Goal: Transaction & Acquisition: Purchase product/service

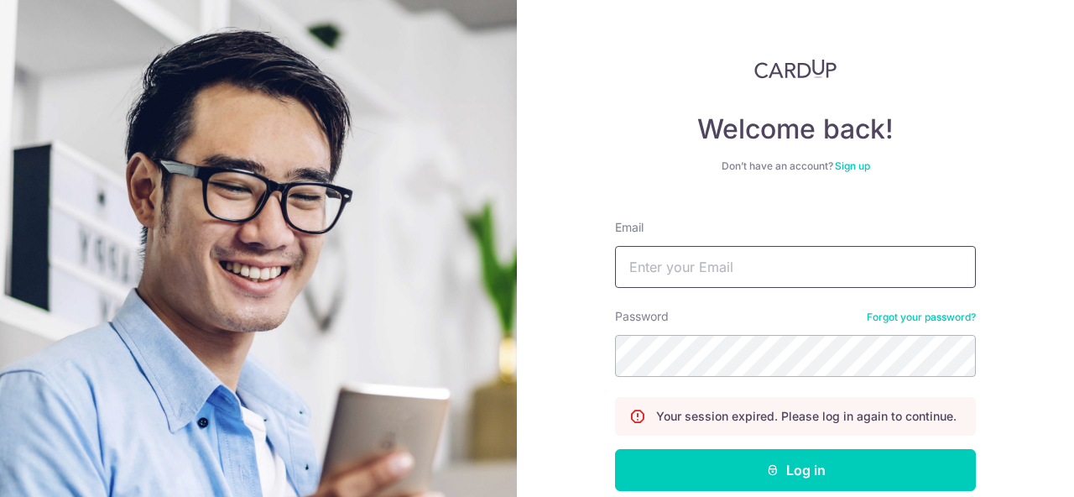
click at [698, 262] on input "Email" at bounding box center [795, 267] width 361 height 42
type input "gaillim.ps@mindchamps.org"
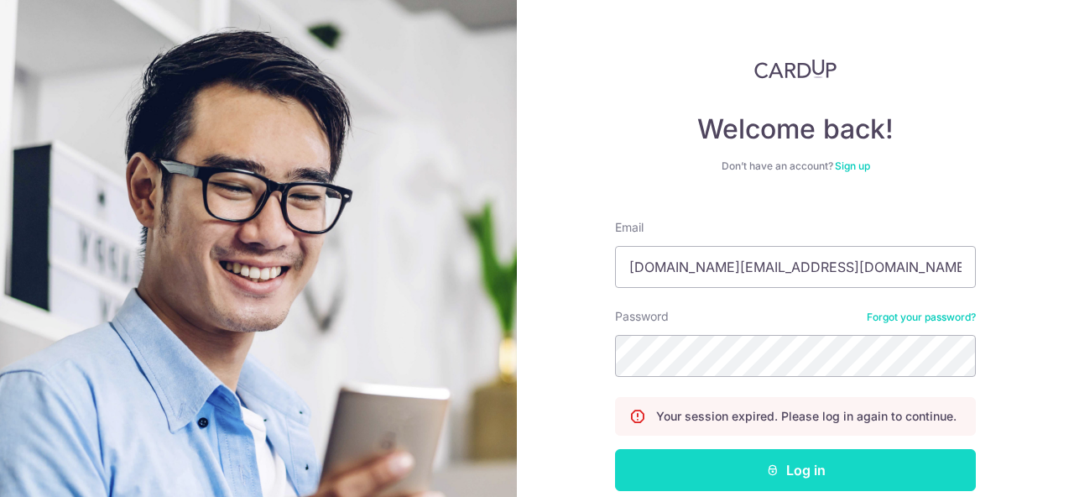
click at [743, 477] on button "Log in" at bounding box center [795, 470] width 361 height 42
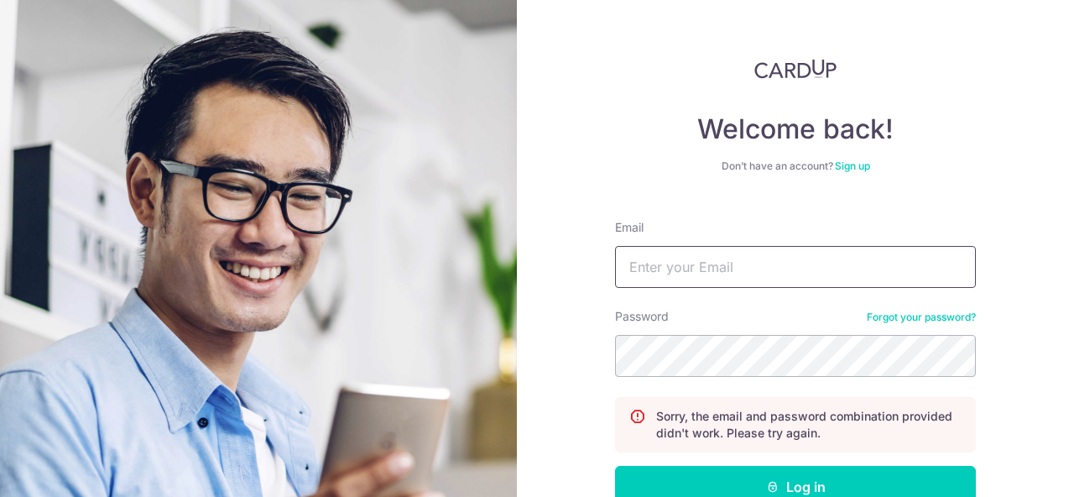
click at [688, 265] on input "Email" at bounding box center [795, 267] width 361 height 42
type input "gaillim.ps@mindchamps.org"
click at [615, 466] on button "Log in" at bounding box center [795, 487] width 361 height 42
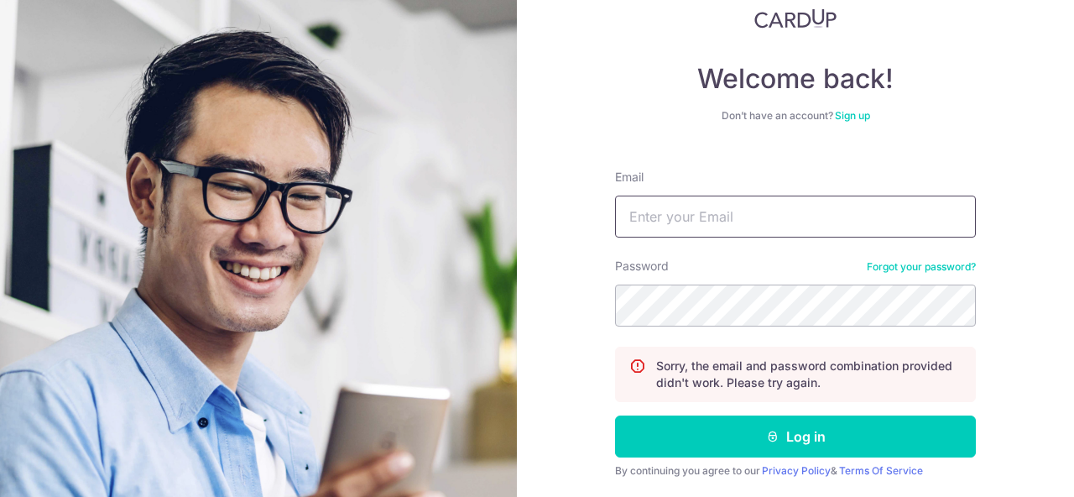
scroll to position [50, 0]
click at [710, 224] on input "Email" at bounding box center [795, 216] width 361 height 42
type input "gaillim.ps@mindchamps.org"
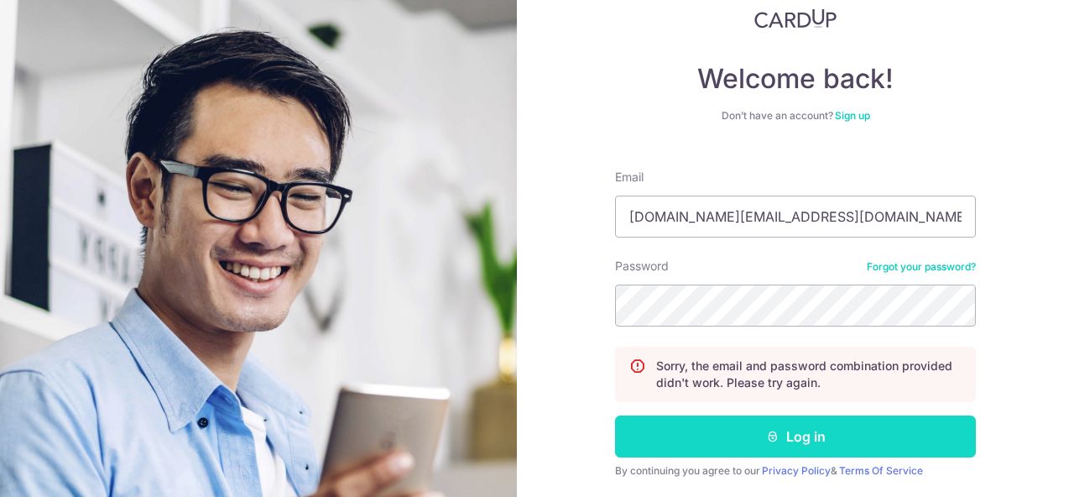
click at [779, 429] on button "Log in" at bounding box center [795, 436] width 361 height 42
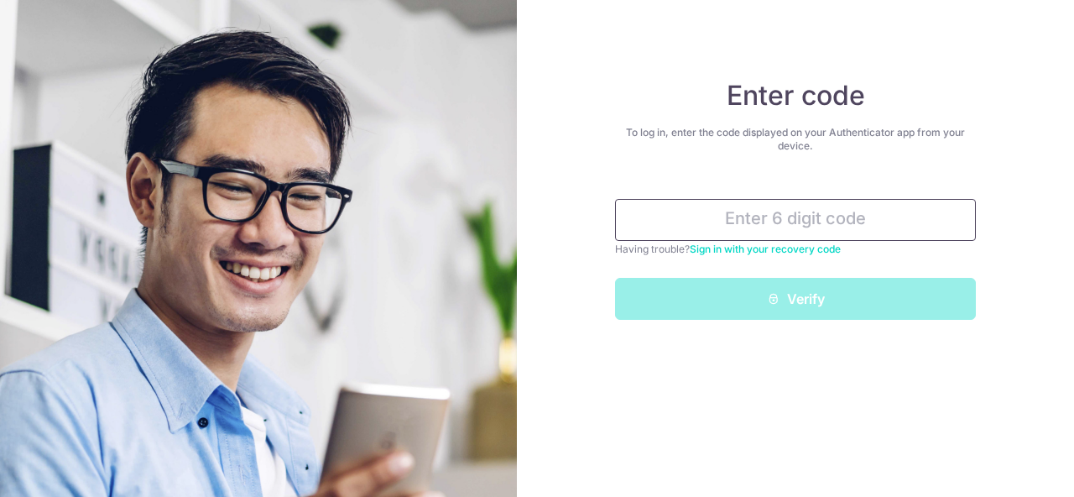
click at [733, 226] on input "text" at bounding box center [795, 220] width 361 height 42
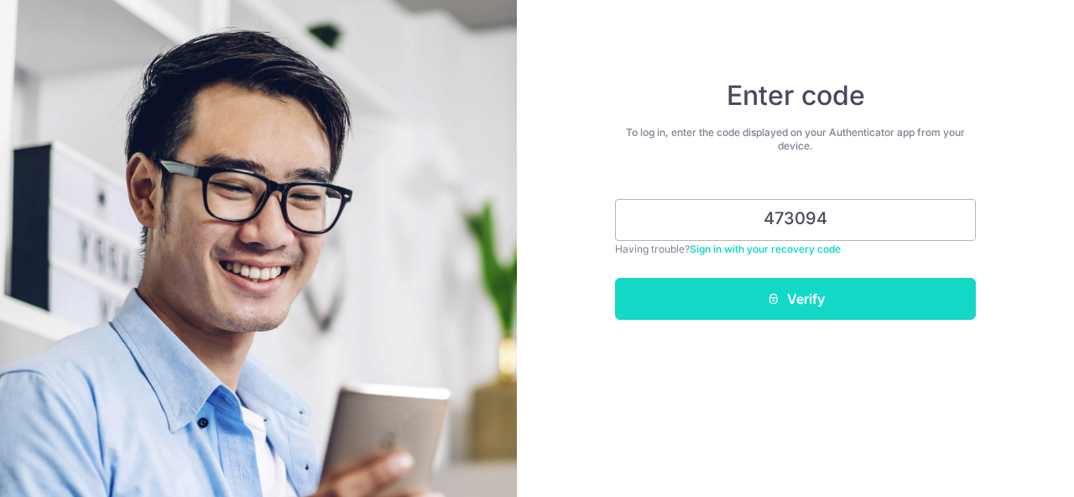
type input "473094"
click at [778, 295] on icon "submit" at bounding box center [773, 298] width 13 height 13
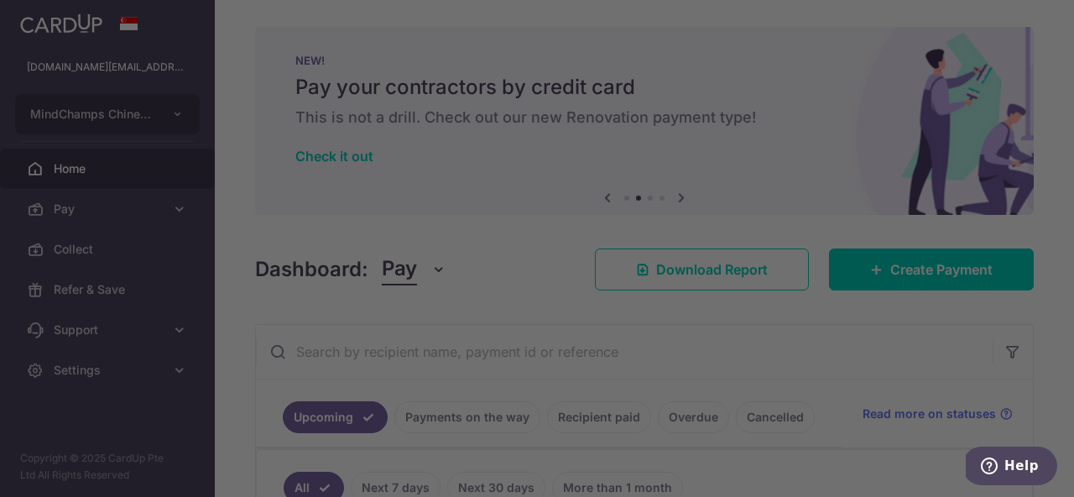
click at [722, 7] on div at bounding box center [542, 251] width 1085 height 502
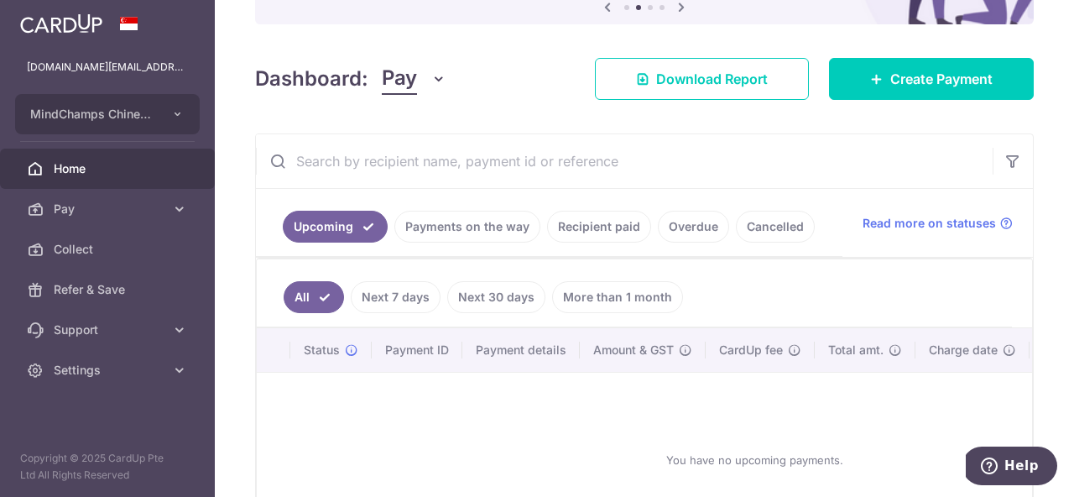
scroll to position [332, 0]
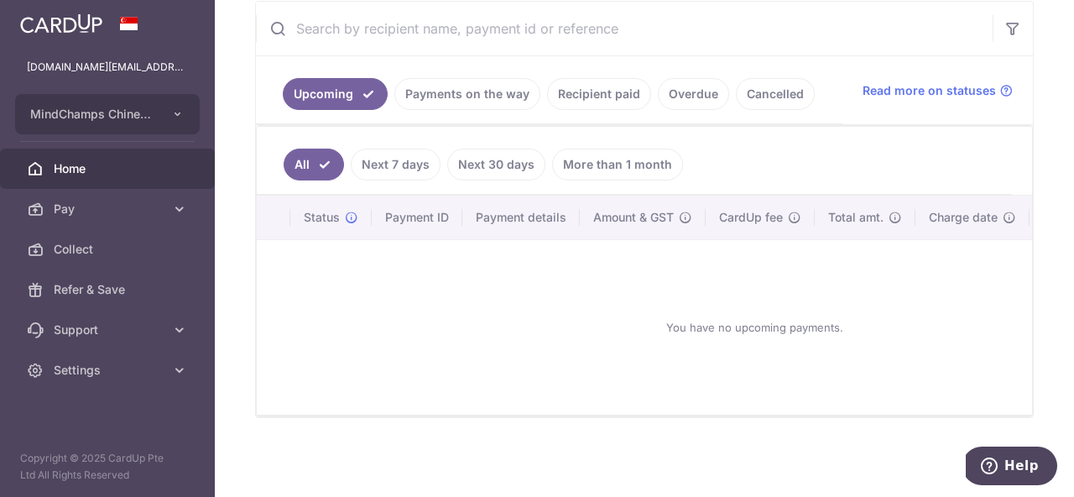
click at [477, 86] on link "Payments on the way" at bounding box center [467, 94] width 146 height 32
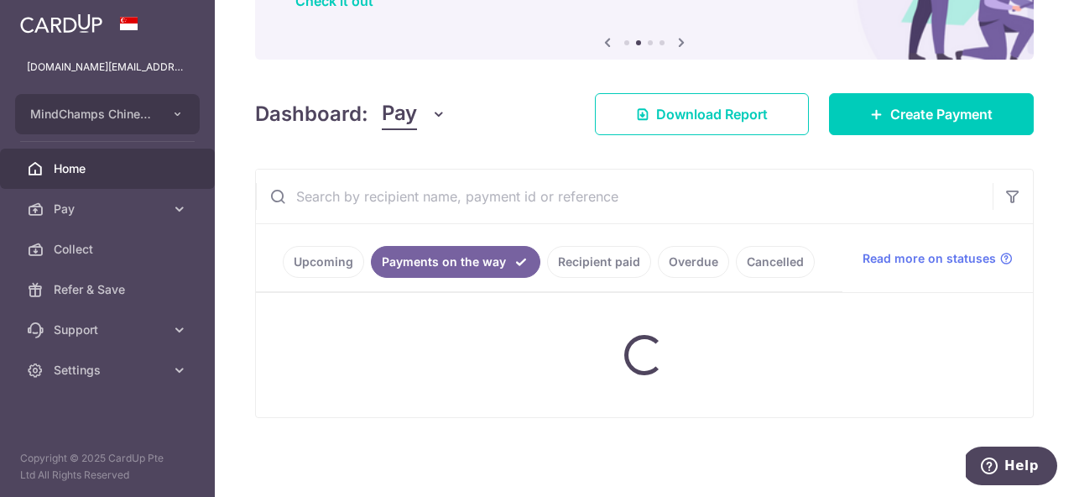
scroll to position [261, 0]
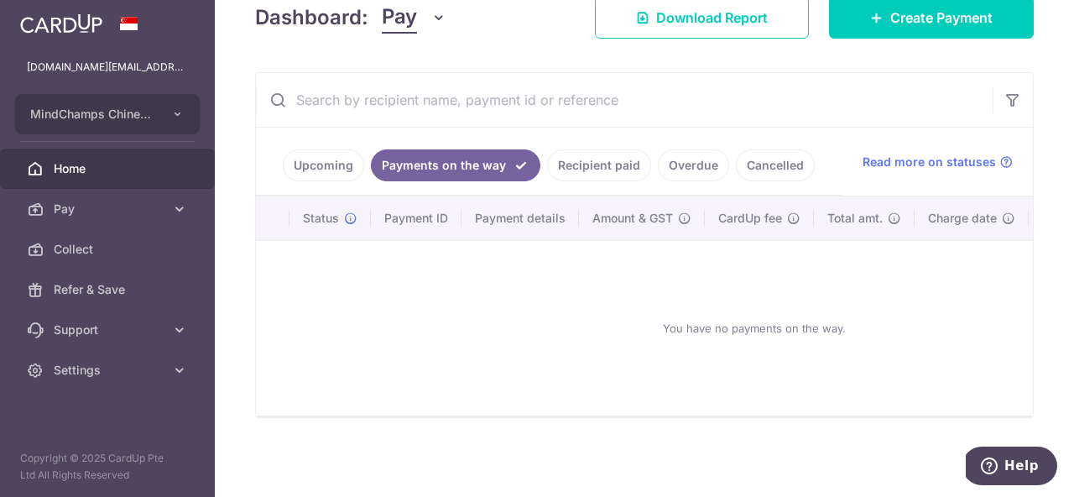
click at [587, 161] on link "Recipient paid" at bounding box center [599, 165] width 104 height 32
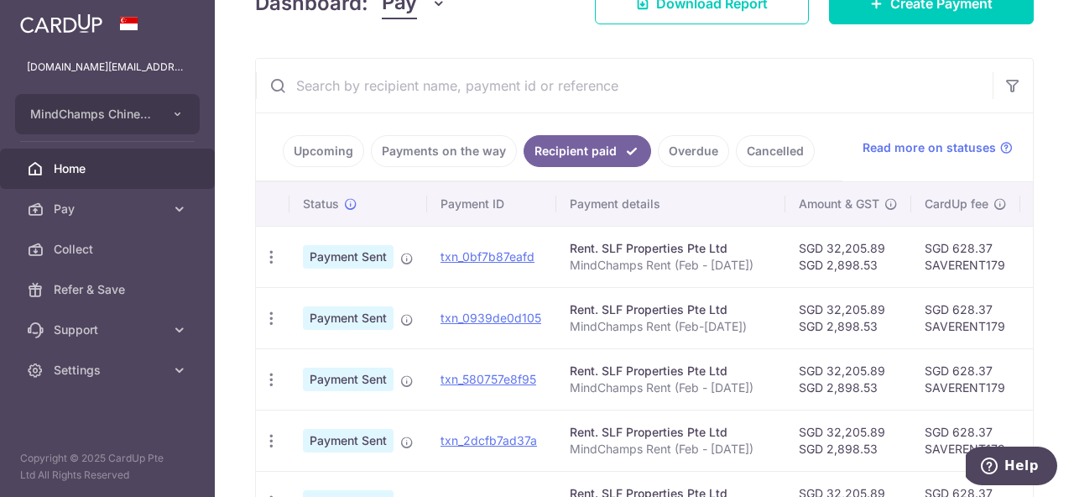
scroll to position [257, 0]
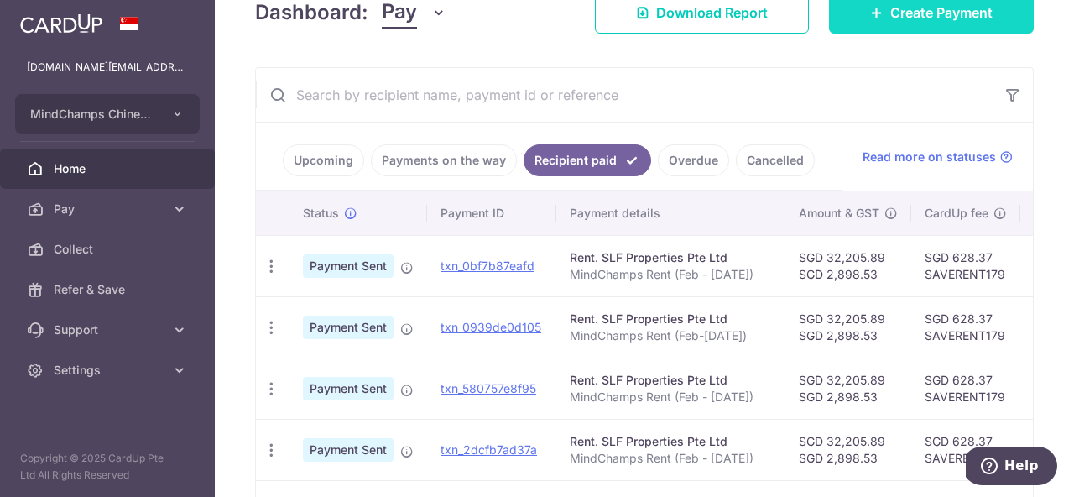
click at [972, 22] on span "Create Payment" at bounding box center [941, 13] width 102 height 20
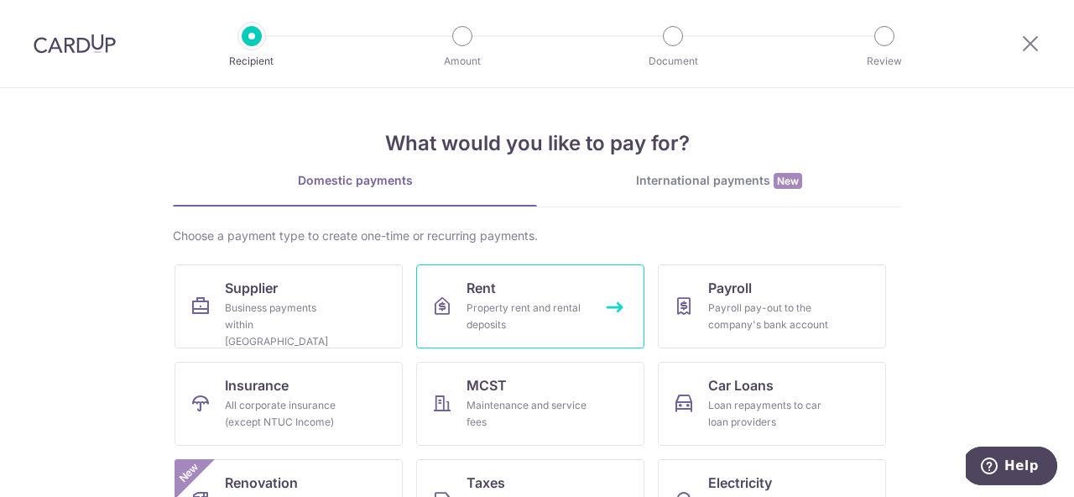
click at [477, 305] on div "Property rent and rental deposits" at bounding box center [527, 317] width 121 height 34
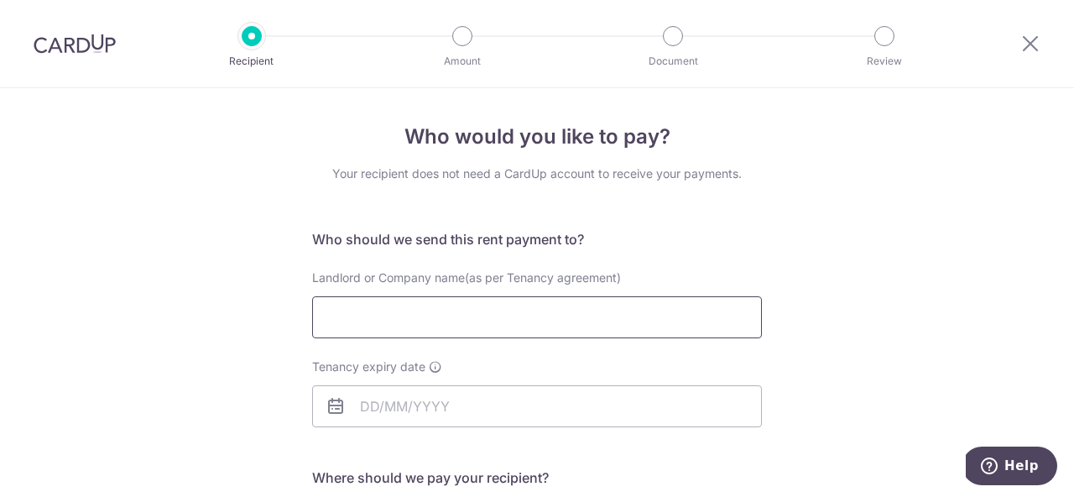
click at [388, 315] on input "Landlord or Company name(as per Tenancy agreement)" at bounding box center [537, 317] width 450 height 42
type input "SLF Properties Pte Ltd"
type input "SLF Properties Private Limited"
click at [474, 401] on input "Tenancy expiry date" at bounding box center [537, 406] width 450 height 42
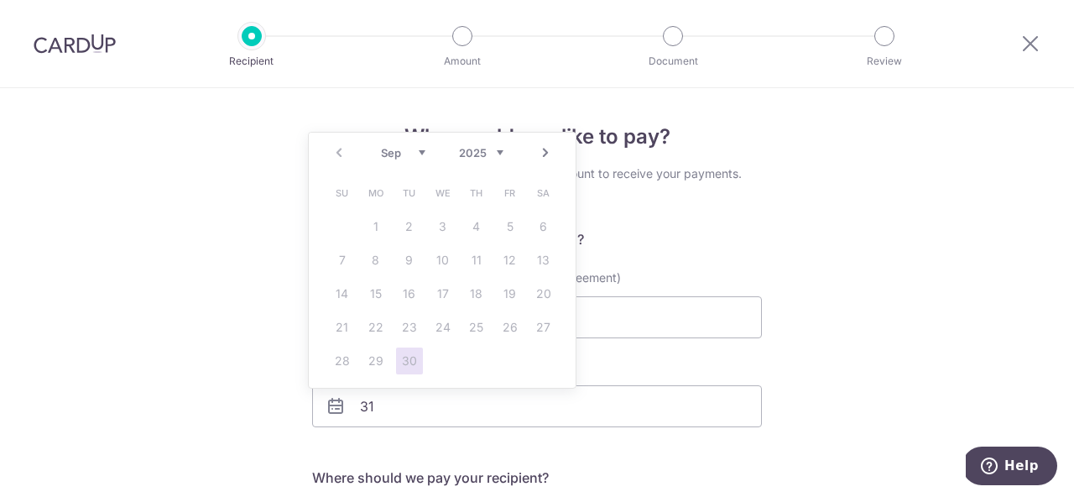
click at [389, 154] on select "Sep Oct Nov Dec" at bounding box center [403, 152] width 44 height 13
click at [483, 151] on select "2025 2026 2027 2028 2029 2030 2031 2032 2033 2034 2035" at bounding box center [481, 152] width 44 height 13
click at [397, 155] on select "Jan Feb Mar Apr May Jun Jul Aug Sep Oct Nov Dec" at bounding box center [403, 152] width 44 height 13
click at [379, 390] on link "31" at bounding box center [375, 394] width 27 height 27
type input "[DATE]"
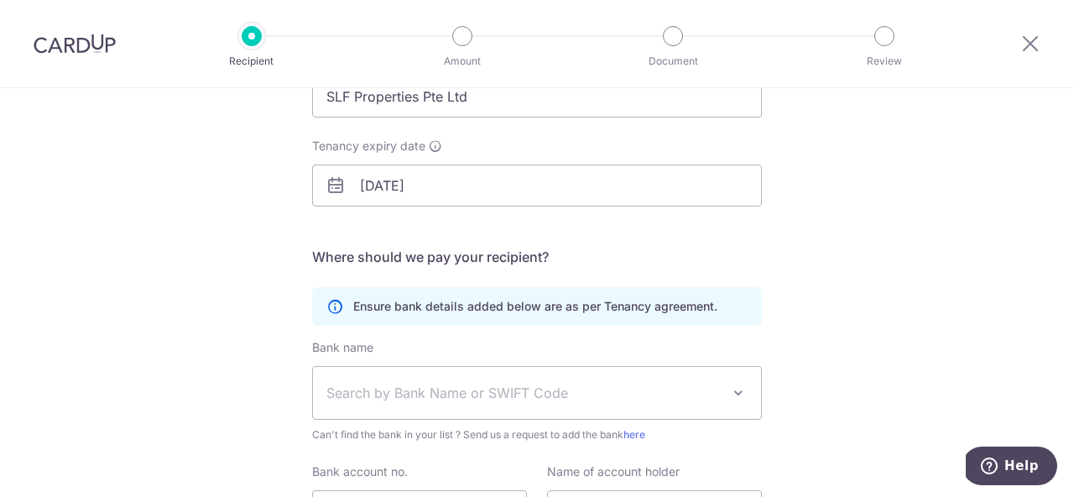
scroll to position [222, 0]
click at [431, 394] on span "Search by Bank Name or SWIFT Code" at bounding box center [523, 392] width 394 height 20
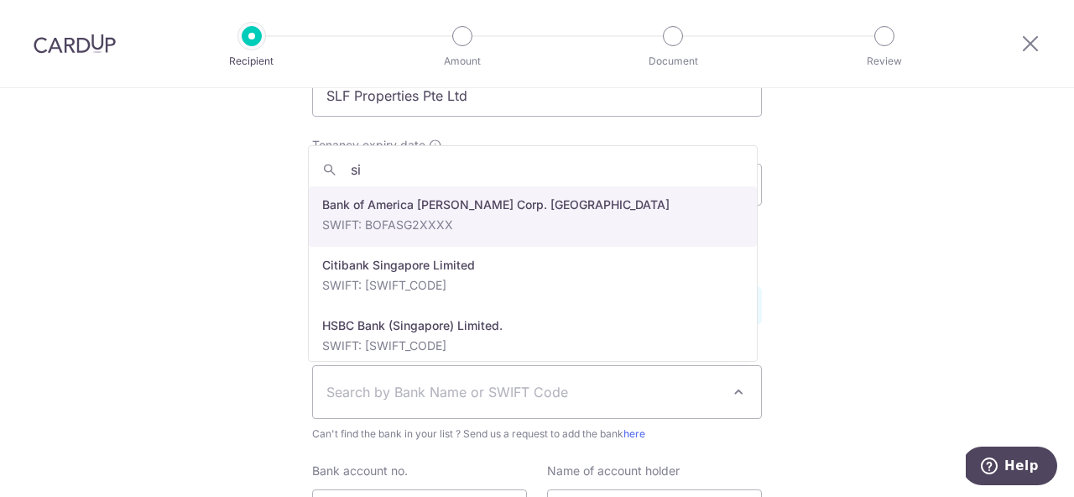
type input "sin"
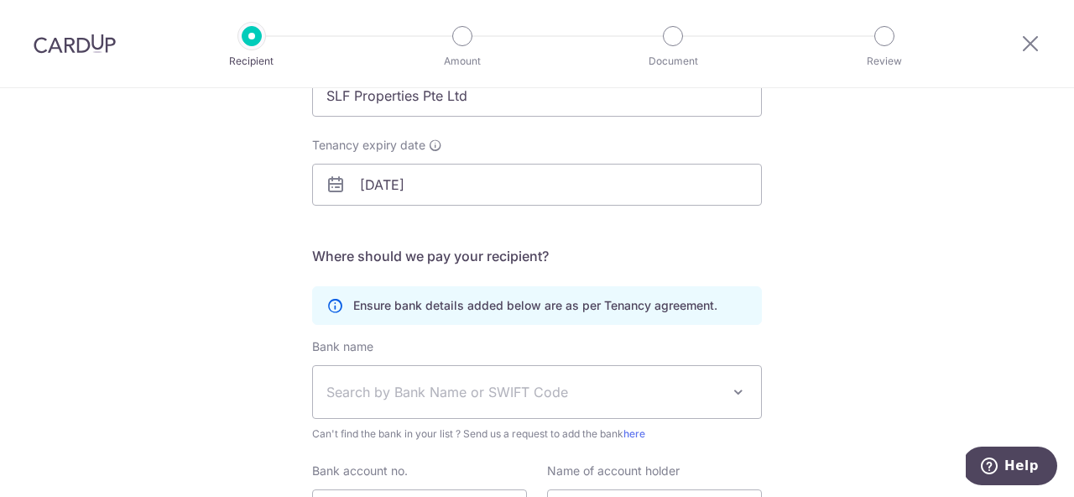
click at [193, 278] on div "Who would you like to pay? Your recipient does not need a CardUp account to rec…" at bounding box center [537, 266] width 1074 height 799
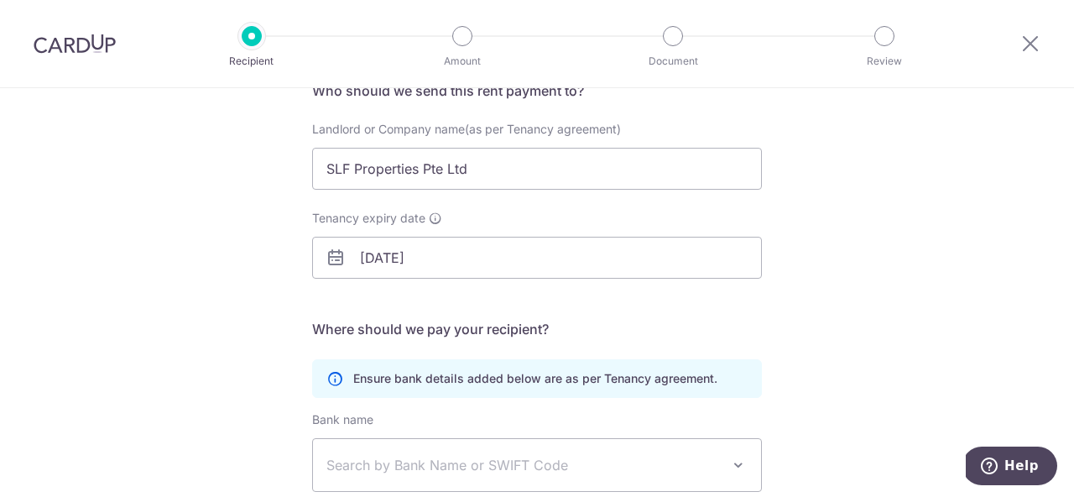
scroll to position [0, 0]
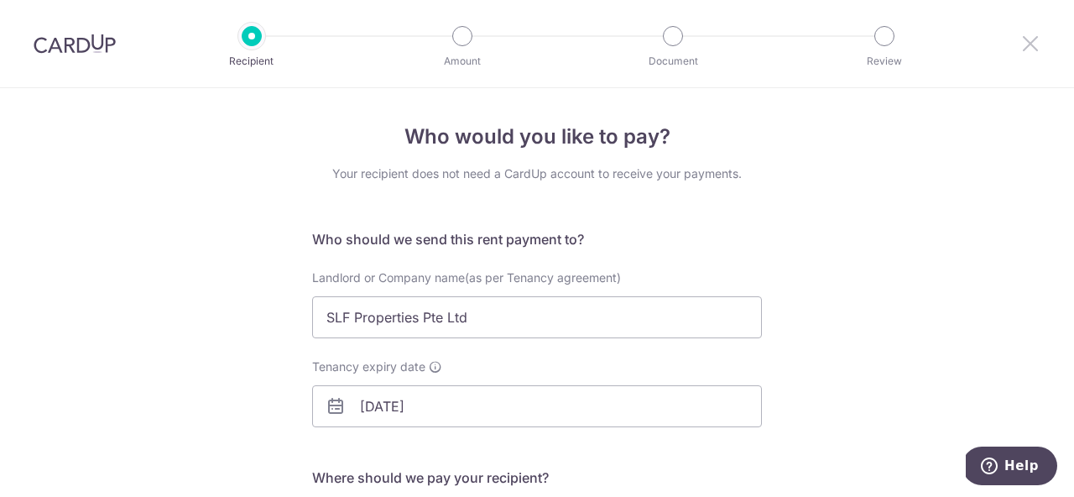
click at [1021, 39] on icon at bounding box center [1030, 43] width 20 height 21
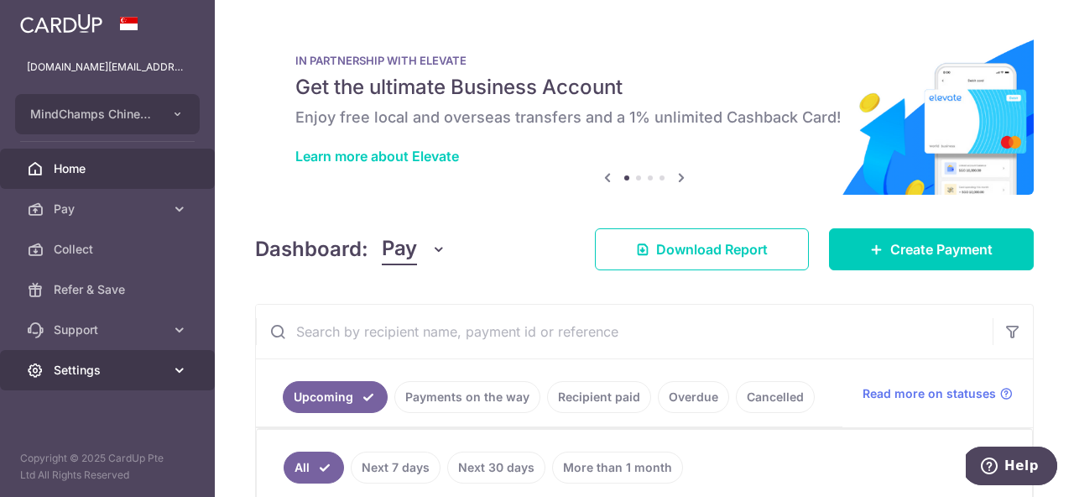
click at [77, 376] on span "Settings" at bounding box center [109, 370] width 111 height 17
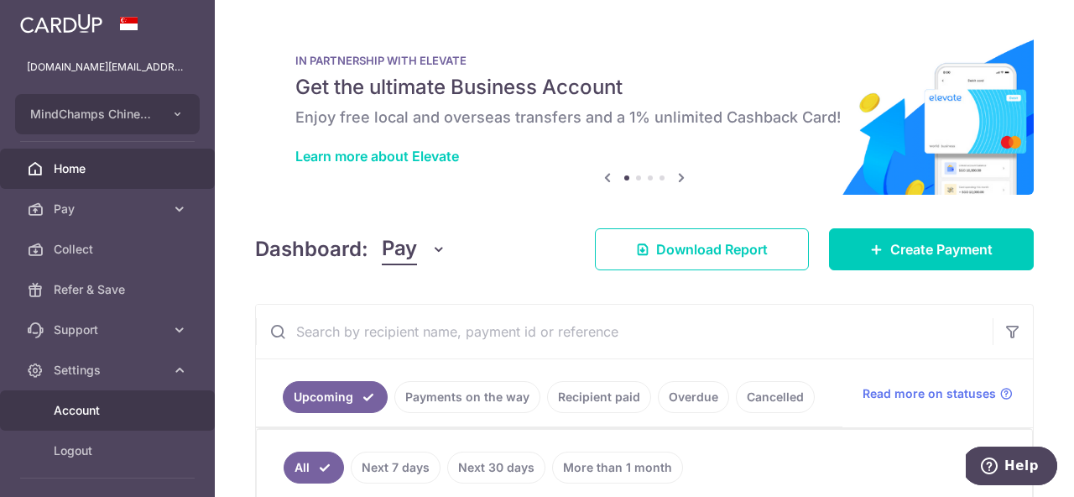
click at [74, 410] on span "Account" at bounding box center [109, 410] width 111 height 17
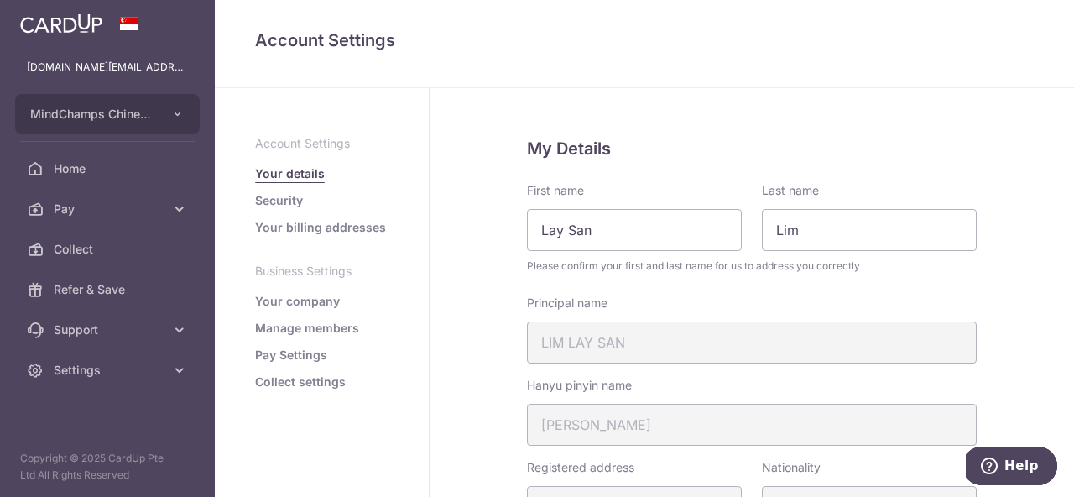
click at [292, 326] on link "Manage members" at bounding box center [307, 328] width 104 height 17
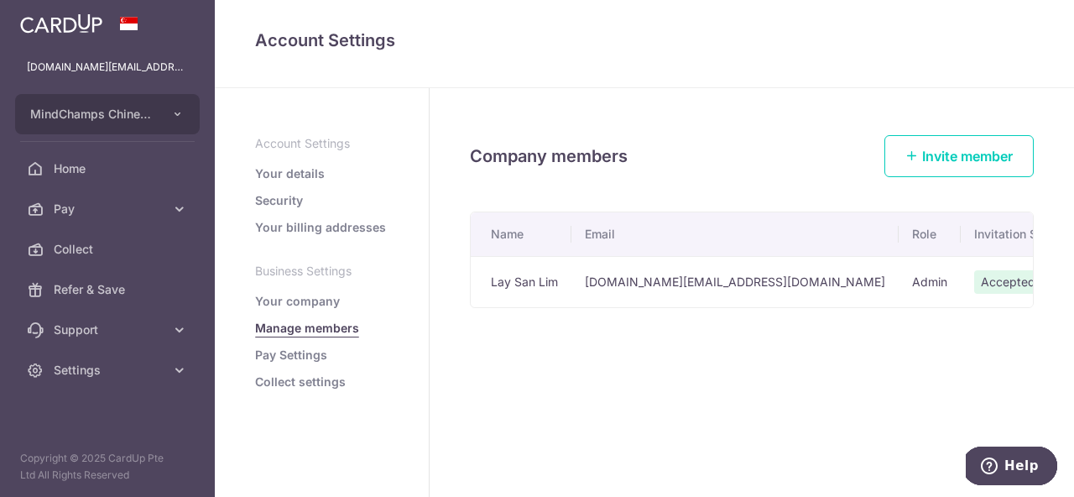
click at [284, 304] on link "Your company" at bounding box center [297, 301] width 85 height 17
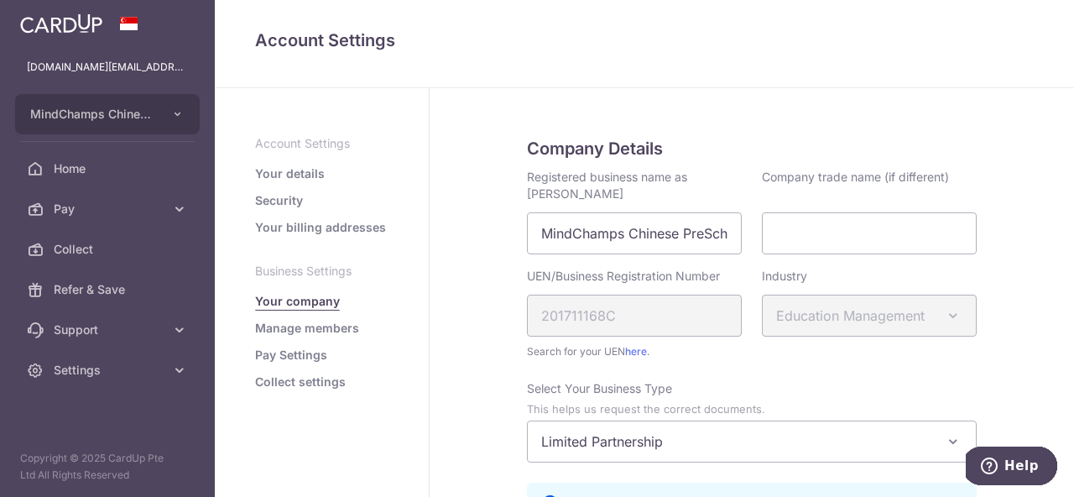
click at [288, 352] on link "Pay Settings" at bounding box center [291, 355] width 72 height 17
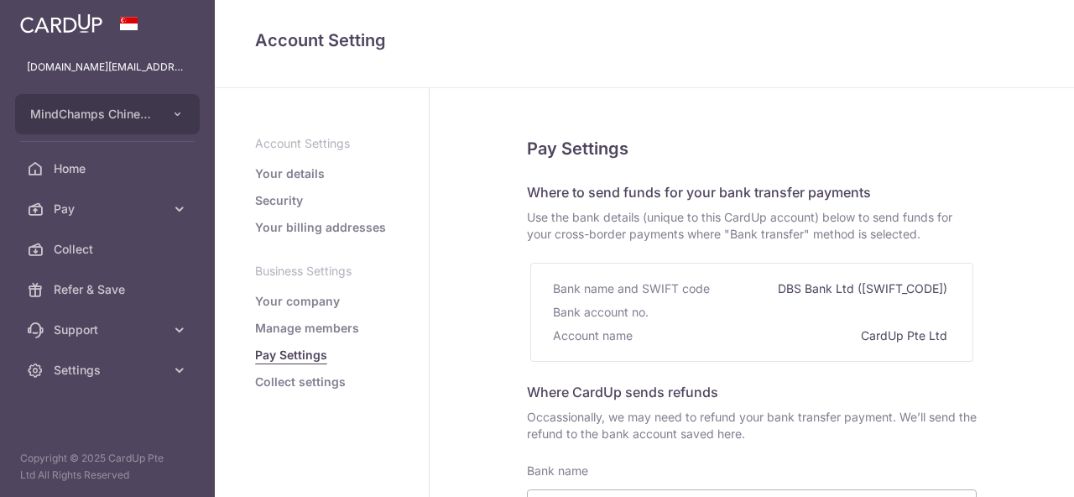
select select
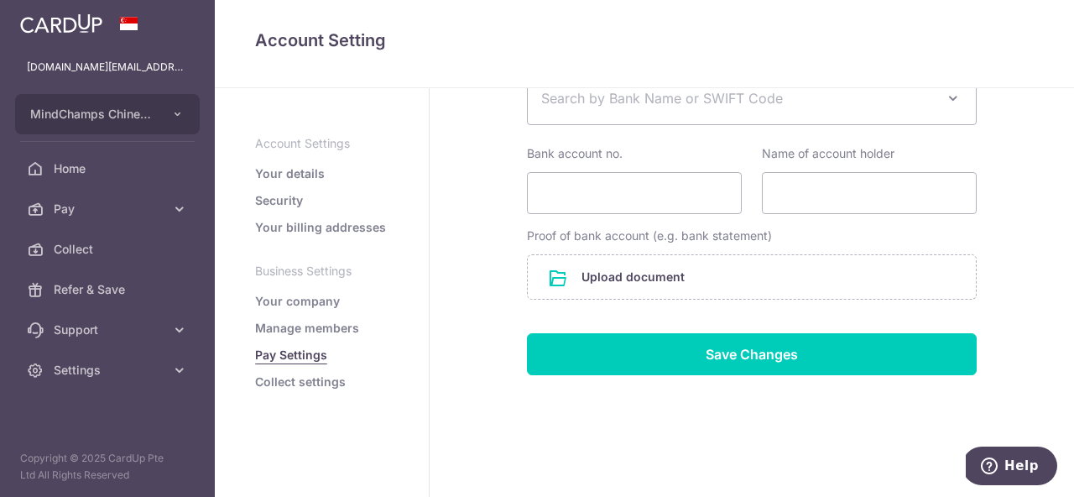
scroll to position [422, 0]
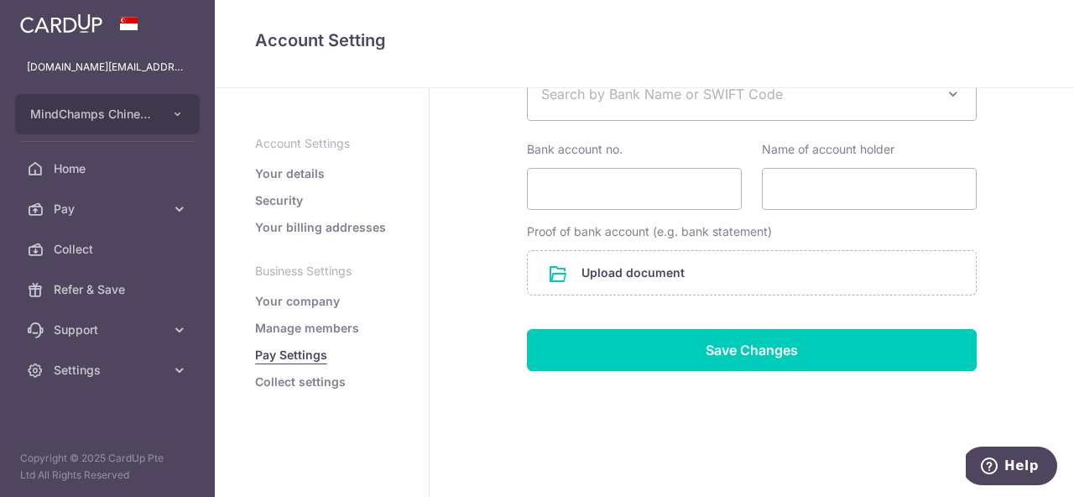
drag, startPoint x: 295, startPoint y: 382, endPoint x: 306, endPoint y: 379, distance: 12.0
click at [295, 382] on link "Collect settings" at bounding box center [300, 381] width 91 height 17
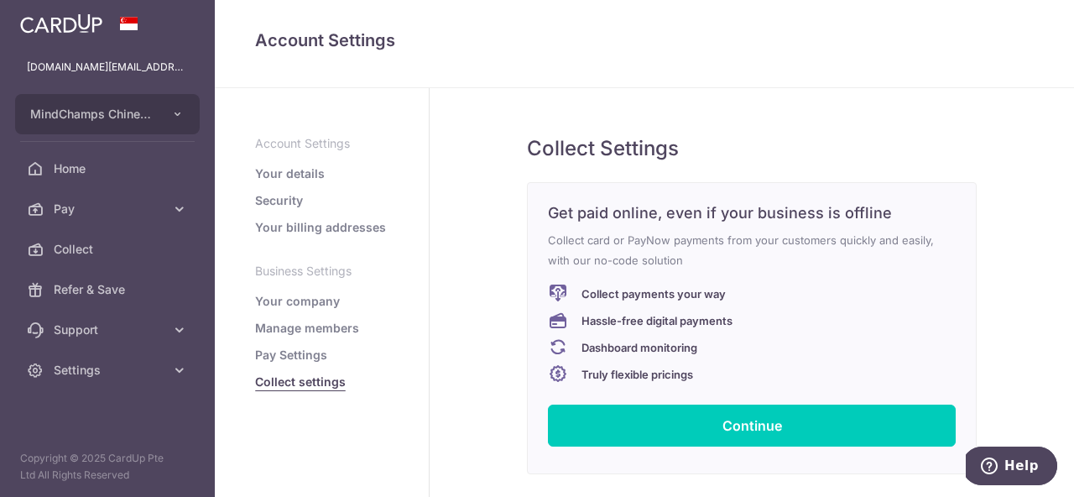
click at [293, 171] on link "Your details" at bounding box center [290, 173] width 70 height 17
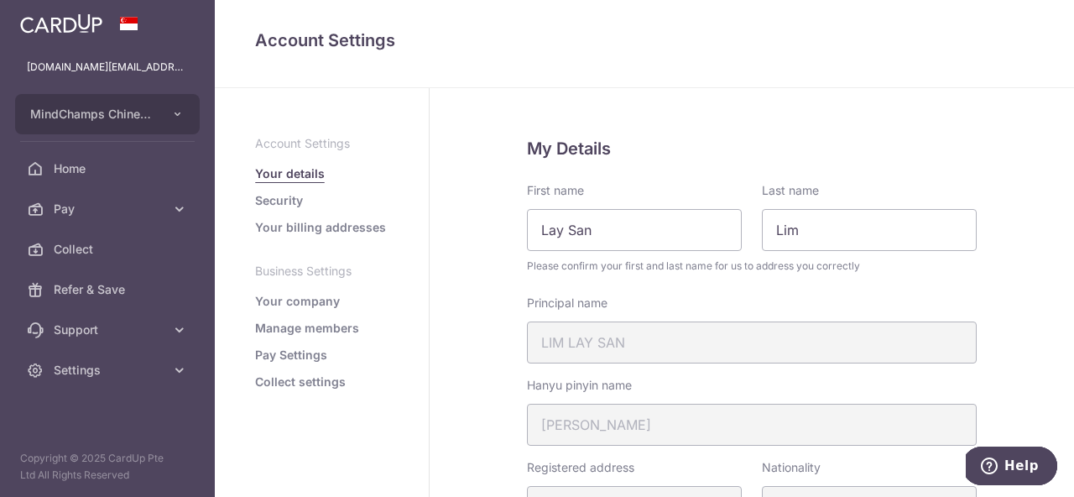
click at [354, 227] on link "Your billing addresses" at bounding box center [320, 227] width 131 height 17
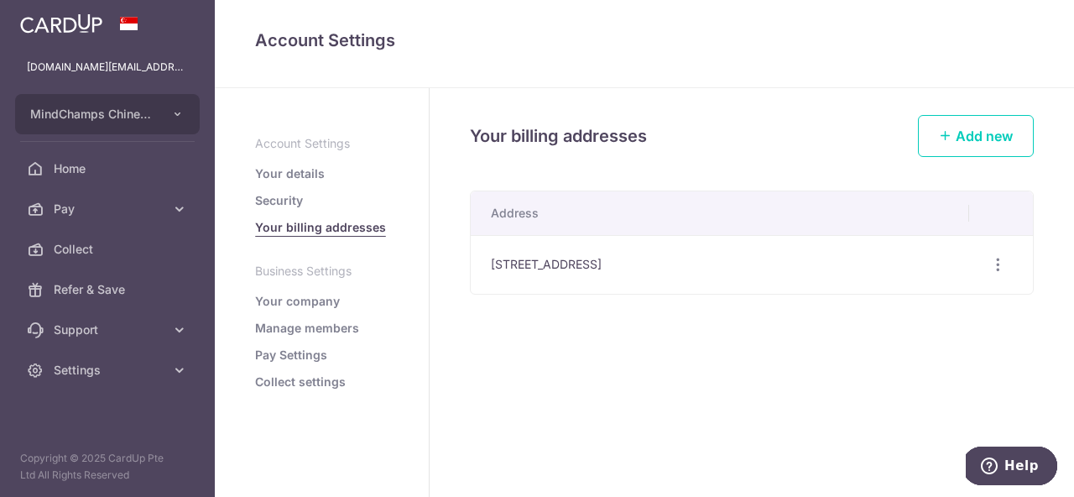
click at [271, 175] on link "Your details" at bounding box center [290, 173] width 70 height 17
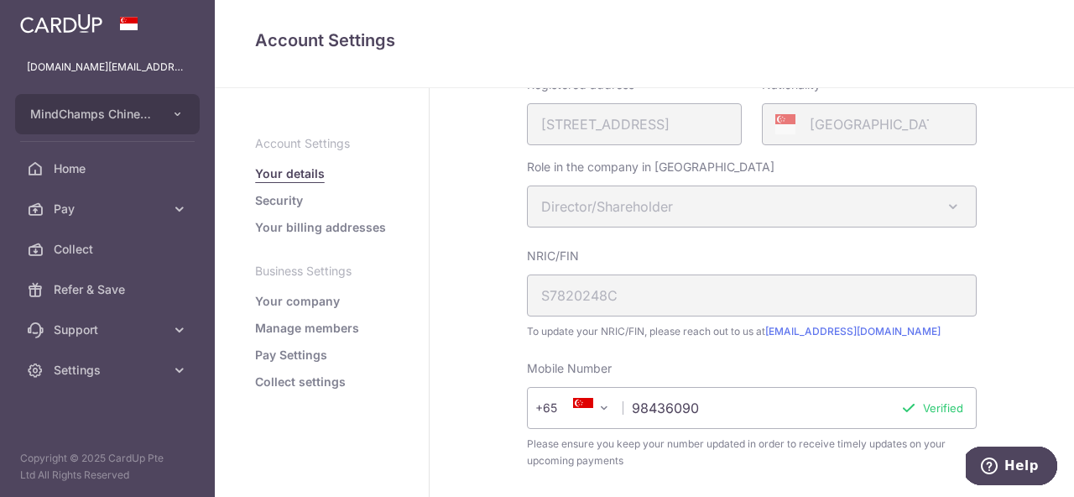
scroll to position [392, 0]
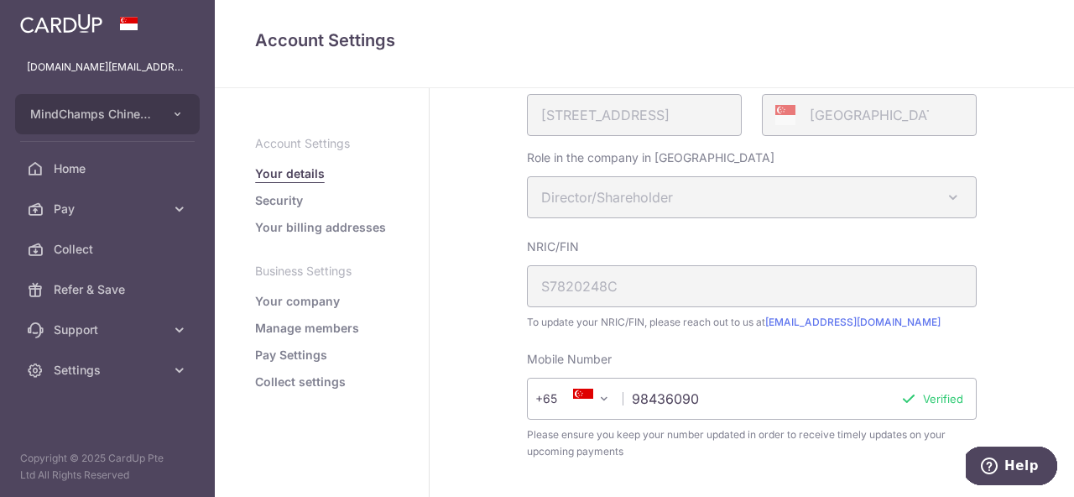
click at [295, 299] on link "Your company" at bounding box center [297, 301] width 85 height 17
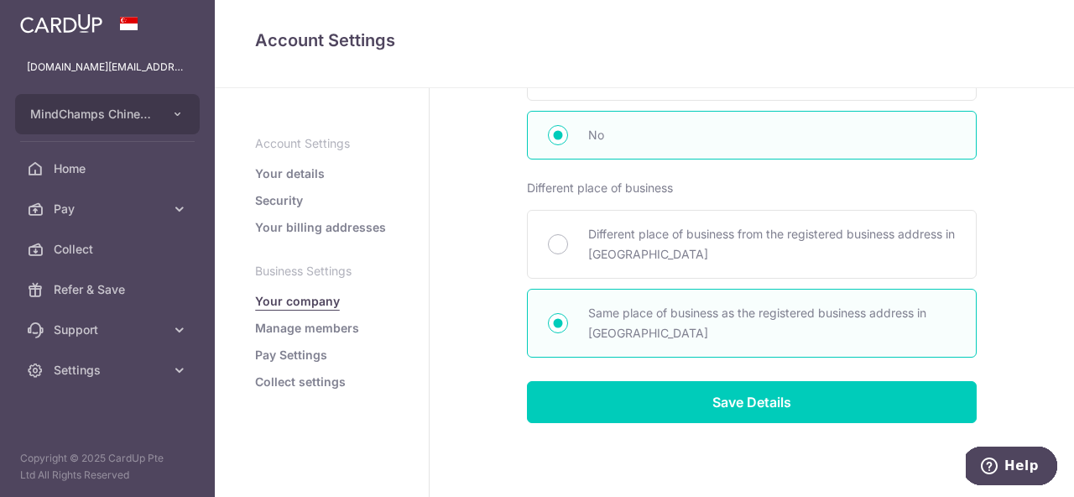
scroll to position [988, 0]
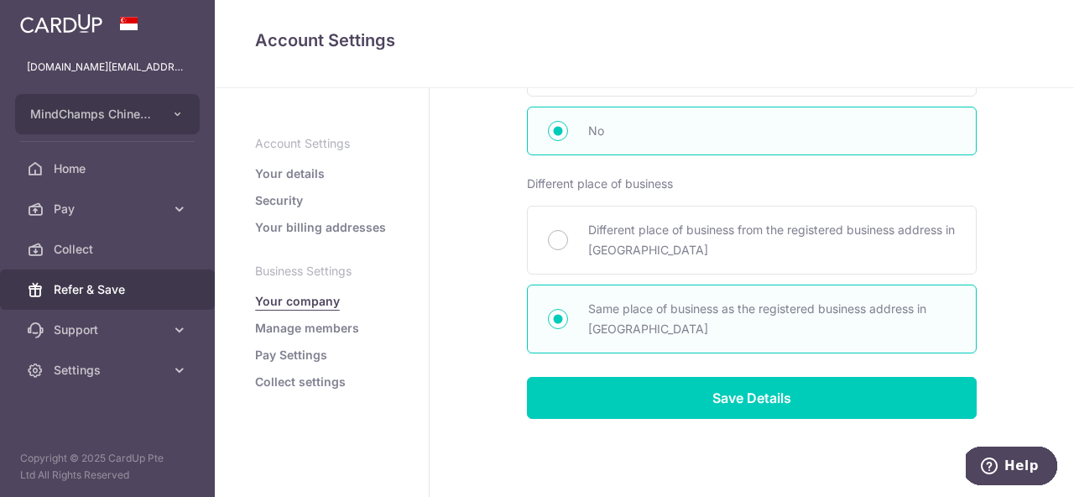
click at [81, 292] on span "Refer & Save" at bounding box center [109, 289] width 111 height 17
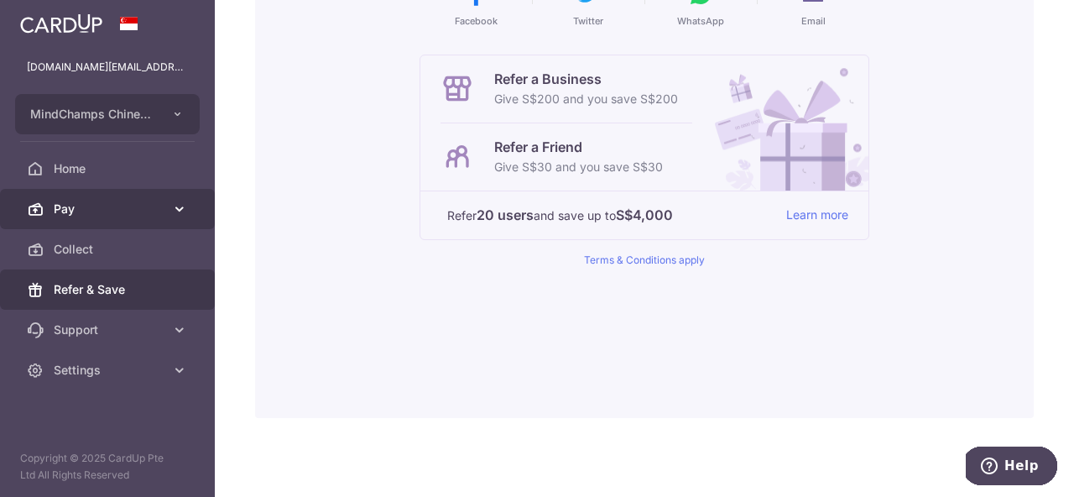
click at [68, 206] on span "Pay" at bounding box center [109, 209] width 111 height 17
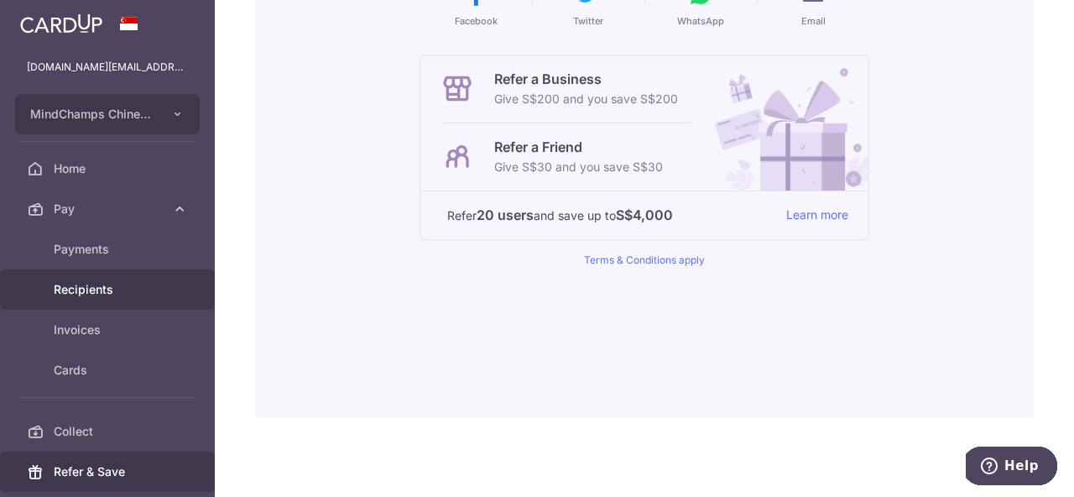
click at [81, 284] on span "Recipients" at bounding box center [109, 289] width 111 height 17
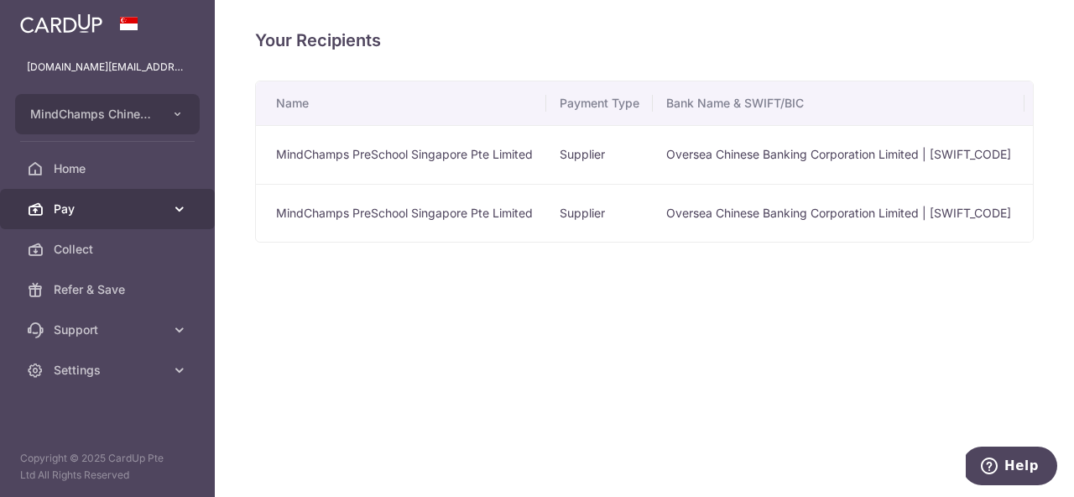
click at [137, 211] on span "Pay" at bounding box center [109, 209] width 111 height 17
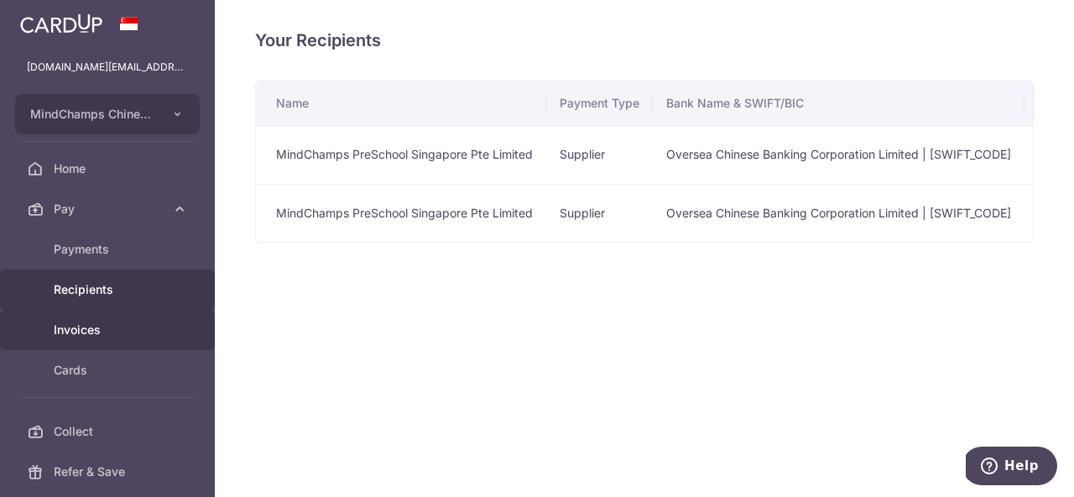
click at [78, 326] on span "Invoices" at bounding box center [109, 329] width 111 height 17
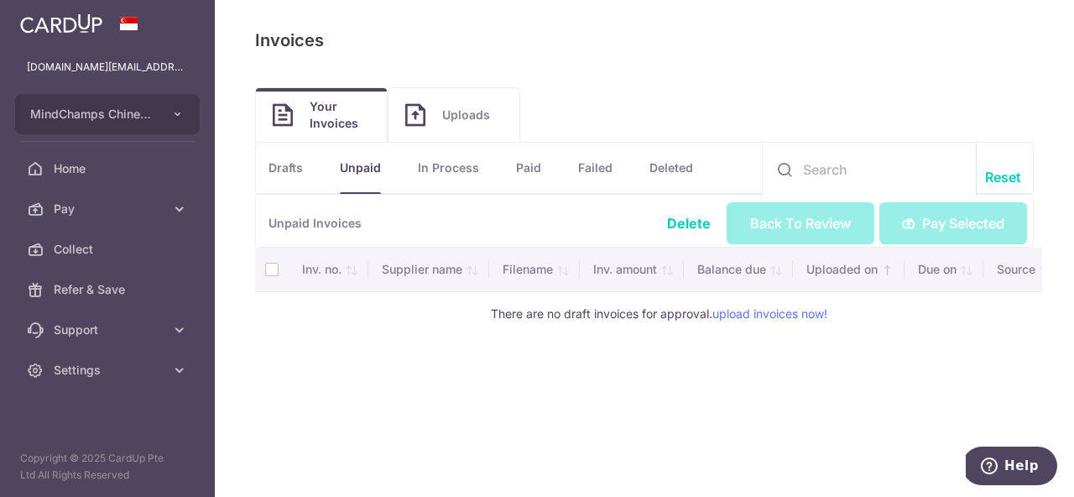
click at [440, 121] on link "Uploads" at bounding box center [453, 115] width 131 height 54
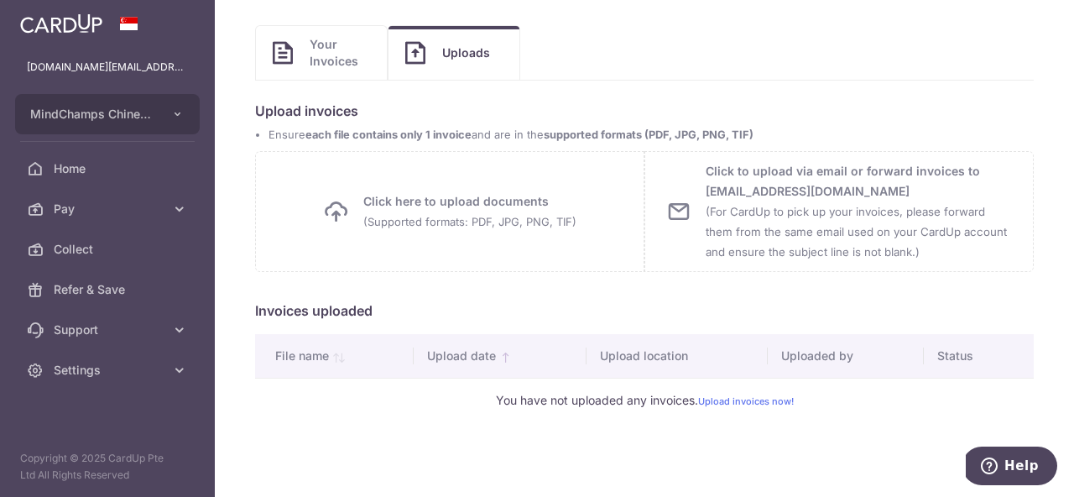
scroll to position [66, 0]
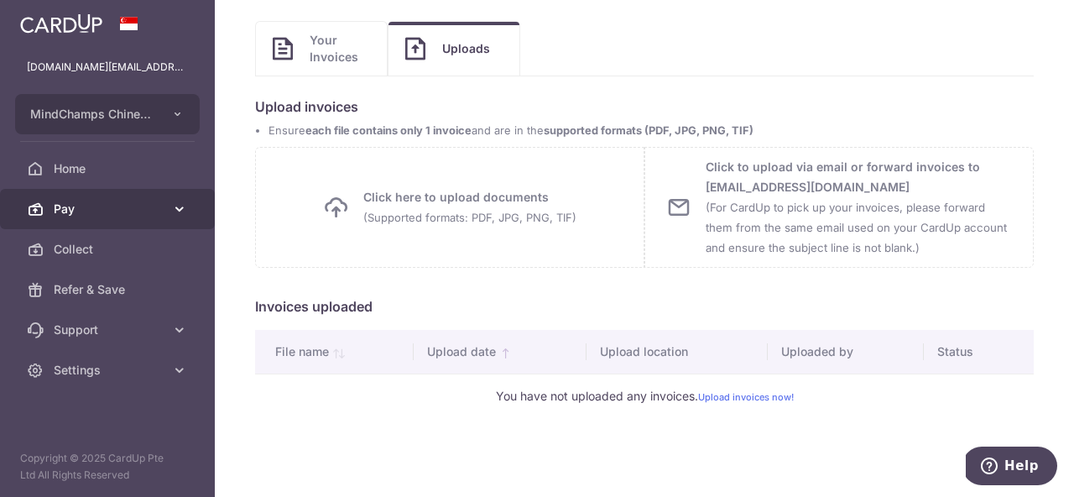
click at [67, 212] on span "Pay" at bounding box center [109, 209] width 111 height 17
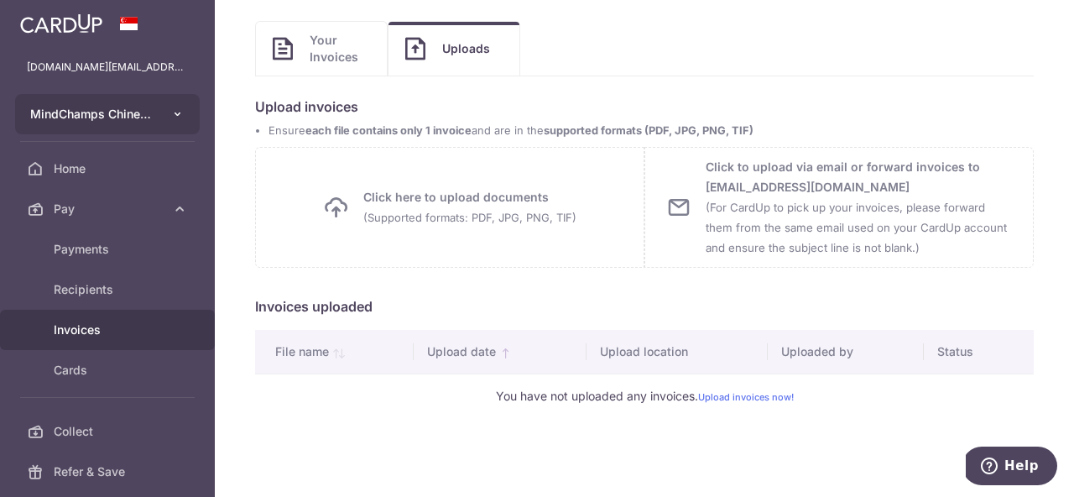
click at [172, 119] on icon "button" at bounding box center [177, 113] width 13 height 13
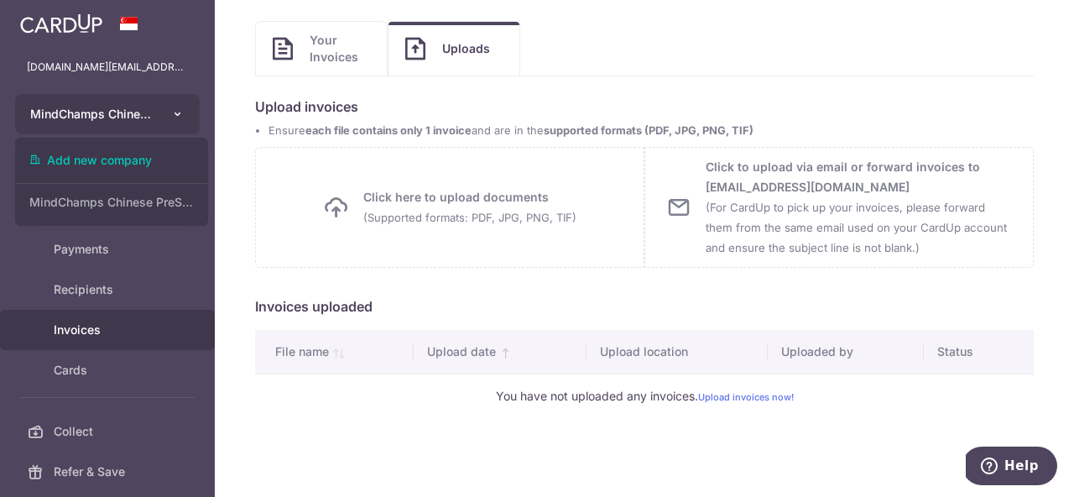
click at [172, 119] on icon "button" at bounding box center [177, 113] width 13 height 13
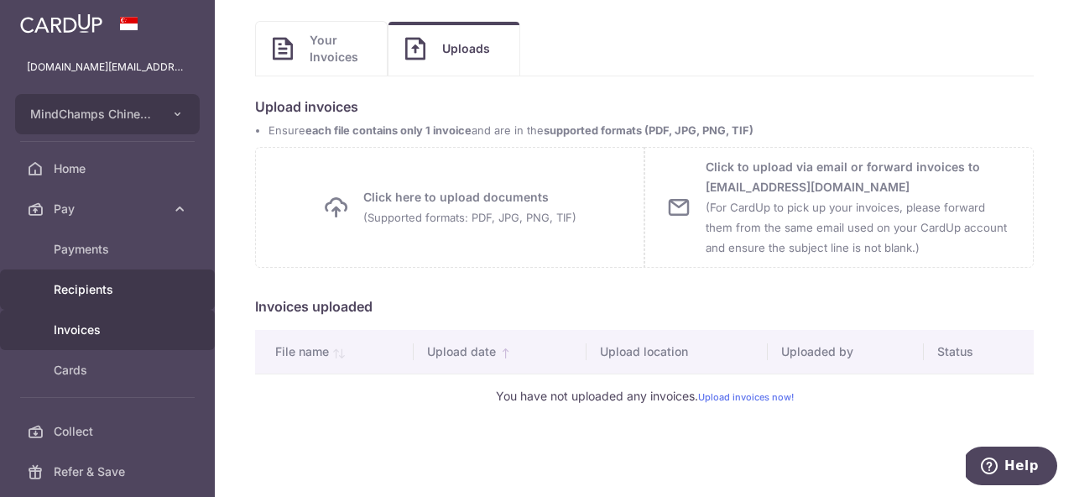
click at [79, 284] on span "Recipients" at bounding box center [109, 289] width 111 height 17
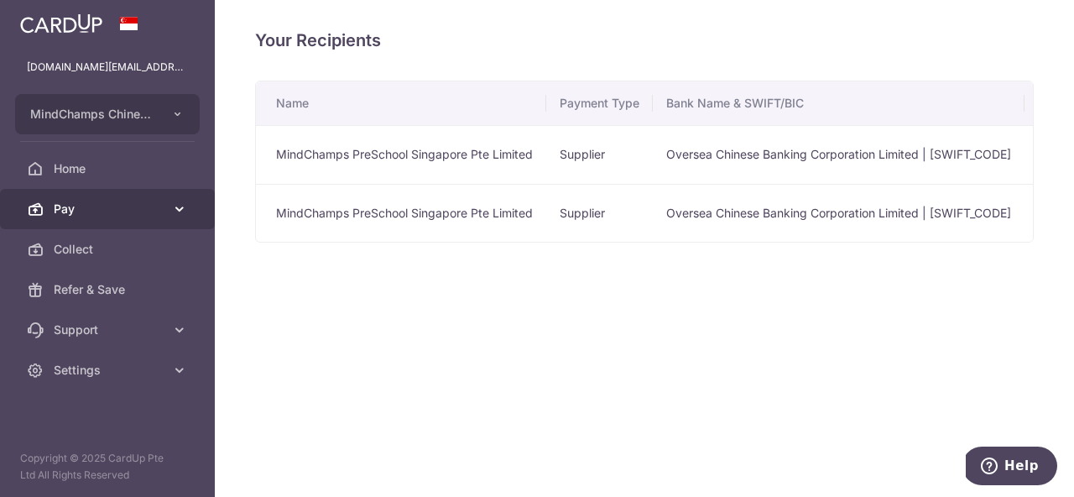
click at [81, 221] on link "Pay" at bounding box center [107, 209] width 215 height 40
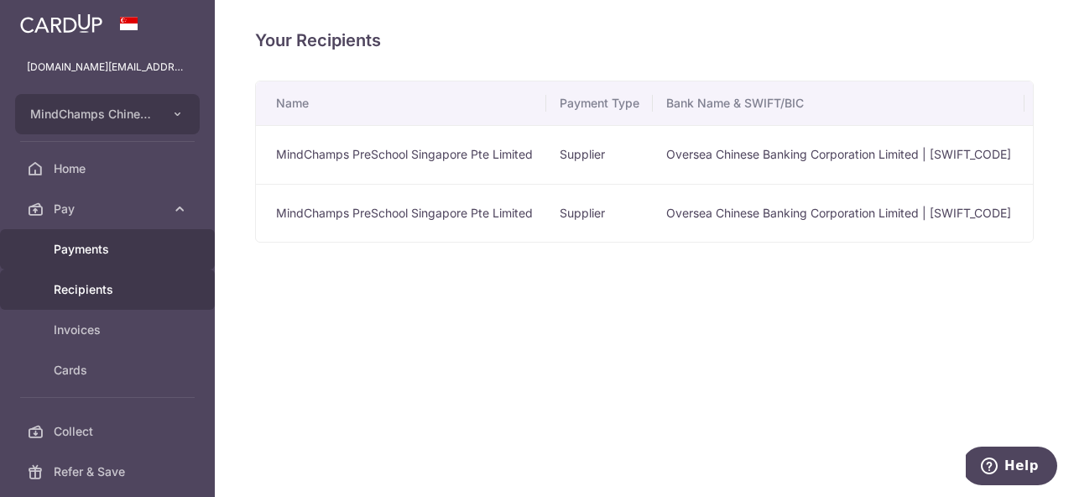
click at [78, 250] on span "Payments" at bounding box center [109, 249] width 111 height 17
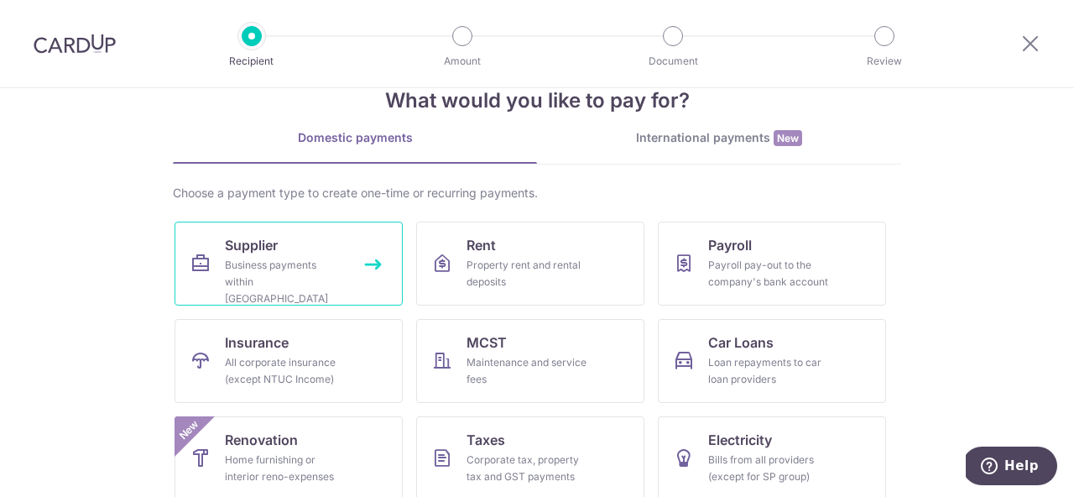
scroll to position [44, 0]
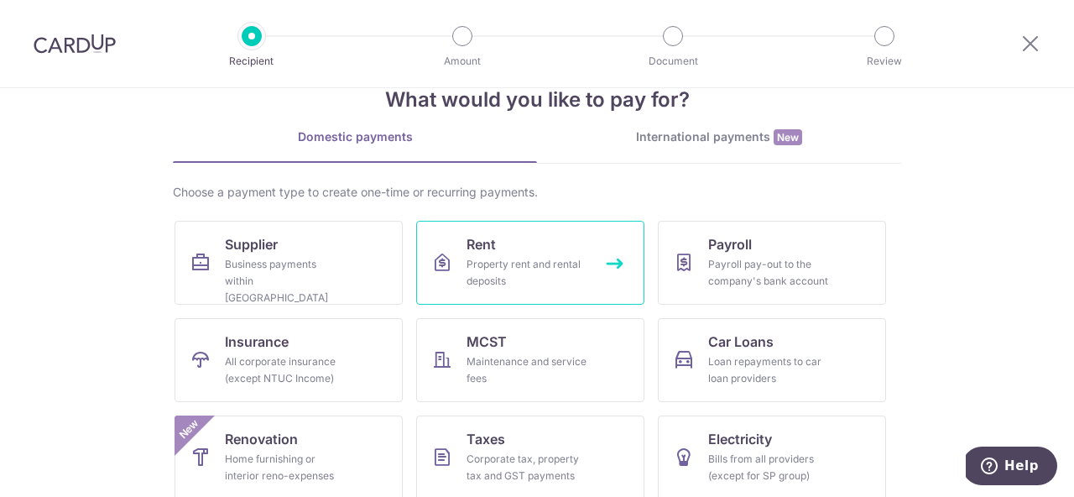
click at [512, 265] on div "Property rent and rental deposits" at bounding box center [527, 273] width 121 height 34
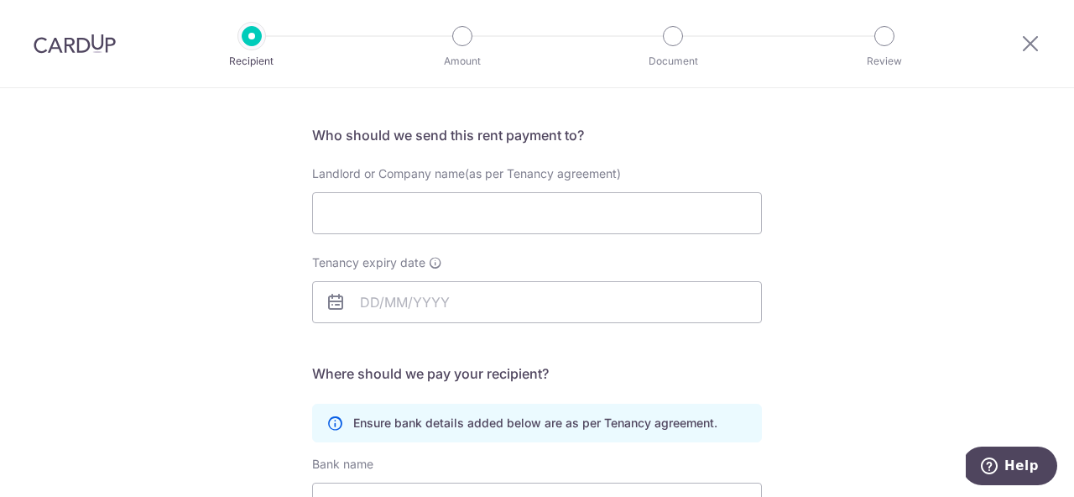
scroll to position [115, 0]
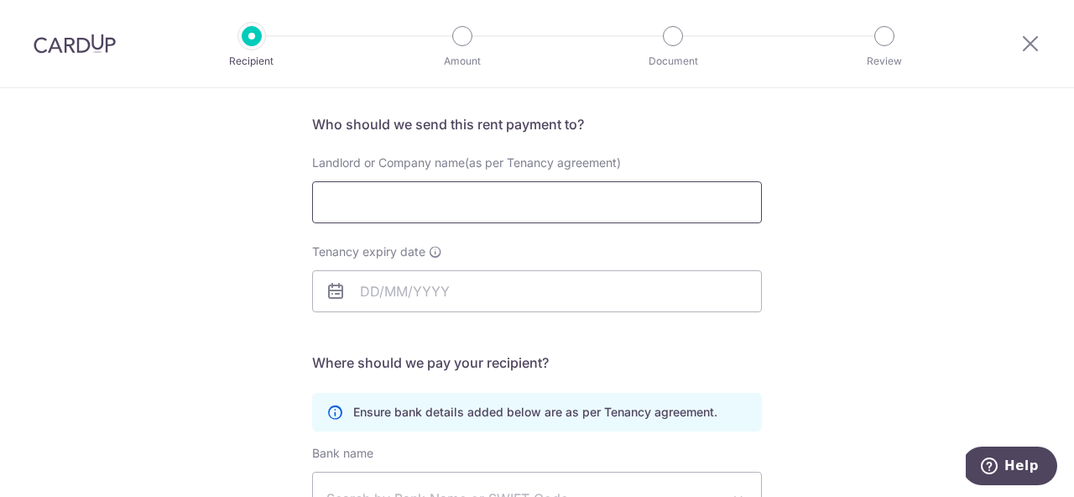
click at [495, 201] on input "Landlord or Company name(as per Tenancy agreement)" at bounding box center [537, 202] width 450 height 42
type input "SLF Properties Pte Ltd"
type input "SLF Properties Private Limited"
click at [386, 295] on input "Tenancy expiry date" at bounding box center [537, 291] width 450 height 42
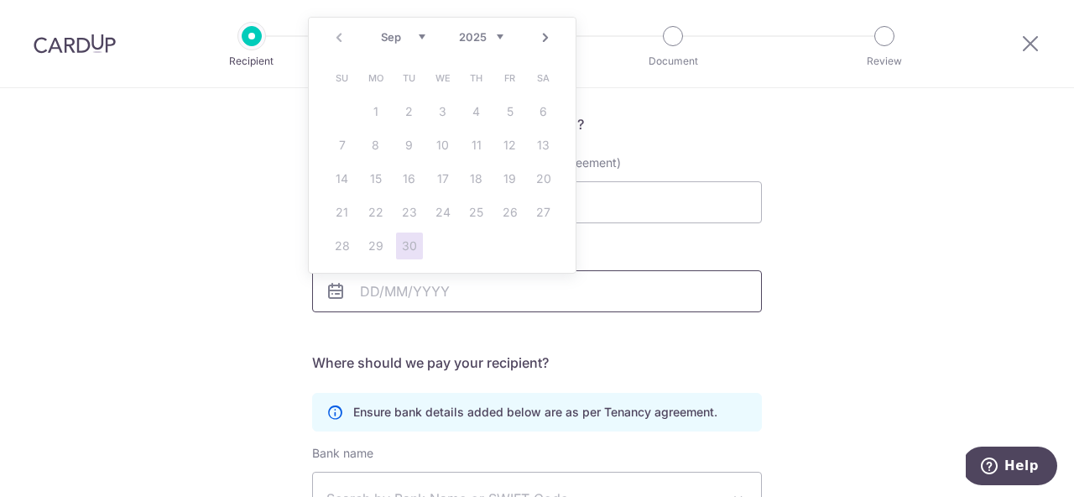
type input "31/07/2028"
click at [370, 341] on form "Who should we send this rent payment to? Landlord or Company name(as per Tenanc…" at bounding box center [537, 403] width 450 height 579
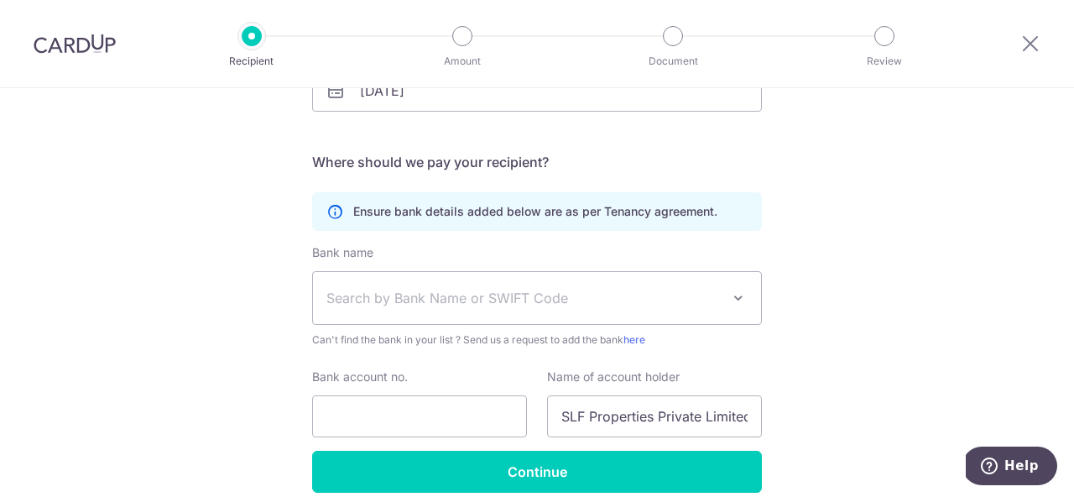
scroll to position [390, 0]
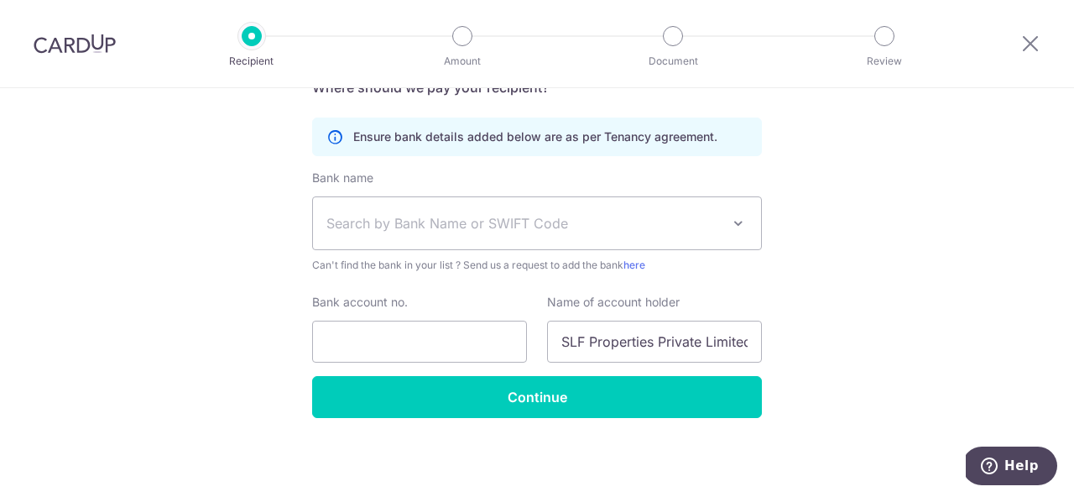
click at [472, 217] on span "Search by Bank Name or SWIFT Code" at bounding box center [523, 223] width 394 height 20
click at [232, 249] on div "Who would you like to pay? Your recipient does not need a CardUp account to rec…" at bounding box center [537, 97] width 1074 height 799
click at [374, 341] on input "Bank account no." at bounding box center [419, 342] width 215 height 42
paste input "591600234001"
type input "591600234001"
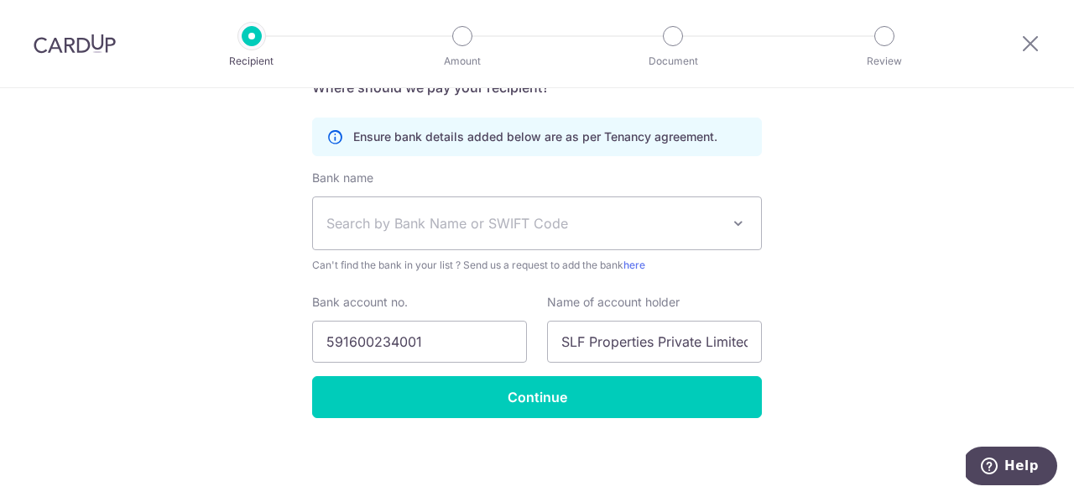
click at [394, 221] on span "Search by Bank Name or SWIFT Code" at bounding box center [523, 223] width 394 height 20
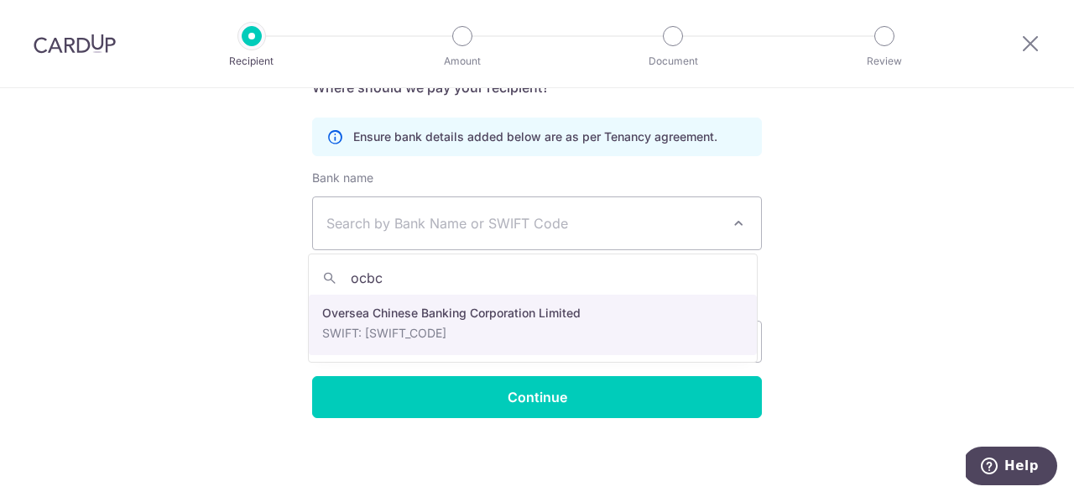
type input "ocbc"
select select "12"
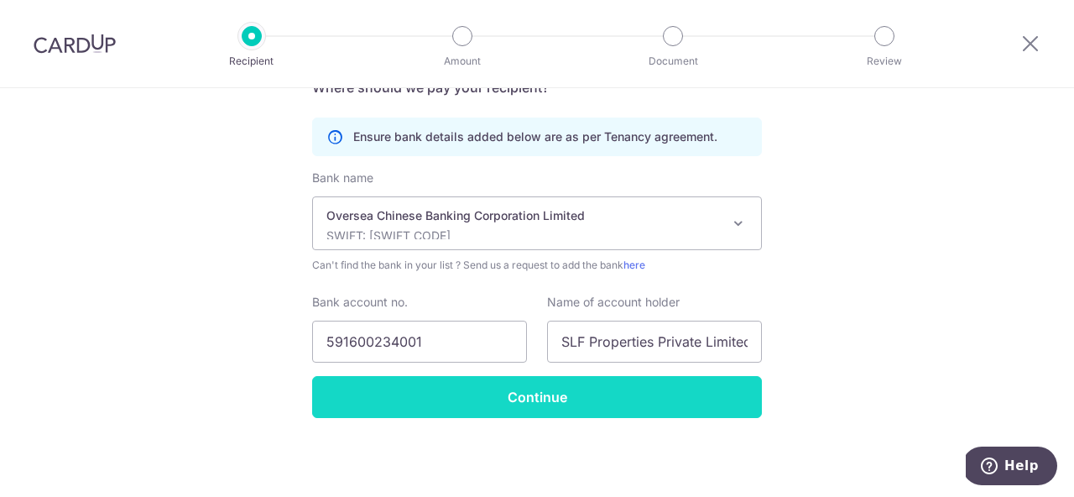
click at [508, 416] on input "Continue" at bounding box center [537, 397] width 450 height 42
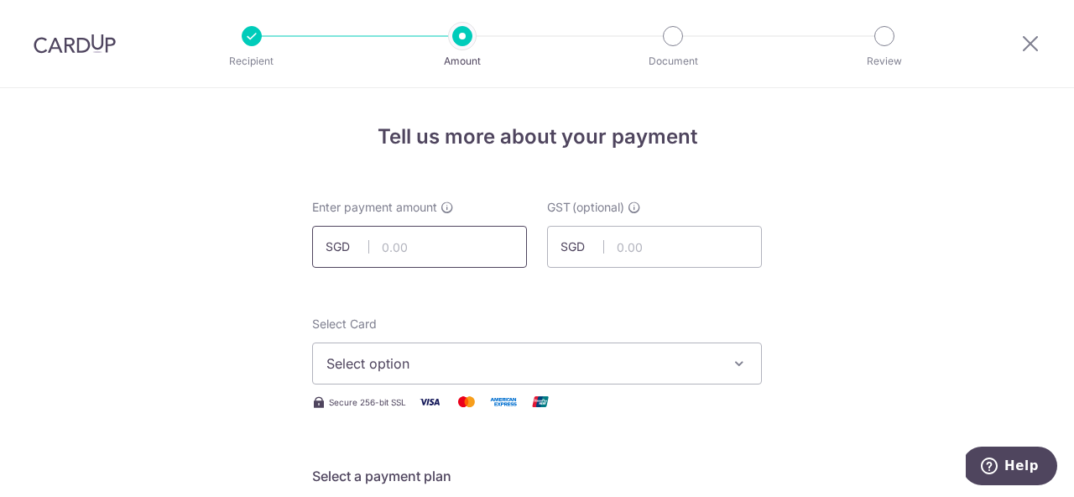
click at [404, 245] on input "text" at bounding box center [419, 247] width 215 height 42
paste input "32,205.89"
type input "32,205.89"
click at [664, 253] on input "text" at bounding box center [654, 247] width 215 height 42
type input "2,898.53"
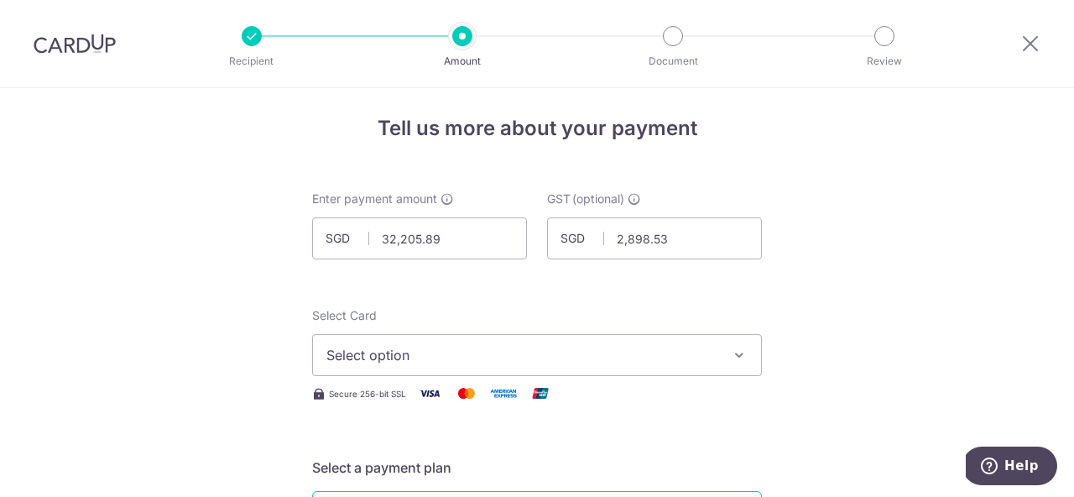
scroll to position [23, 0]
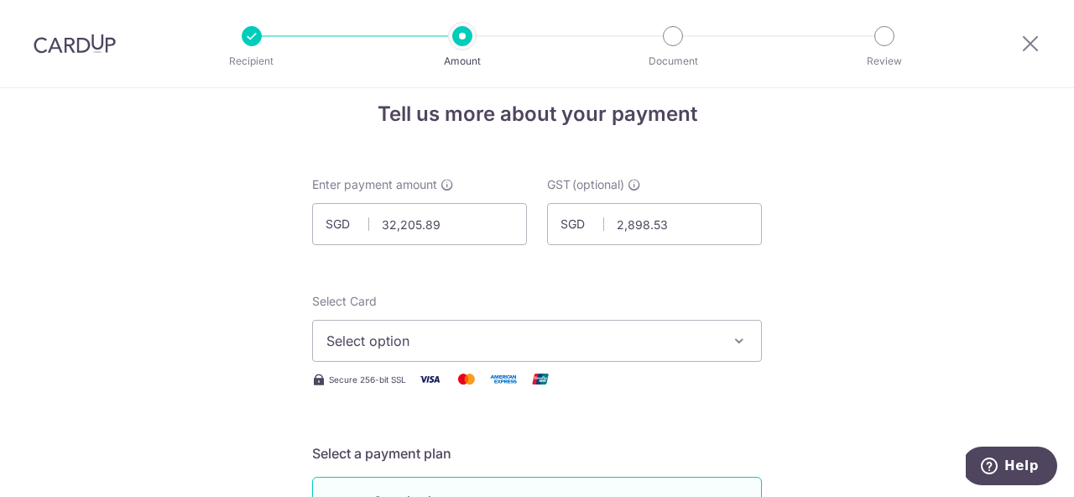
click at [541, 339] on span "Select option" at bounding box center [521, 341] width 391 height 20
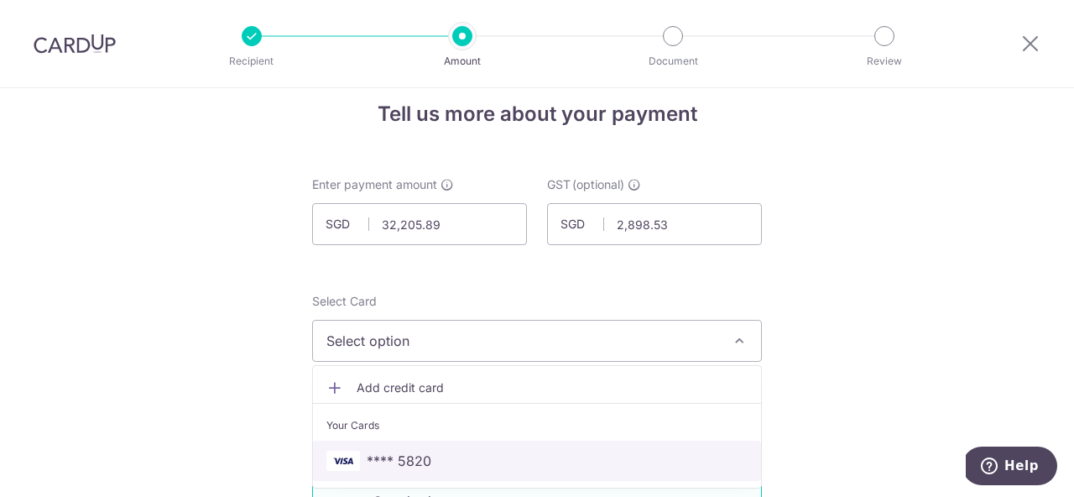
click at [410, 461] on span "**** 5820" at bounding box center [399, 461] width 65 height 20
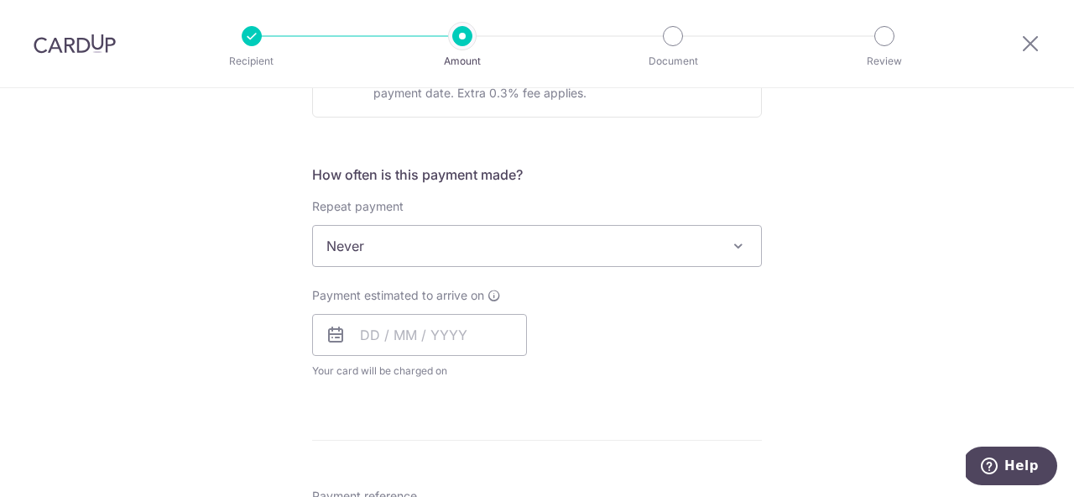
scroll to position [577, 0]
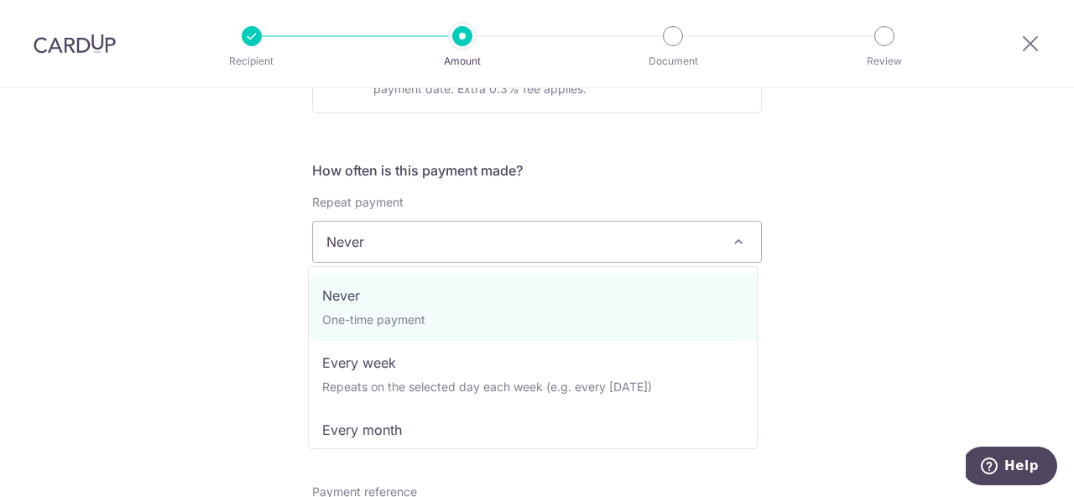
click at [446, 239] on span "Never" at bounding box center [537, 242] width 448 height 40
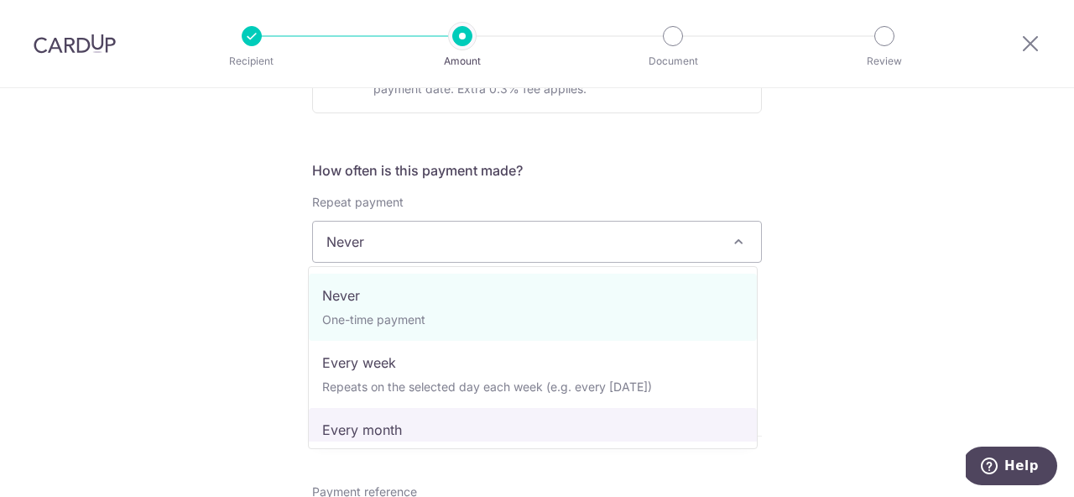
select select "3"
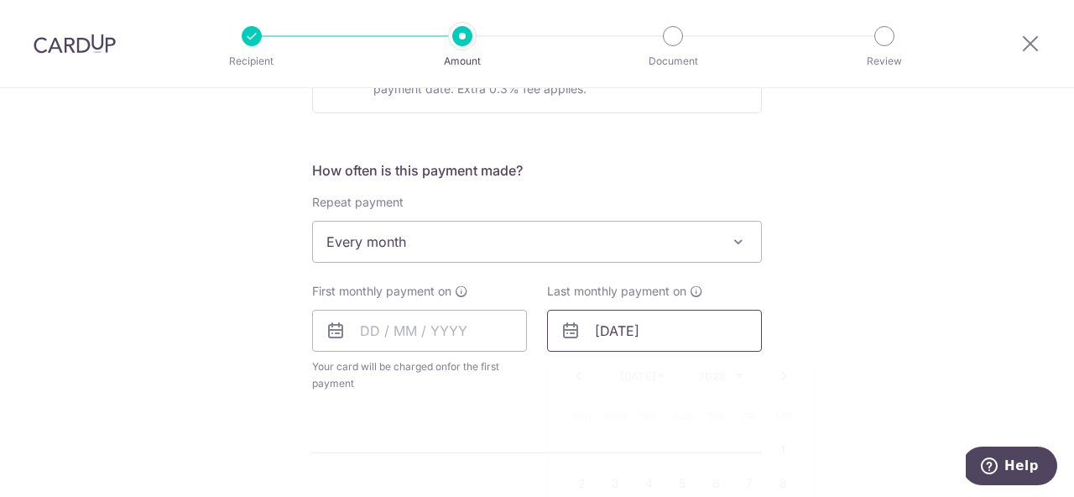
click at [706, 333] on input "[DATE]" at bounding box center [654, 331] width 215 height 42
click at [783, 375] on link "Next" at bounding box center [784, 376] width 20 height 20
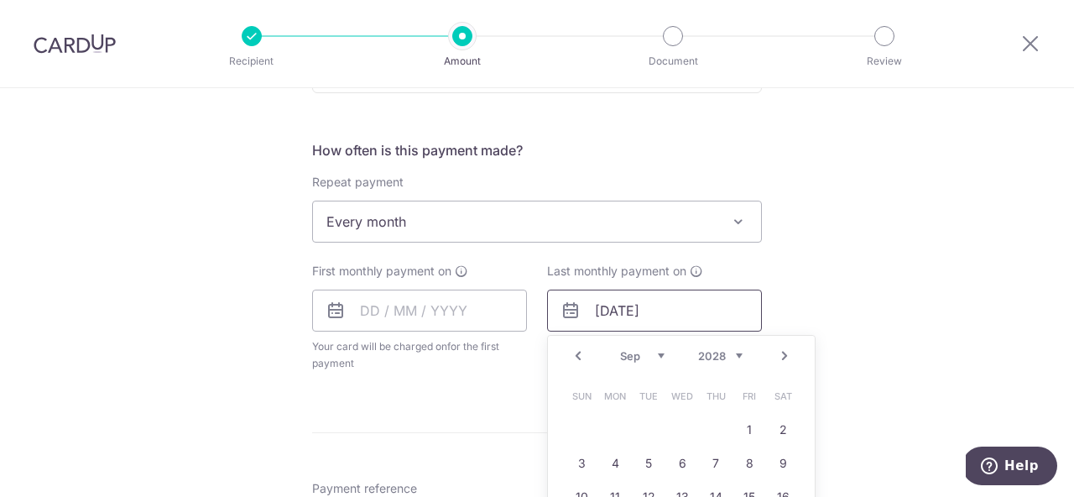
scroll to position [598, 0]
click at [782, 356] on link "Next" at bounding box center [784, 355] width 20 height 20
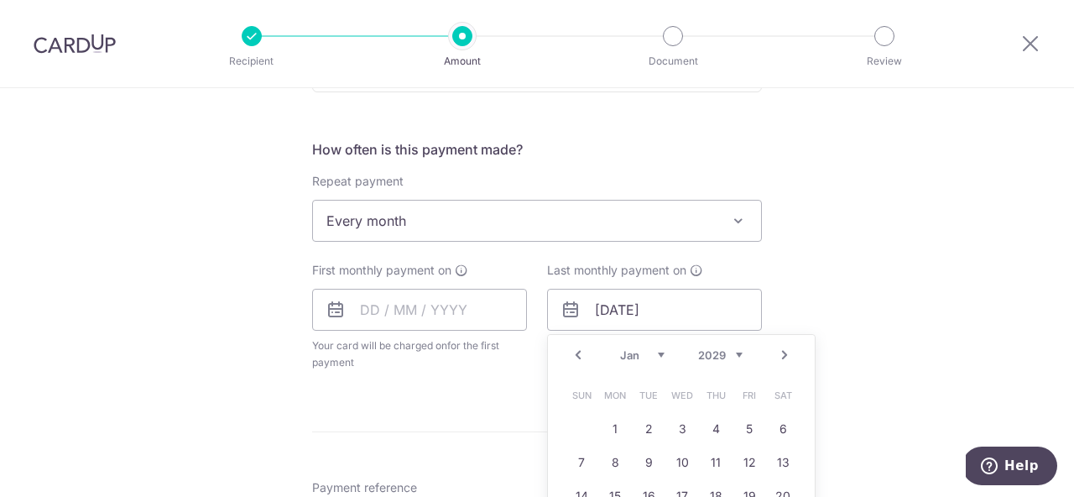
click at [782, 356] on link "Next" at bounding box center [784, 355] width 20 height 20
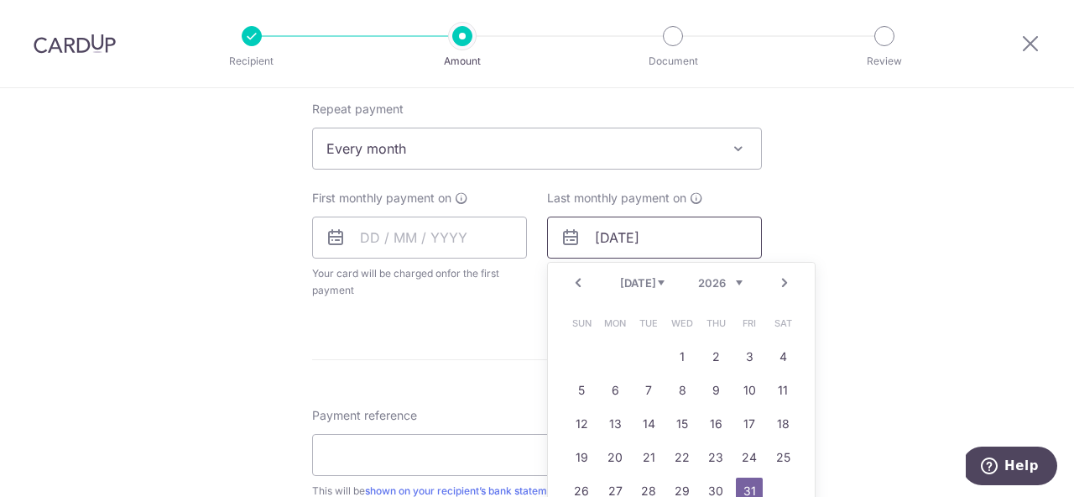
scroll to position [682, 0]
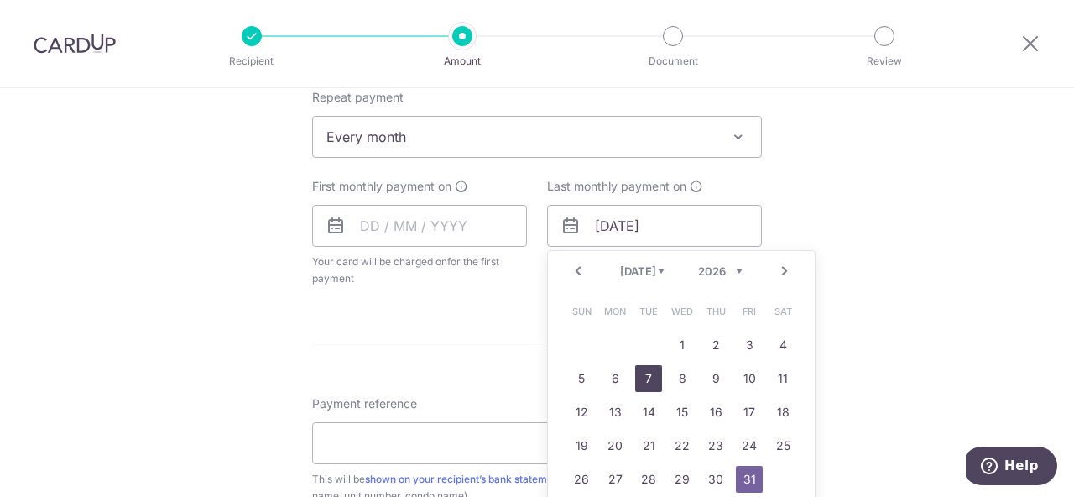
click at [643, 379] on link "7" at bounding box center [648, 378] width 27 height 27
type input "[DATE]"
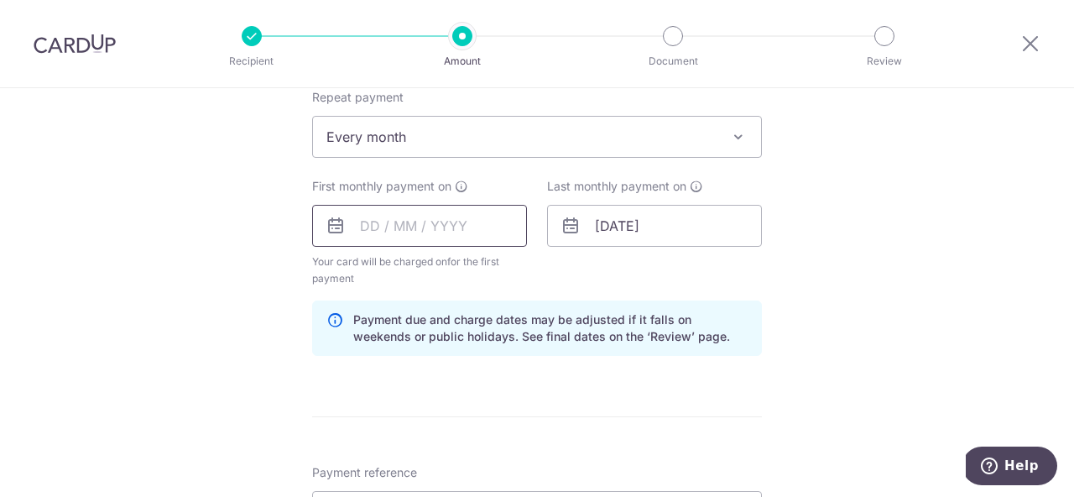
click at [412, 227] on input "text" at bounding box center [419, 226] width 215 height 42
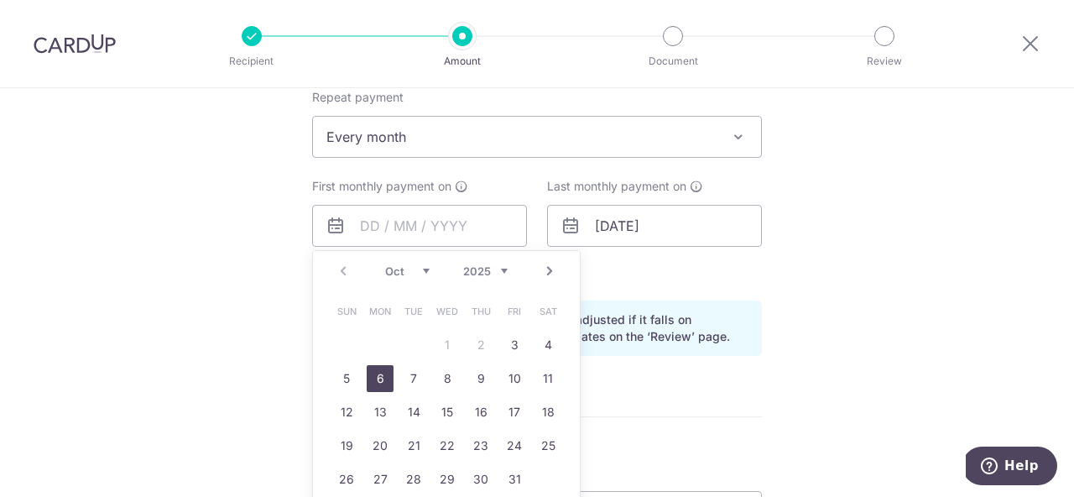
click at [377, 377] on link "6" at bounding box center [380, 378] width 27 height 27
type input "06/10/2025"
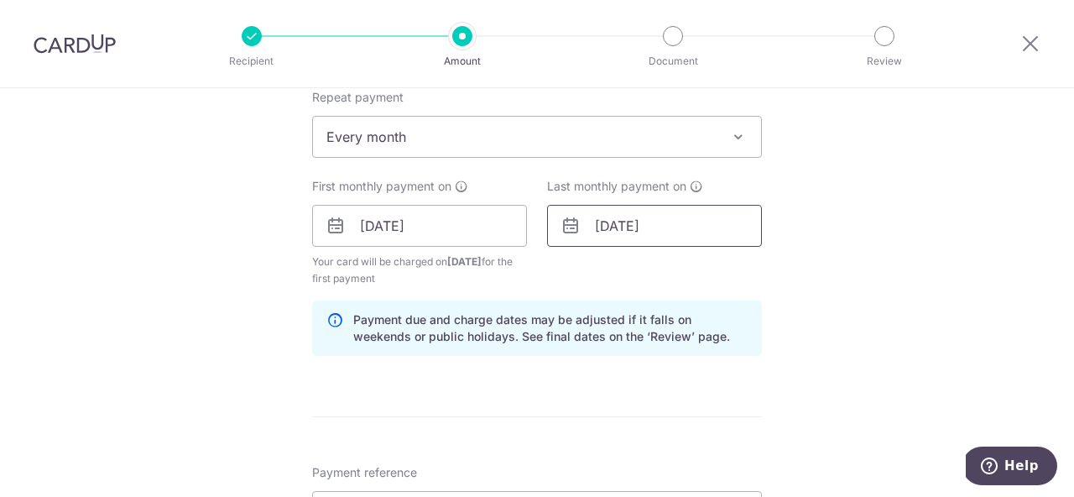
click at [648, 216] on input "[DATE]" at bounding box center [654, 226] width 215 height 42
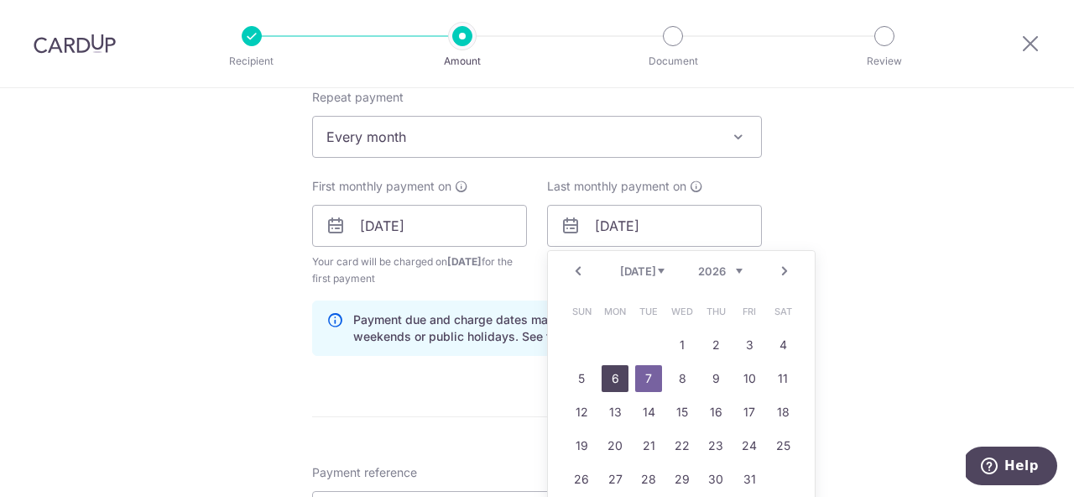
click at [611, 383] on link "6" at bounding box center [615, 378] width 27 height 27
type input "06/07/2026"
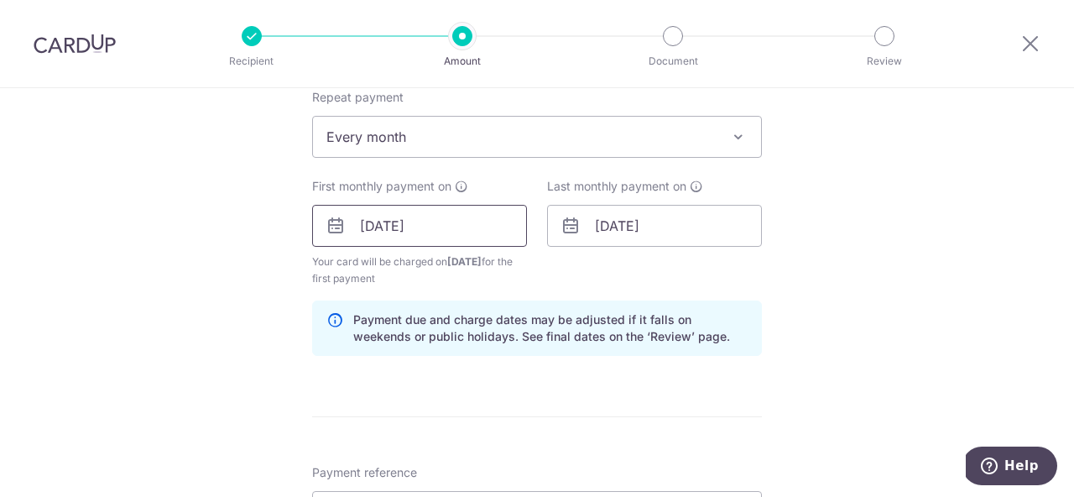
click at [428, 227] on input "06/10/2025" at bounding box center [419, 226] width 215 height 42
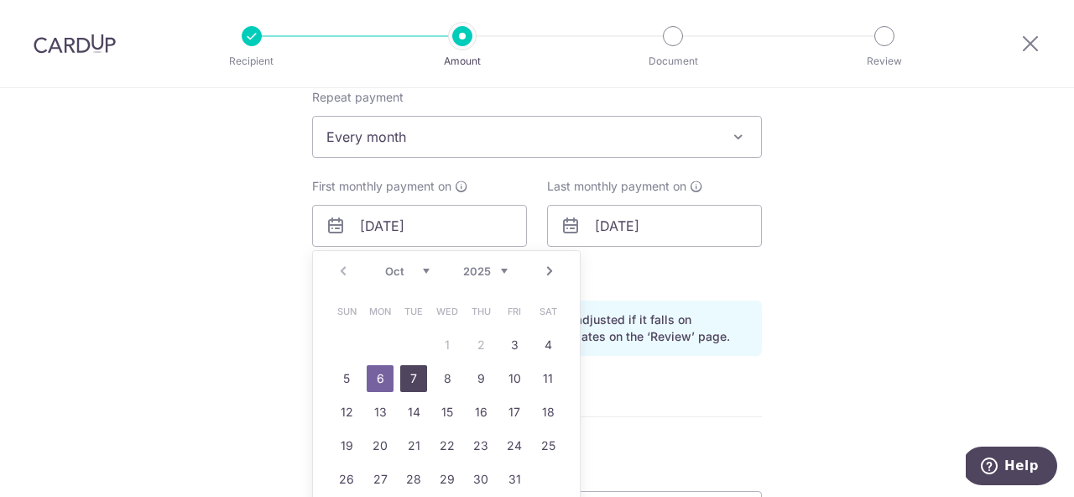
click at [409, 375] on link "7" at bounding box center [413, 378] width 27 height 27
type input "[DATE]"
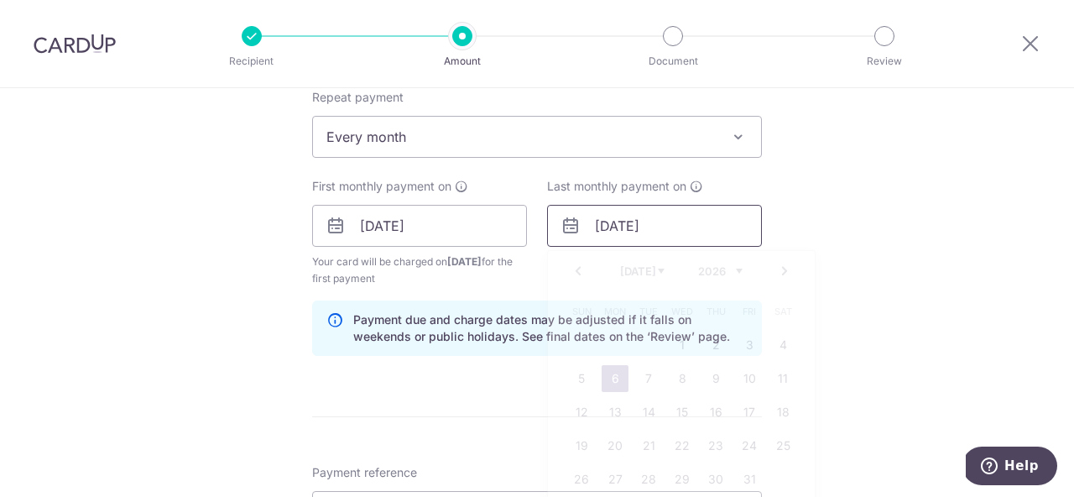
click at [659, 226] on input "06/07/2026" at bounding box center [654, 226] width 215 height 42
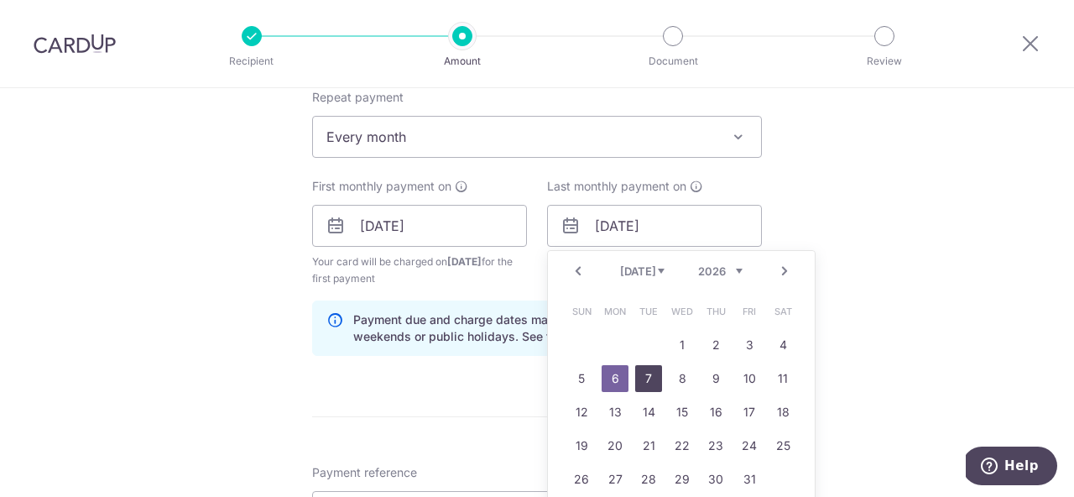
click at [640, 385] on link "7" at bounding box center [648, 378] width 27 height 27
type input "[DATE]"
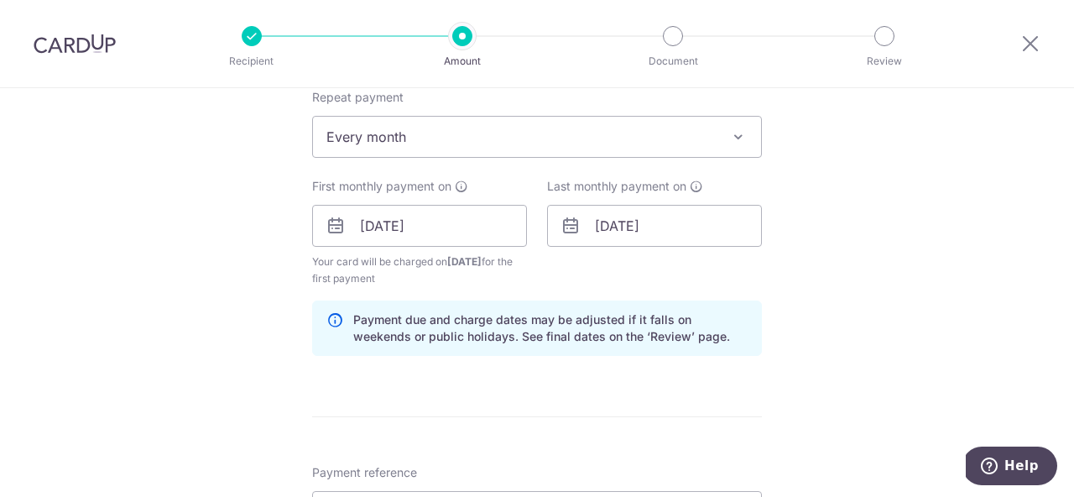
click at [412, 435] on form "Enter payment amount SGD 32,205.89 32205.89 GST (optional) SGD 2,898.53 2898.53…" at bounding box center [537, 280] width 450 height 1526
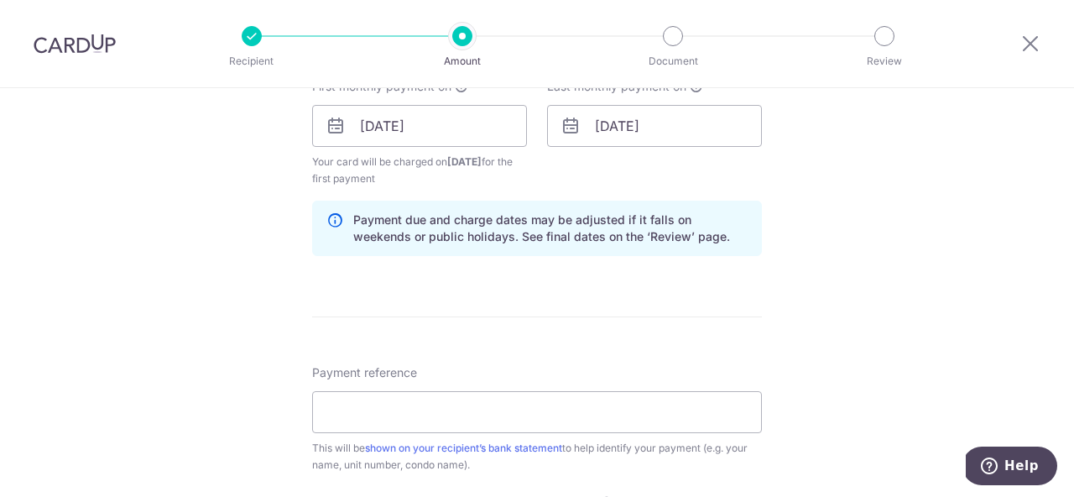
scroll to position [798, 0]
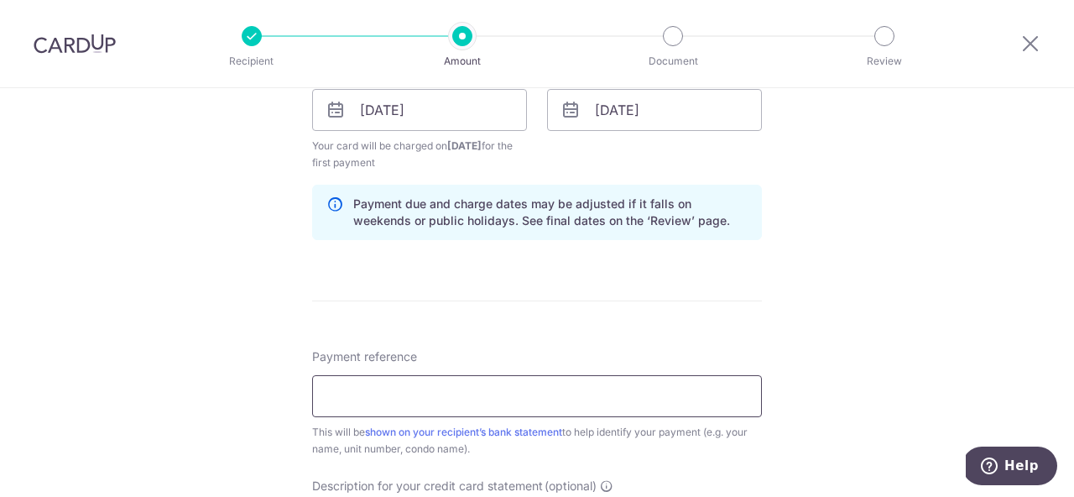
click at [428, 393] on input "Payment reference" at bounding box center [537, 396] width 450 height 42
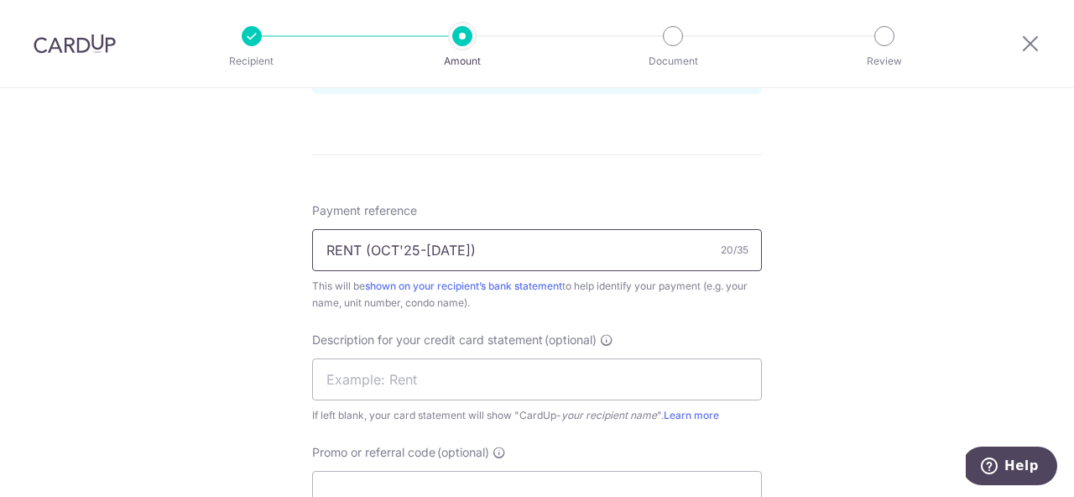
scroll to position [977, 0]
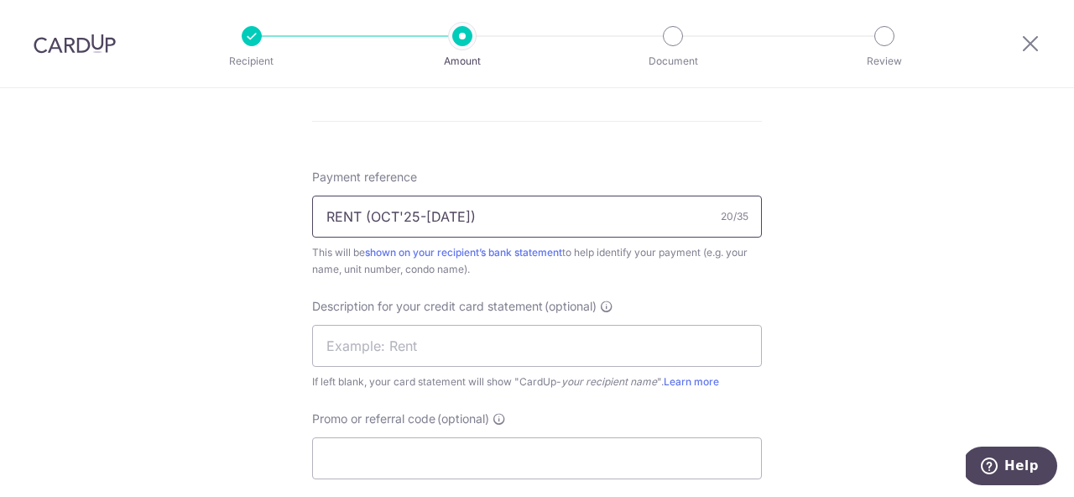
drag, startPoint x: 324, startPoint y: 214, endPoint x: 520, endPoint y: 206, distance: 196.5
click at [520, 206] on input "RENT (OCT'25-[DATE])" at bounding box center [537, 216] width 450 height 42
drag, startPoint x: 522, startPoint y: 212, endPoint x: 294, endPoint y: 211, distance: 228.2
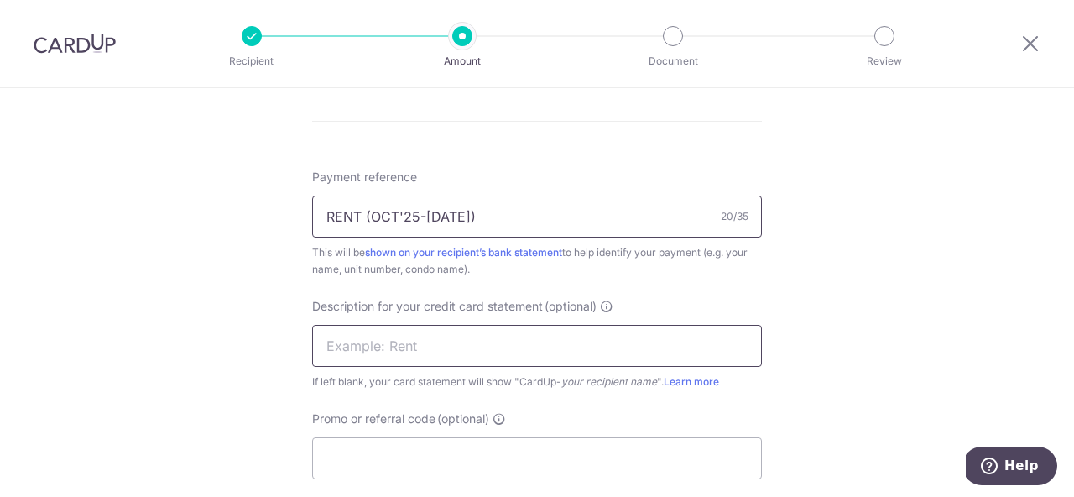
type input "RENT (OCT'25-JUL'26)"
click at [454, 341] on input "text" at bounding box center [537, 346] width 450 height 42
paste input "RENT (OCT'25-JU"
click at [324, 341] on input "RENT (OCT'25-JU" at bounding box center [537, 346] width 450 height 42
drag, startPoint x: 467, startPoint y: 352, endPoint x: 352, endPoint y: 346, distance: 115.9
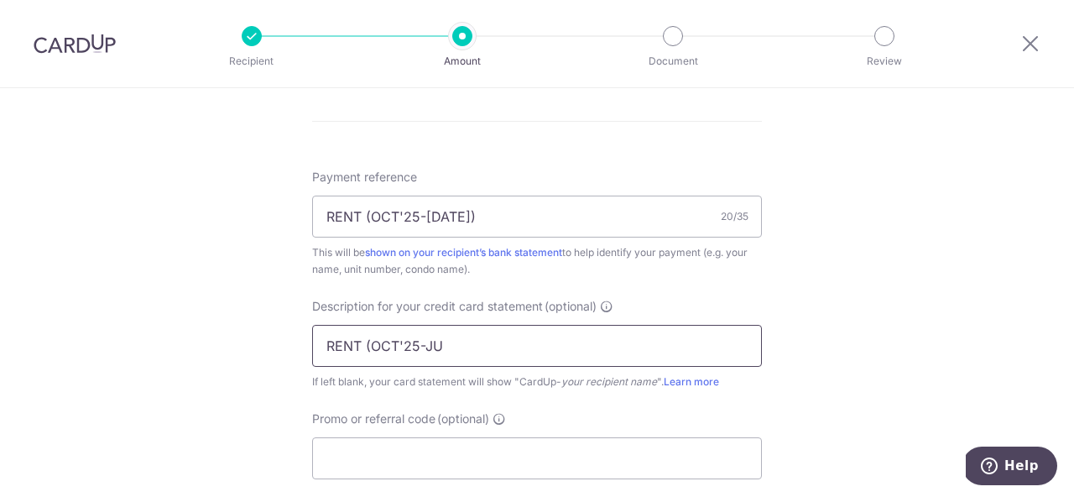
click at [352, 346] on input "RENT (OCT'25-JU" at bounding box center [537, 346] width 450 height 42
click at [357, 347] on input "RENT (OCT'25-JU" at bounding box center [537, 346] width 450 height 42
click at [421, 347] on input "RENT (OCT'25-JU" at bounding box center [537, 346] width 450 height 42
drag, startPoint x: 455, startPoint y: 345, endPoint x: 357, endPoint y: 347, distance: 98.2
click at [357, 347] on input "RENT (OCT'25-JU" at bounding box center [537, 346] width 450 height 42
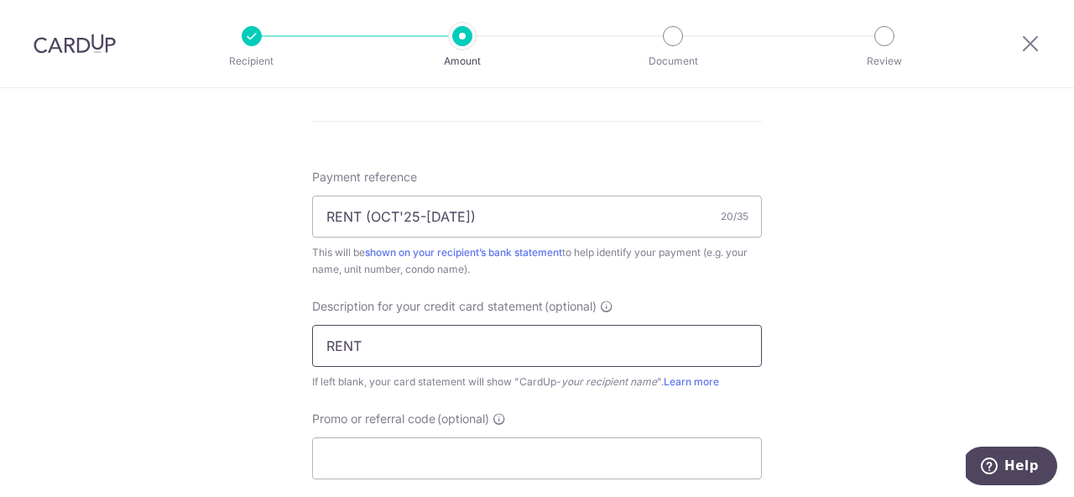
click at [325, 347] on input "RENT" at bounding box center [537, 346] width 450 height 42
click at [390, 352] on input "SLF RENT" at bounding box center [537, 346] width 450 height 42
type input "SLF RENT"
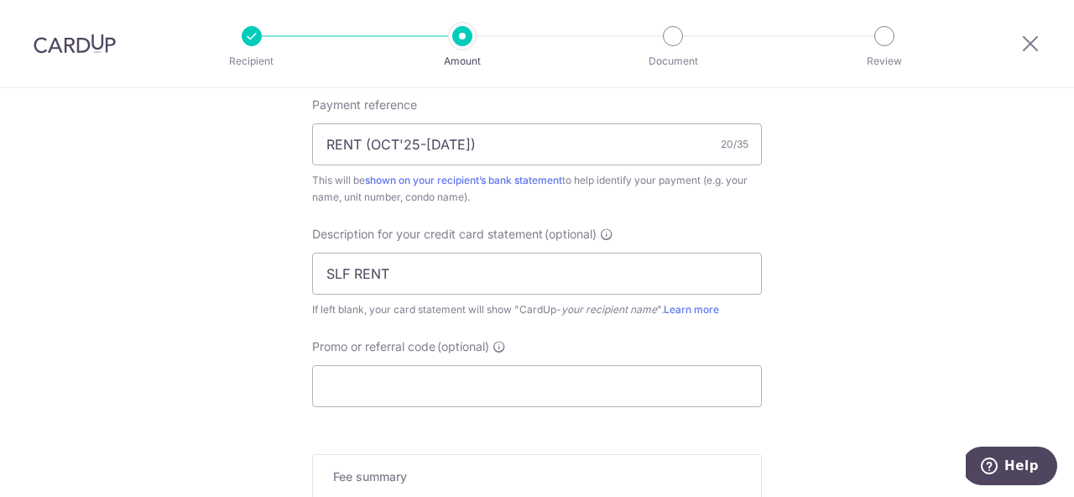
scroll to position [1114, 0]
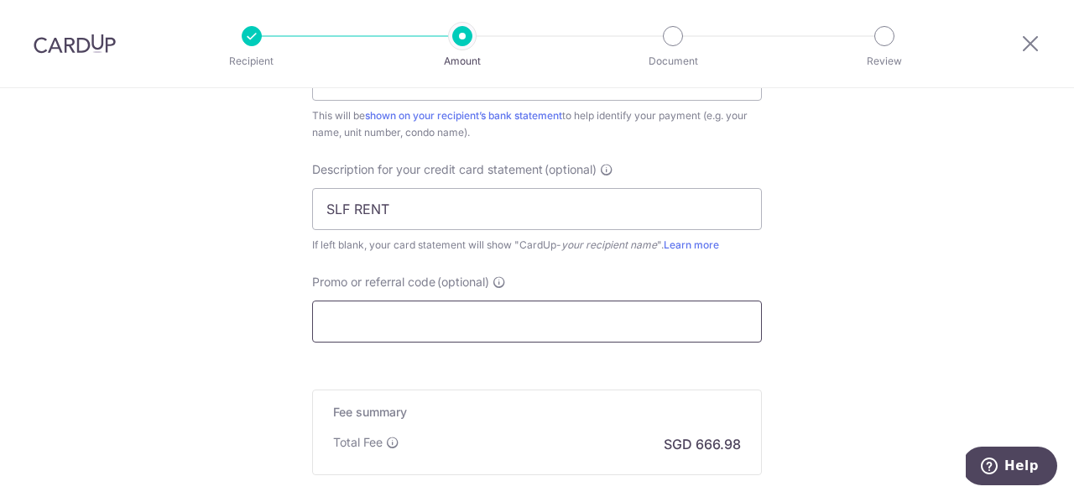
click at [367, 320] on input "Promo or referral code (optional)" at bounding box center [537, 321] width 450 height 42
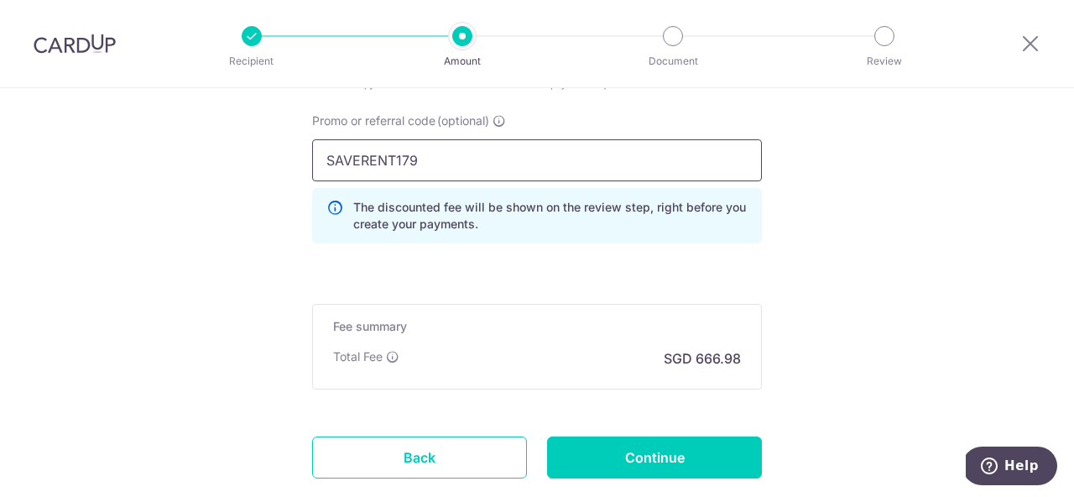
scroll to position [1280, 0]
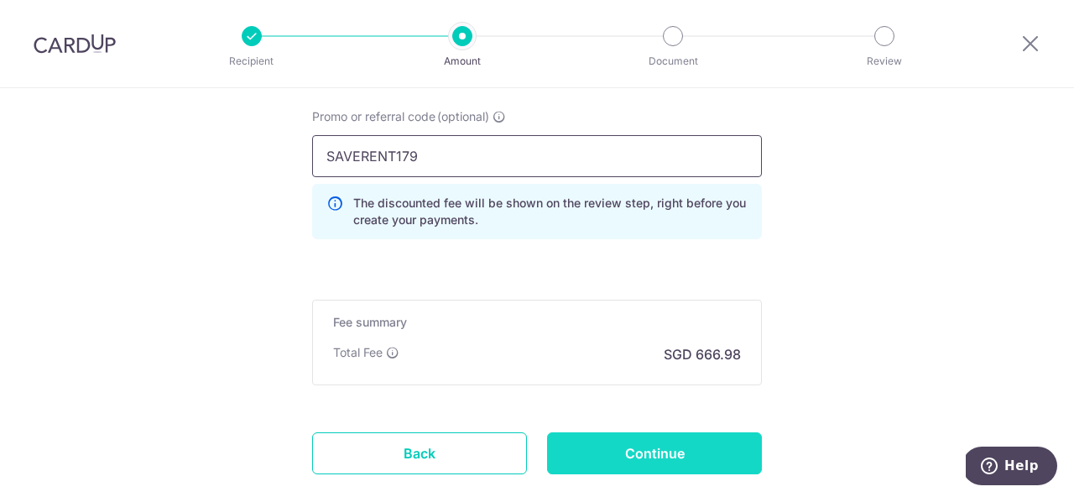
type input "SAVERENT179"
click at [616, 461] on input "Continue" at bounding box center [654, 453] width 215 height 42
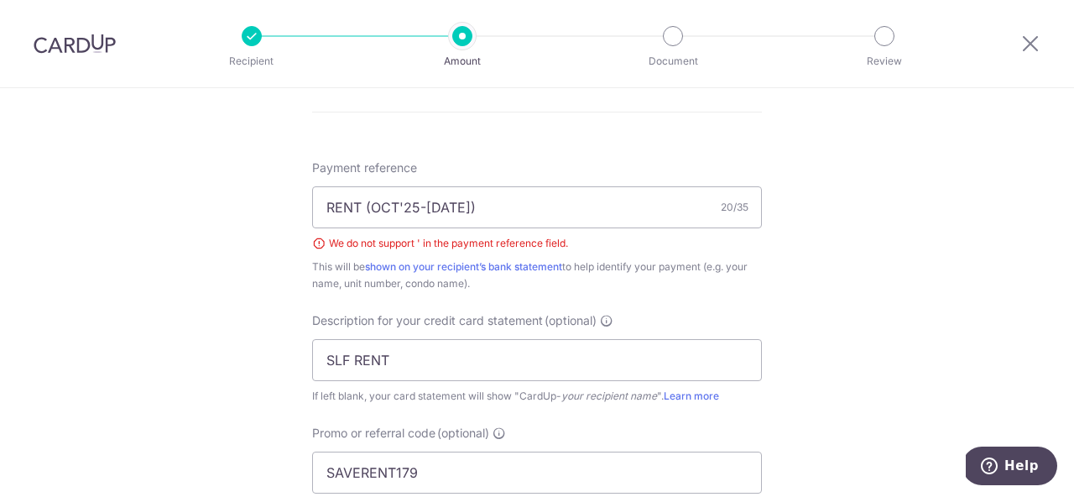
scroll to position [892, 0]
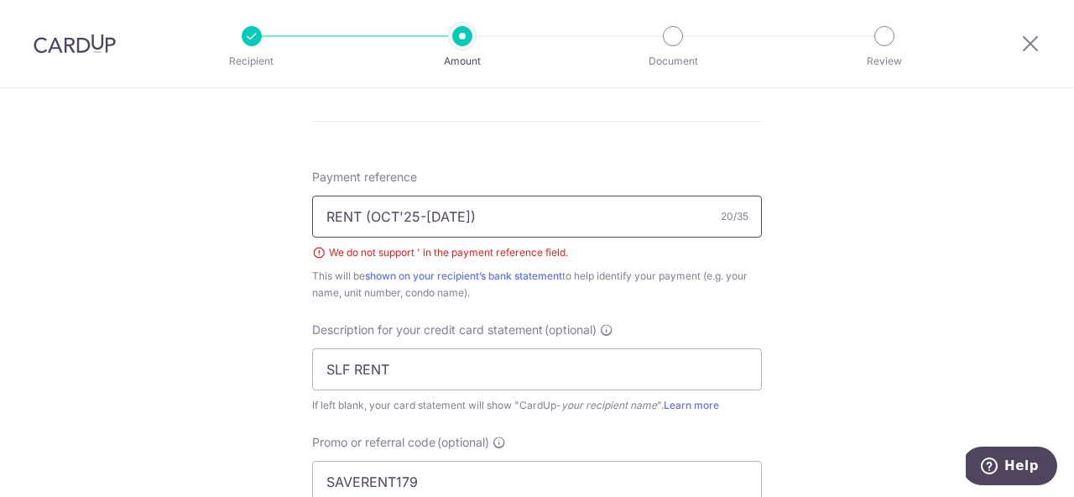
click at [539, 211] on input "RENT (OCT'25-[DATE])" at bounding box center [537, 216] width 450 height 42
click at [454, 217] on input "RENT (OCT'25-[DATE]" at bounding box center [537, 216] width 450 height 42
click at [399, 212] on input "RENT (OCT'[DATE]" at bounding box center [537, 216] width 450 height 42
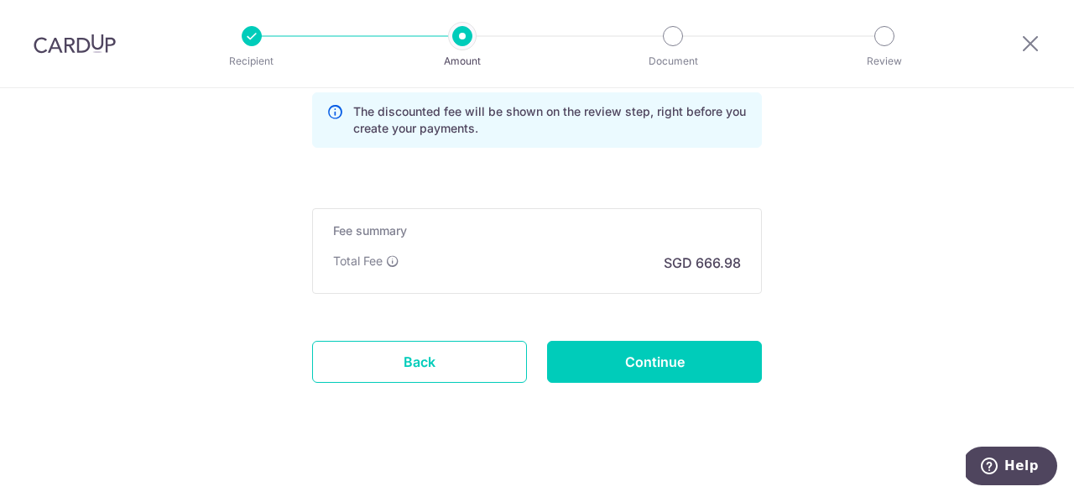
scroll to position [1321, 0]
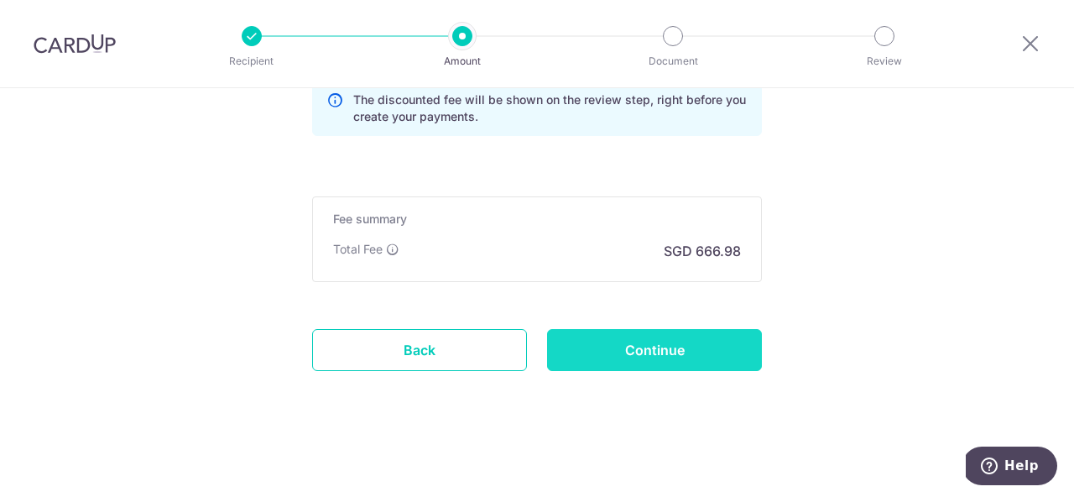
type input "RENT ([DATE]-[DATE])"
click at [696, 340] on input "Continue" at bounding box center [654, 350] width 215 height 42
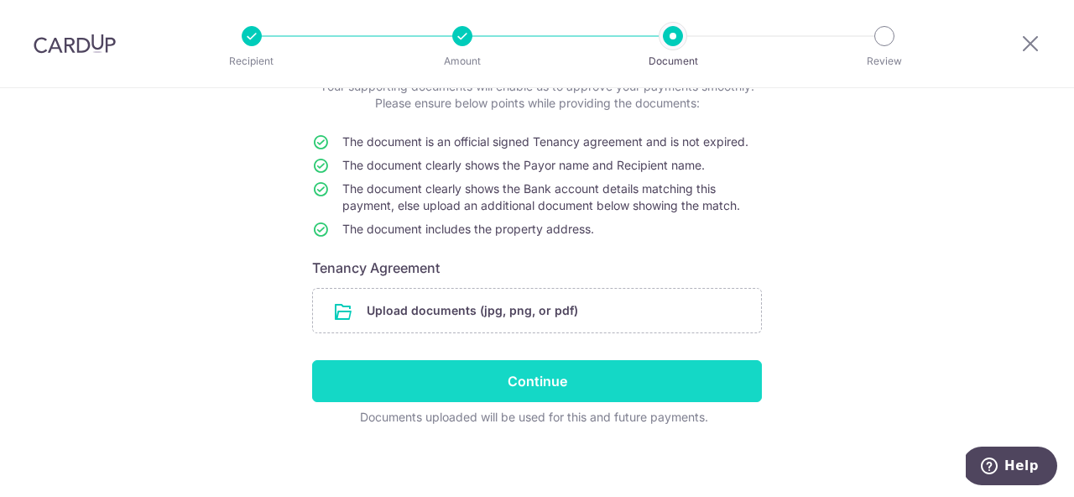
scroll to position [128, 0]
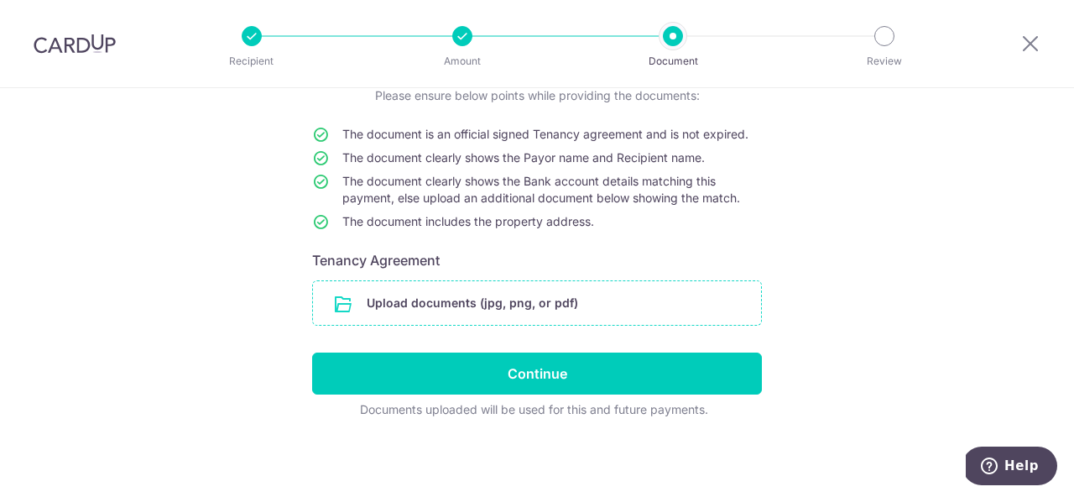
click at [465, 312] on input "file" at bounding box center [537, 303] width 448 height 44
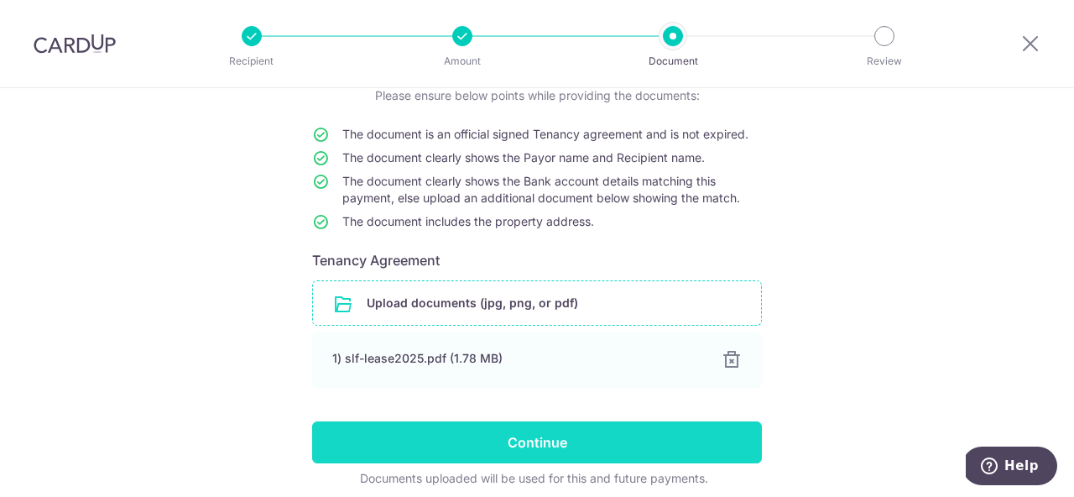
click at [515, 437] on input "Continue" at bounding box center [537, 442] width 450 height 42
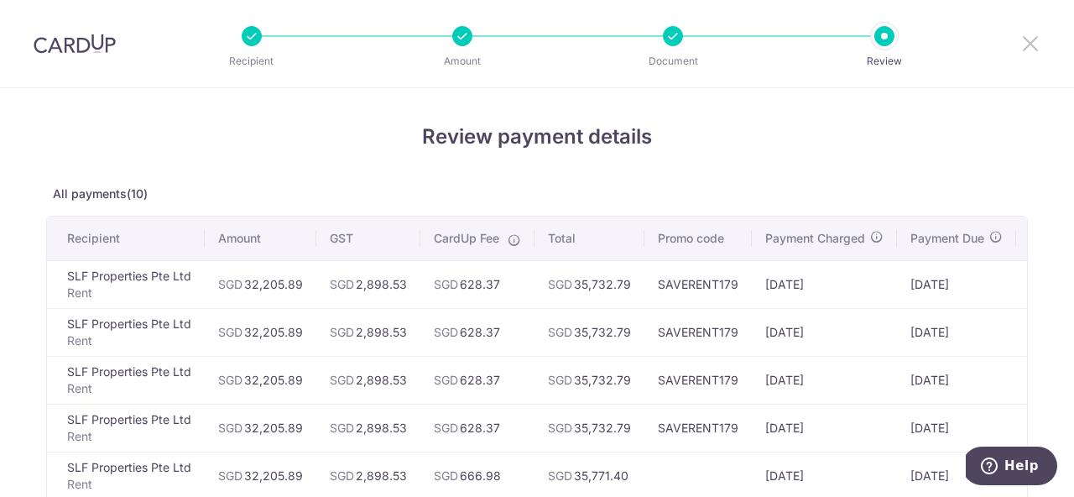
click at [1028, 44] on icon at bounding box center [1030, 43] width 20 height 21
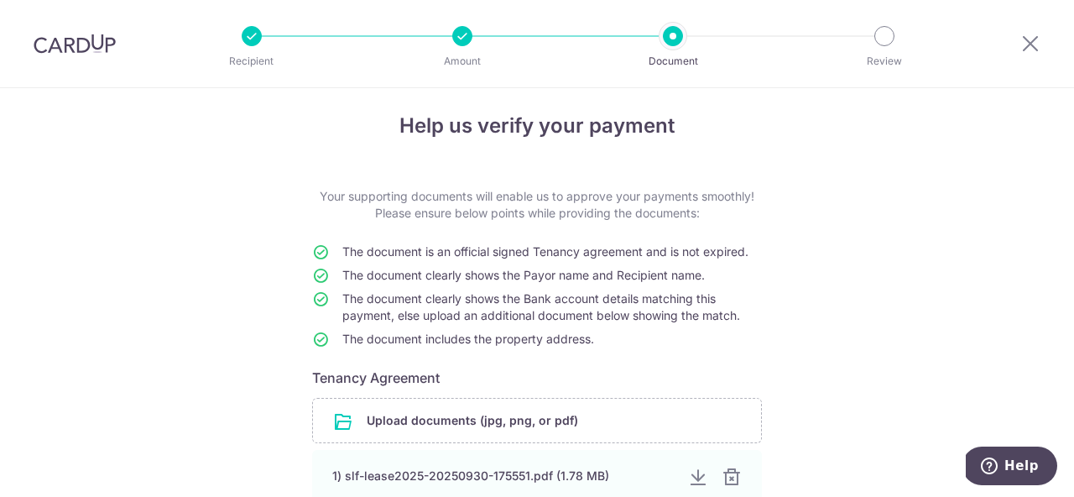
scroll to position [27, 0]
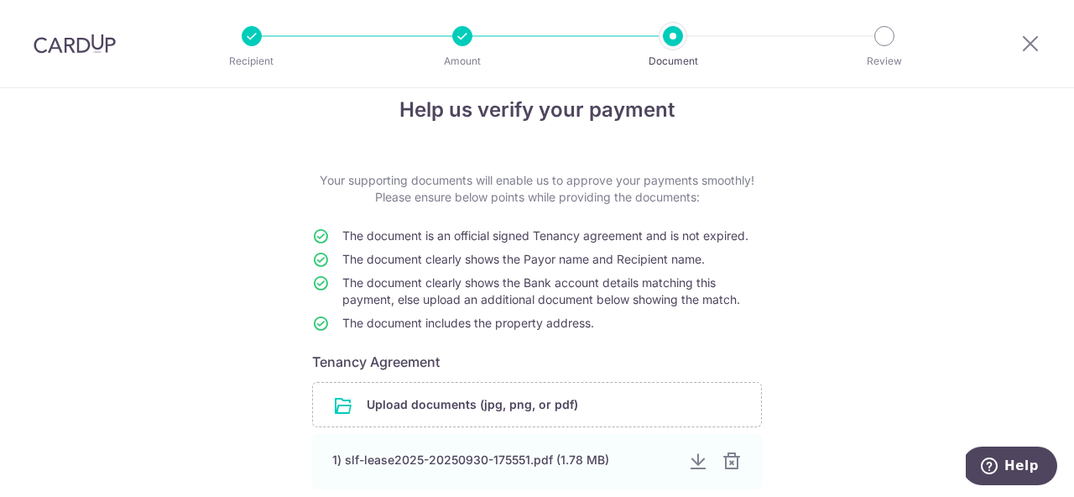
click at [461, 39] on div at bounding box center [462, 36] width 20 height 20
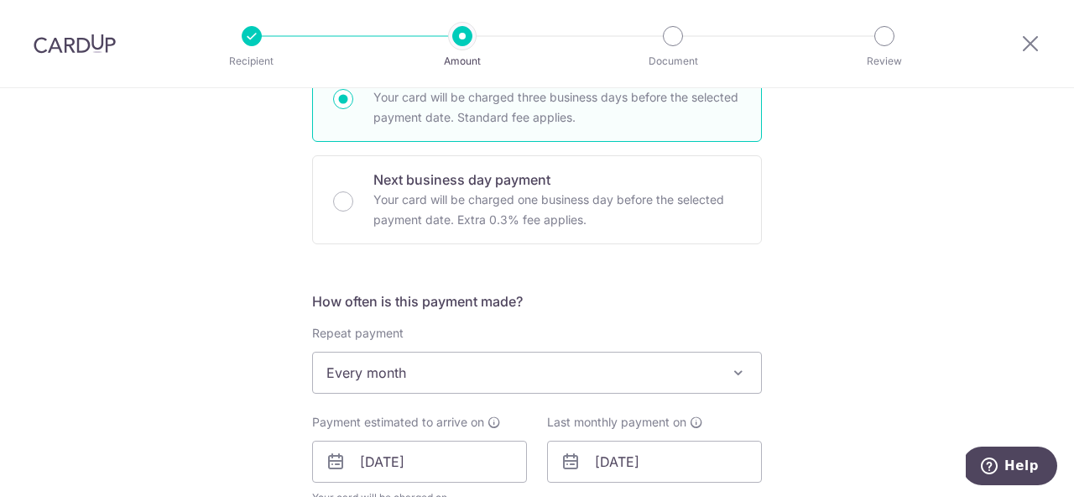
scroll to position [670, 0]
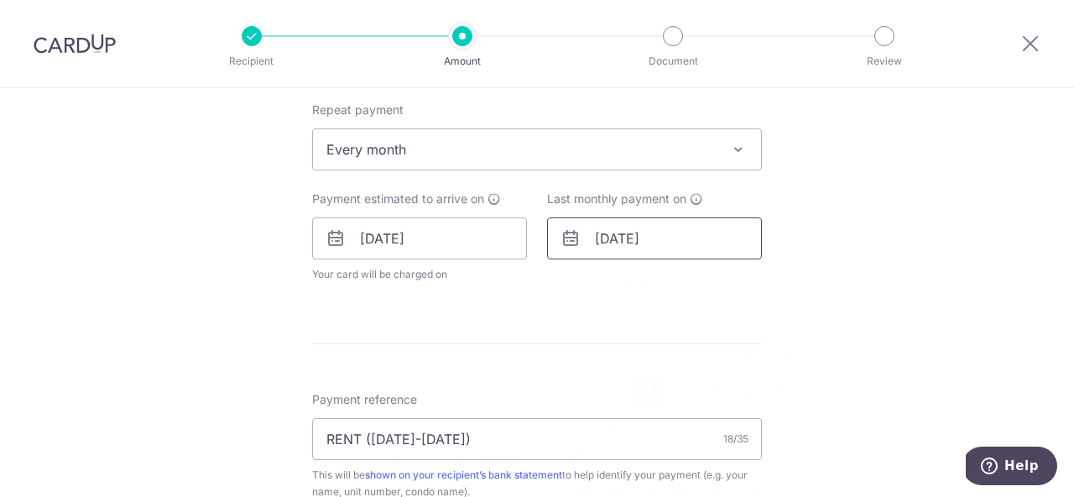
click at [682, 235] on input "[DATE]" at bounding box center [654, 238] width 215 height 42
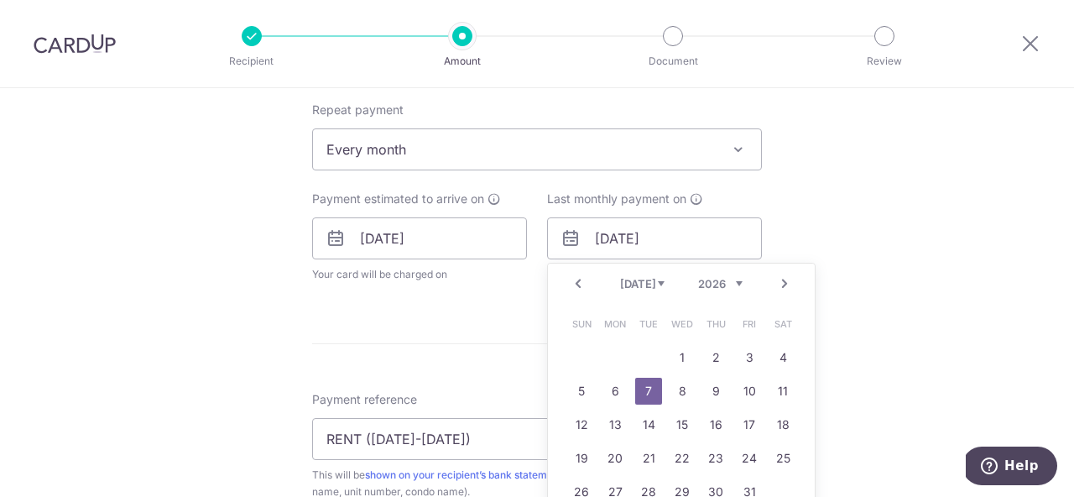
click at [722, 285] on select "2025 2026 2027 2028 2029 2030 2031 2032 2033 2034 2035" at bounding box center [720, 283] width 44 height 13
click at [647, 284] on select "Oct Nov Dec" at bounding box center [642, 283] width 44 height 13
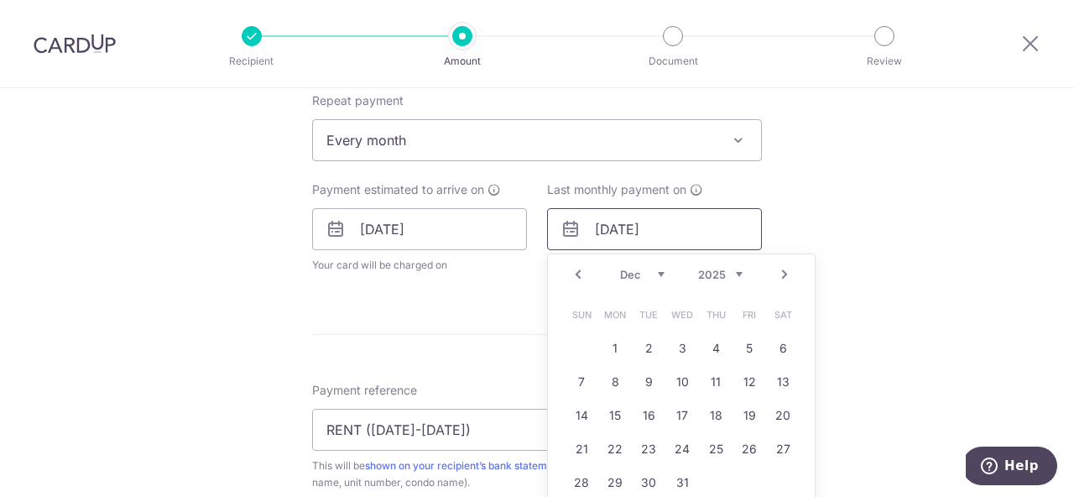
scroll to position [685, 0]
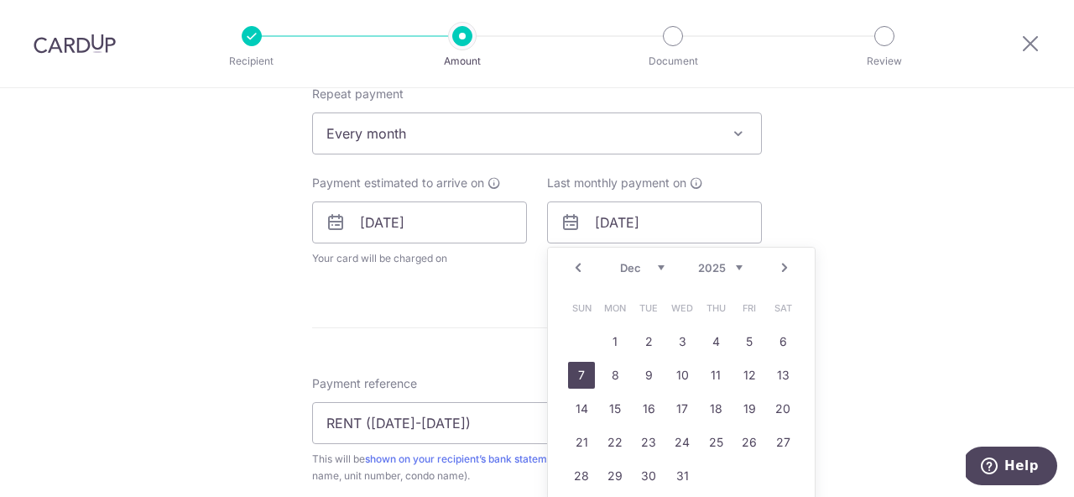
click at [584, 373] on link "7" at bounding box center [581, 375] width 27 height 27
type input "[DATE]"
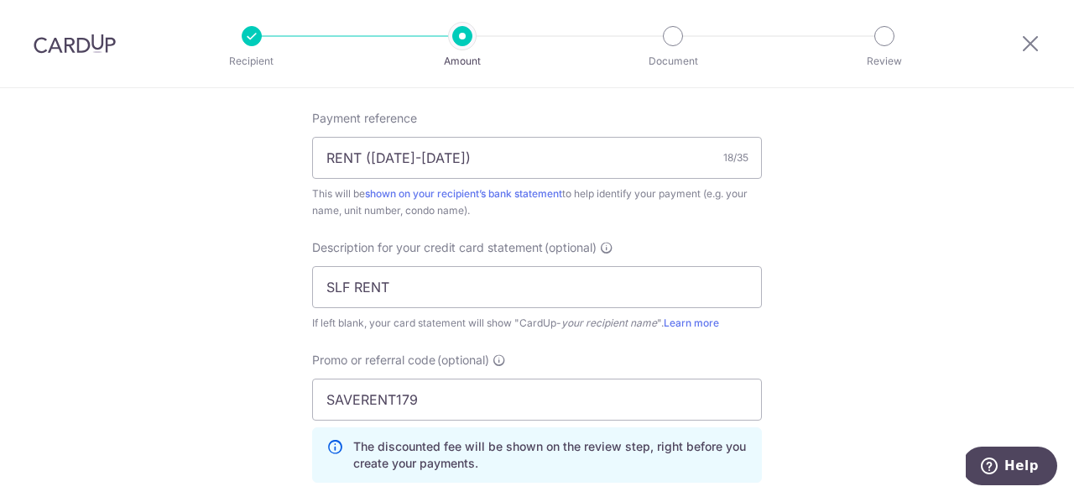
scroll to position [1026, 0]
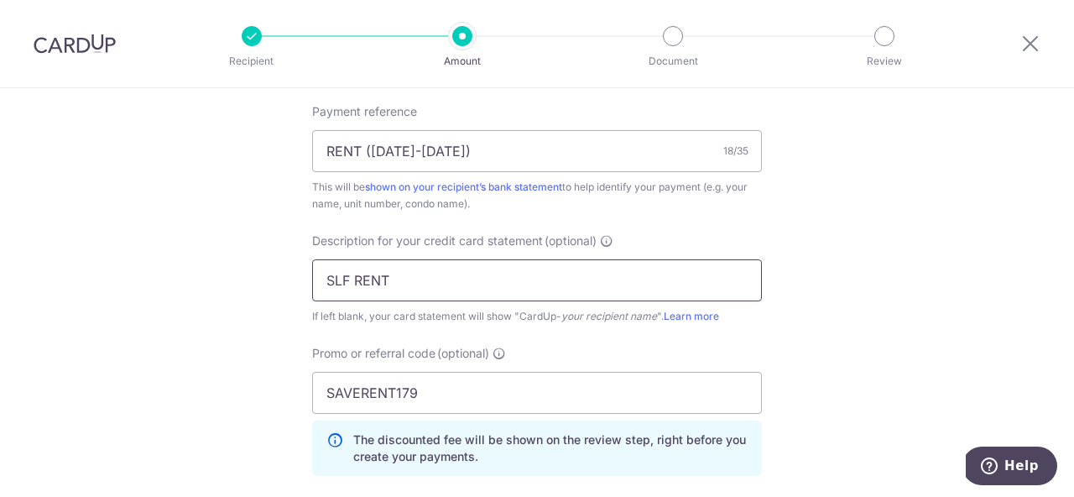
click at [455, 285] on input "SLF RENT" at bounding box center [537, 280] width 450 height 42
drag, startPoint x: 457, startPoint y: 386, endPoint x: 34, endPoint y: 396, distance: 423.0
type input "S"
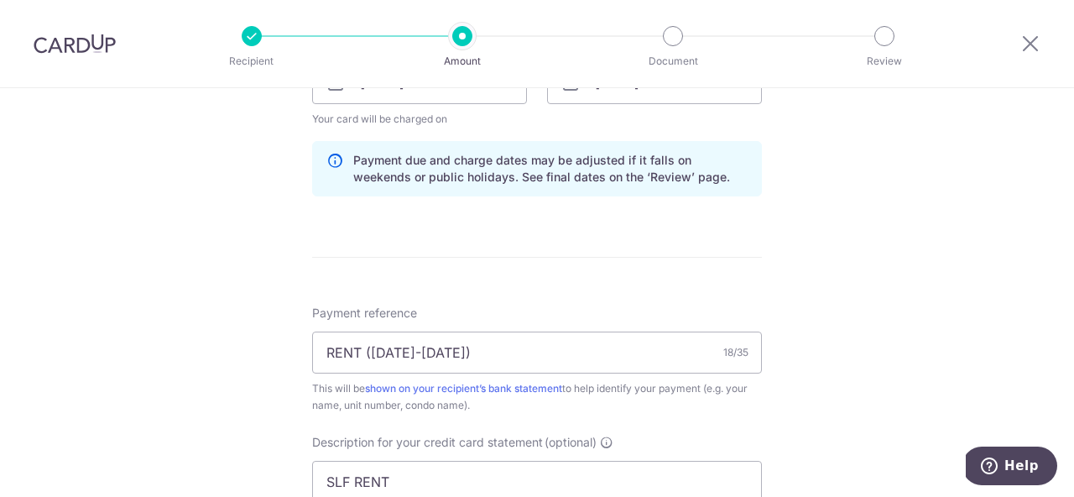
scroll to position [727, 0]
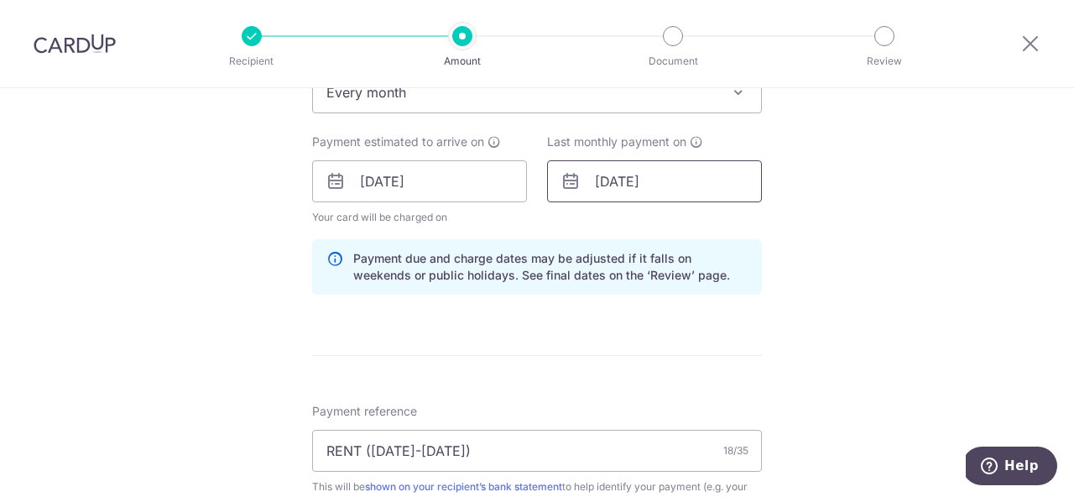
type input "OCBC155"
click at [673, 185] on input "07/12/2025" at bounding box center [654, 181] width 215 height 42
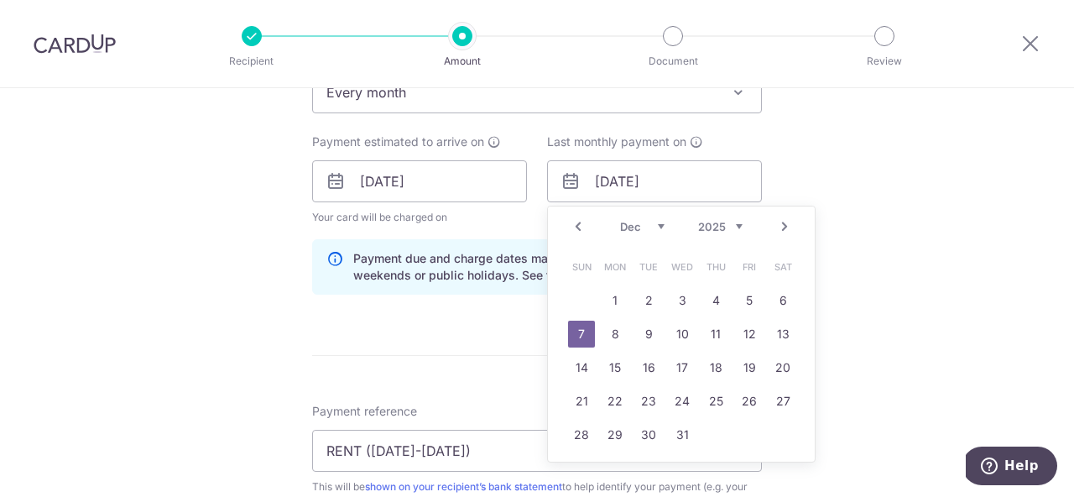
click at [776, 228] on link "Next" at bounding box center [784, 226] width 20 height 20
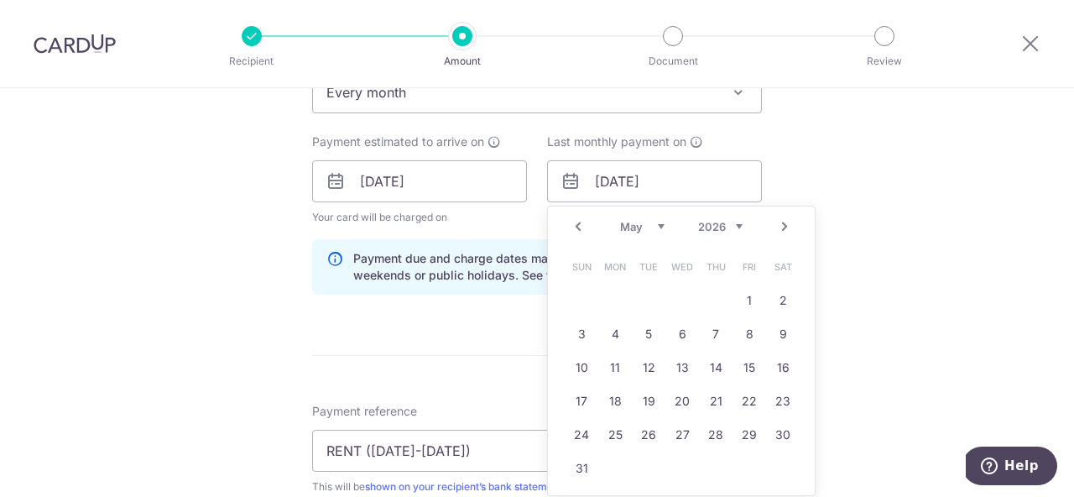
click at [776, 228] on link "Next" at bounding box center [784, 226] width 20 height 20
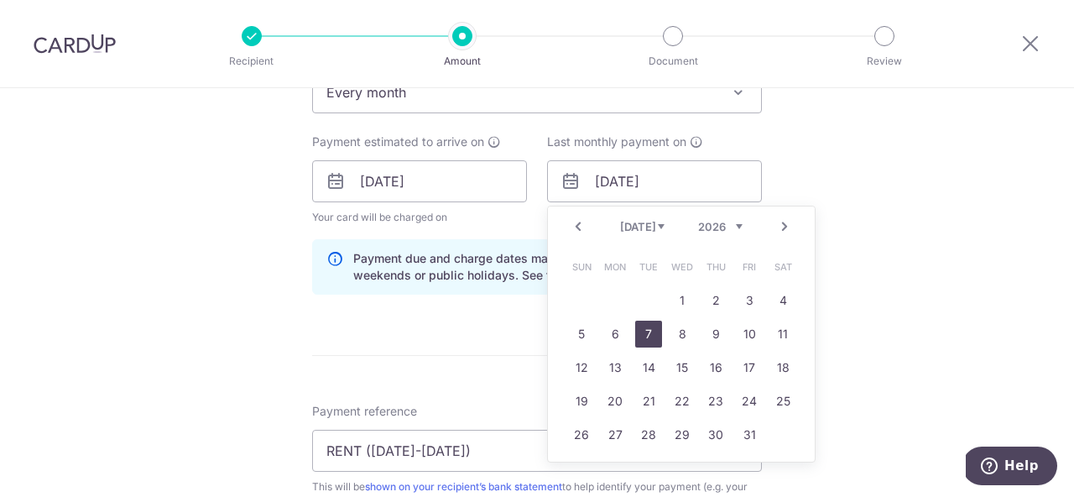
click at [645, 334] on link "7" at bounding box center [648, 334] width 27 height 27
type input "[DATE]"
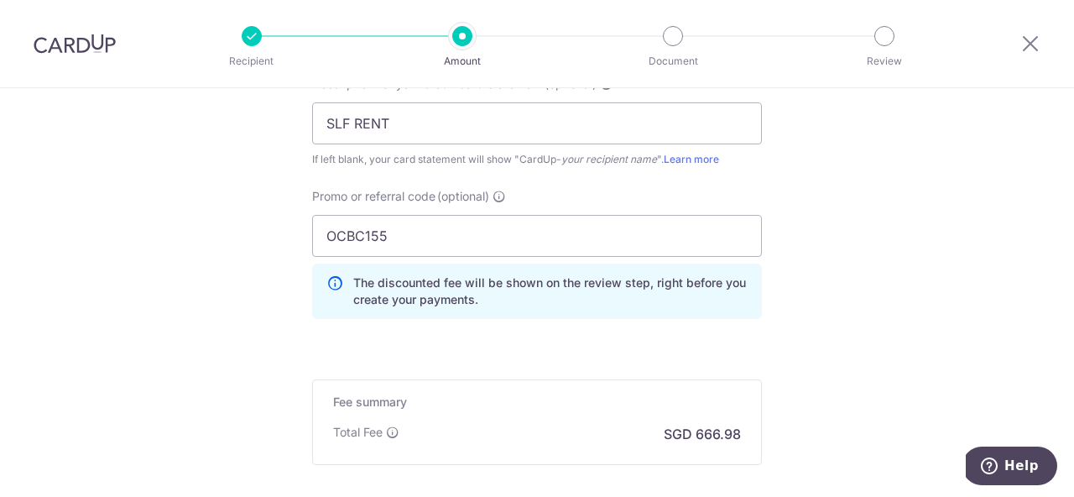
scroll to position [1311, 0]
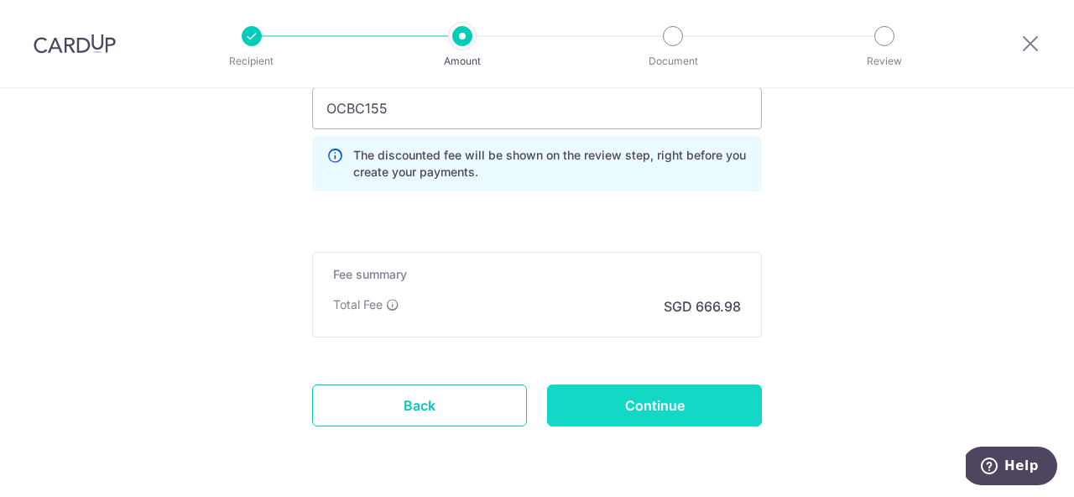
click at [606, 409] on input "Continue" at bounding box center [654, 405] width 215 height 42
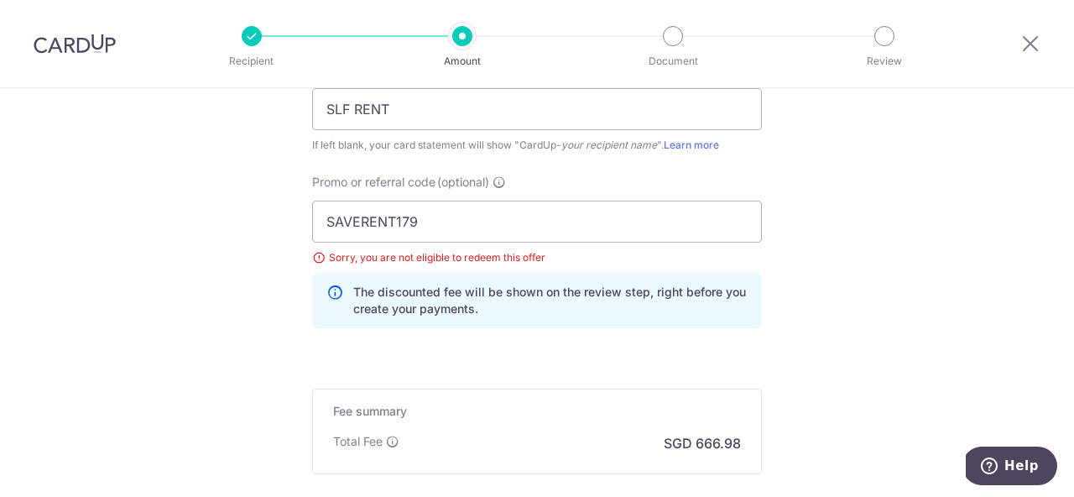
scroll to position [965, 0]
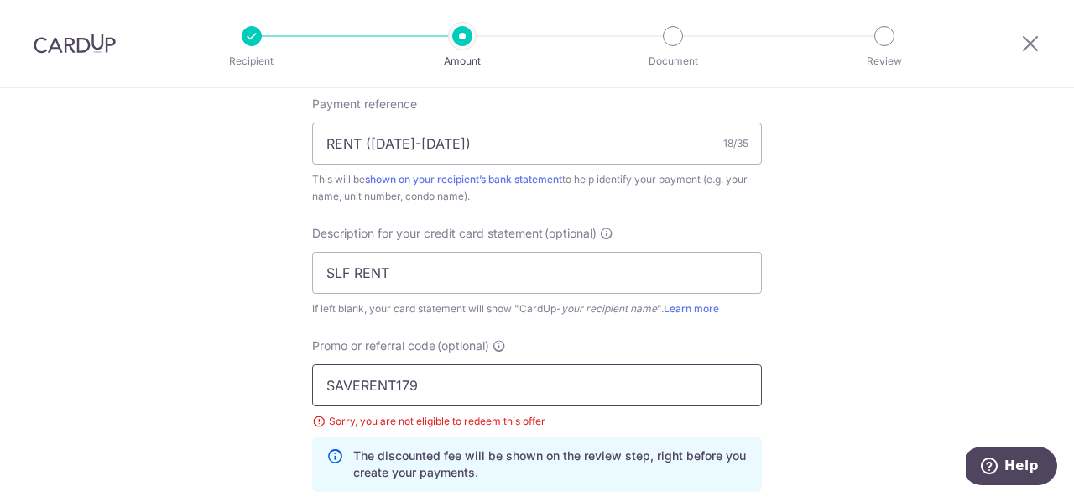
click at [447, 379] on input "SAVERENT179" at bounding box center [537, 385] width 450 height 42
drag, startPoint x: 447, startPoint y: 379, endPoint x: 300, endPoint y: 378, distance: 146.8
click at [302, 378] on div "Promo or referral code (optional) SAVERENT179 Sorry, you are not eligible to re…" at bounding box center [537, 421] width 470 height 168
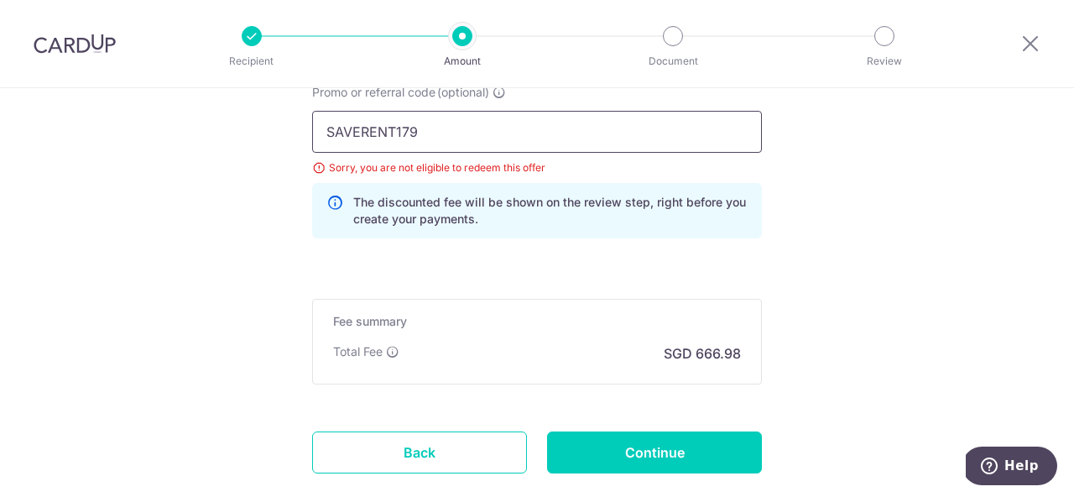
scroll to position [1233, 0]
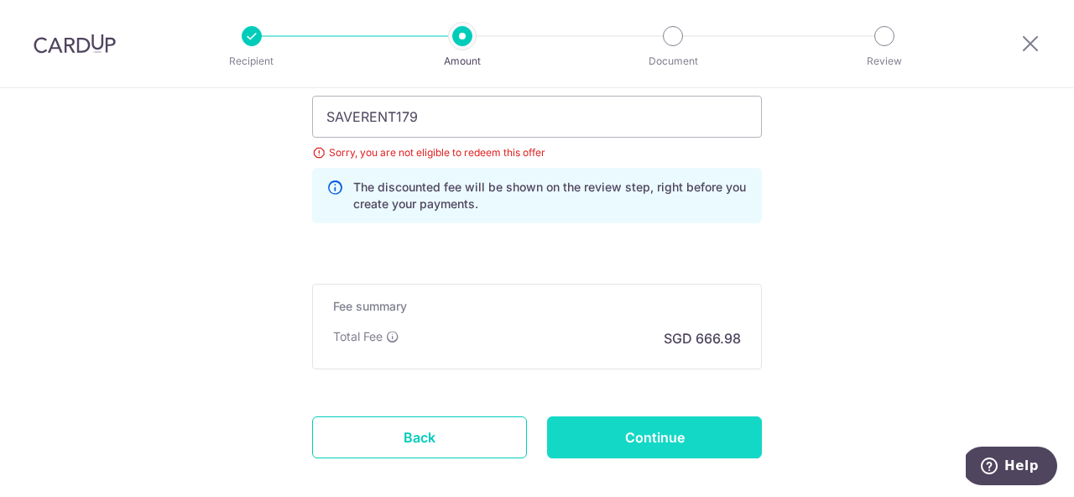
click at [630, 435] on input "Continue" at bounding box center [654, 437] width 215 height 42
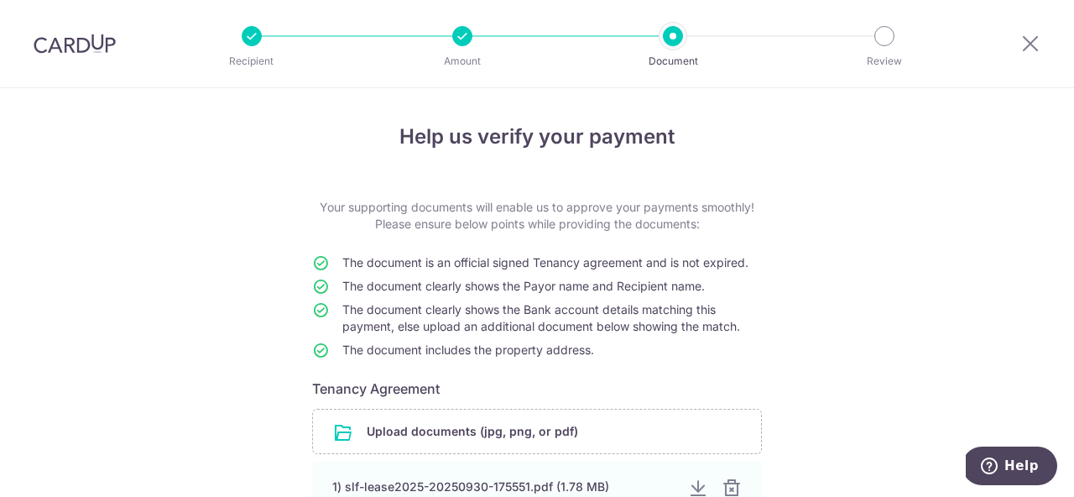
scroll to position [197, 0]
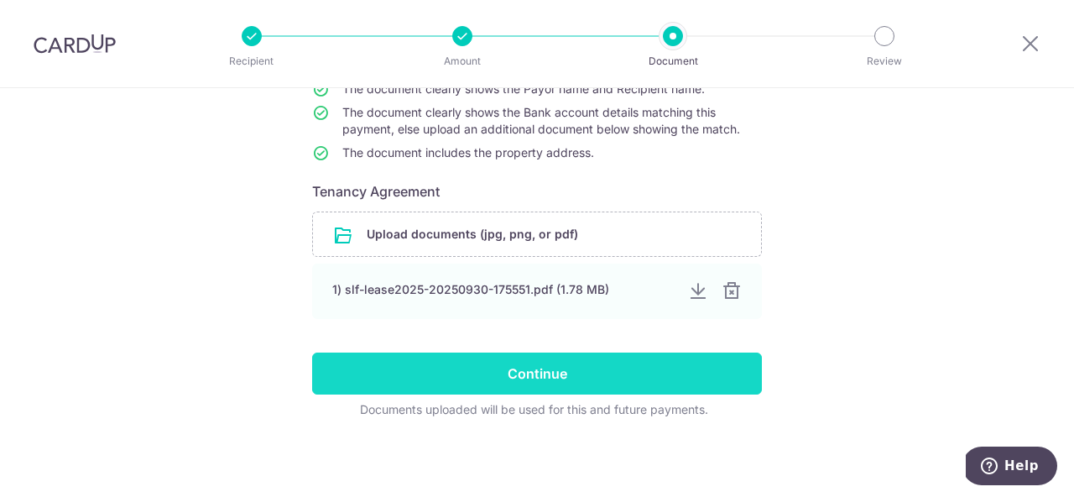
click at [598, 377] on input "Continue" at bounding box center [537, 373] width 450 height 42
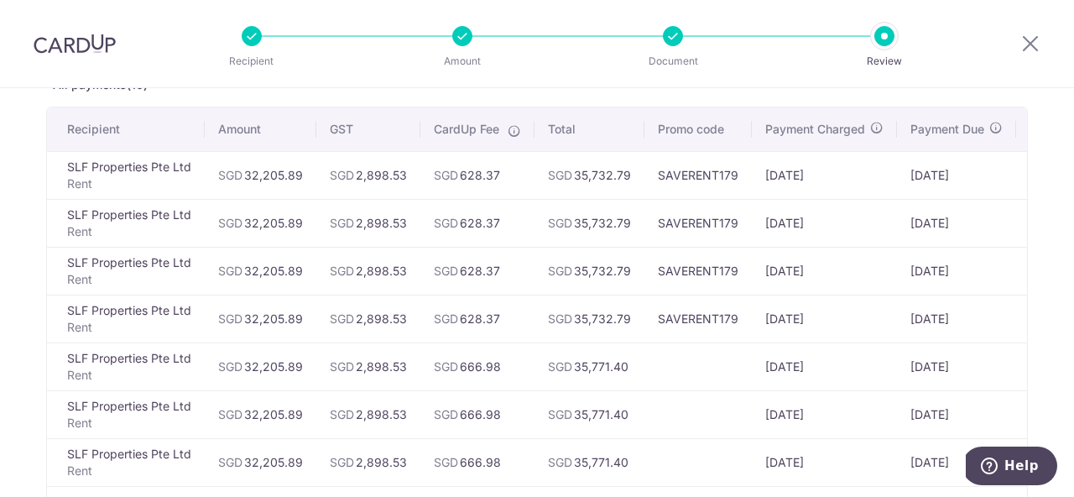
scroll to position [110, 0]
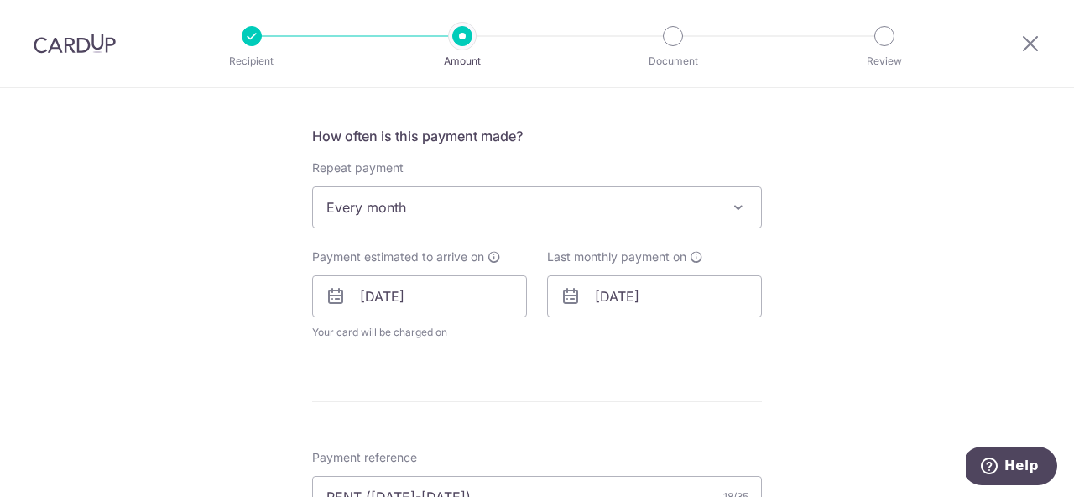
scroll to position [696, 0]
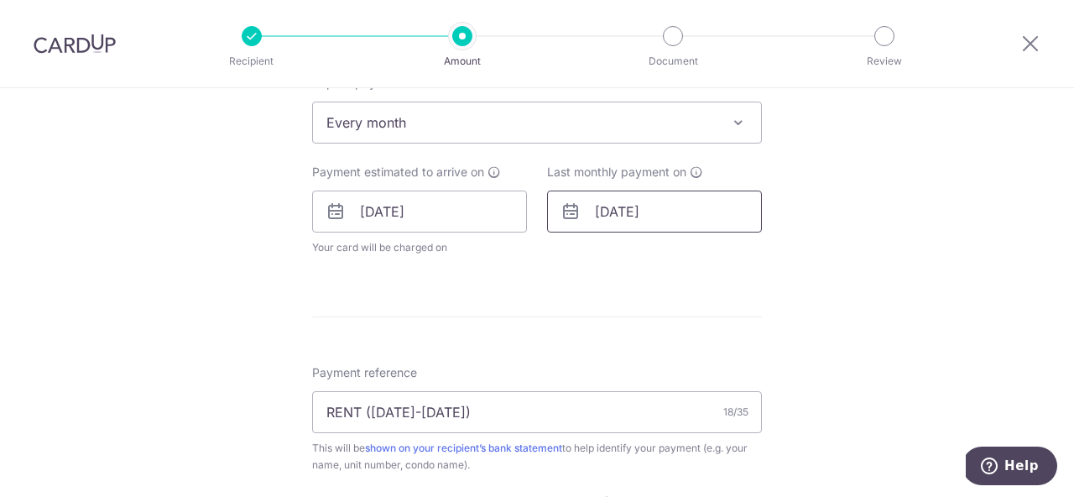
click at [617, 216] on input "07/07/2026" at bounding box center [654, 211] width 215 height 42
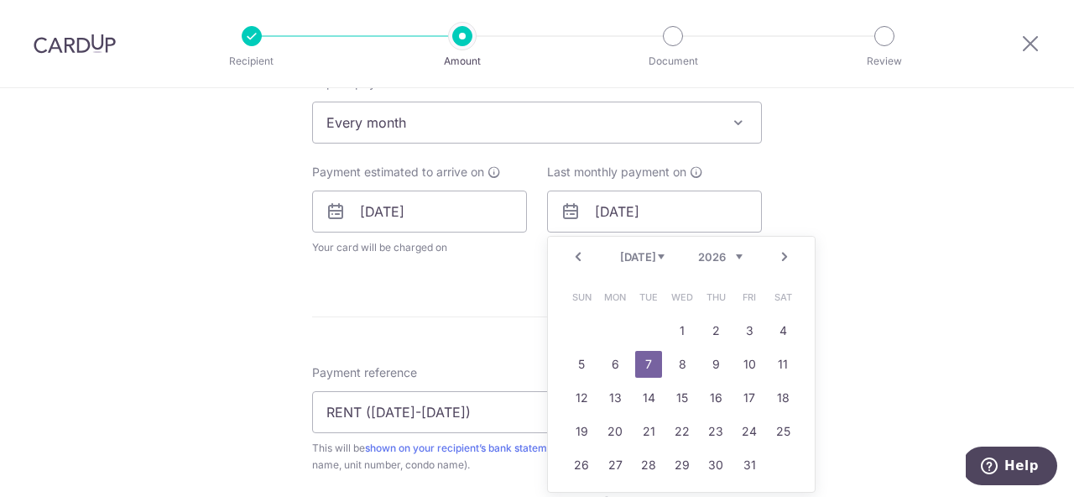
click at [575, 257] on link "Prev" at bounding box center [578, 257] width 20 height 20
click at [572, 250] on link "Prev" at bounding box center [578, 257] width 20 height 20
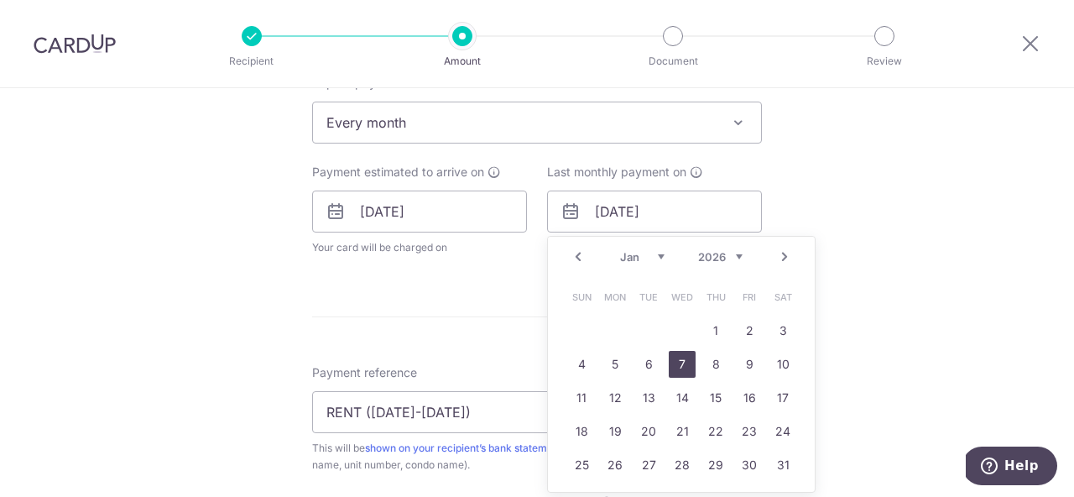
click at [676, 362] on link "7" at bounding box center [682, 364] width 27 height 27
type input "[DATE]"
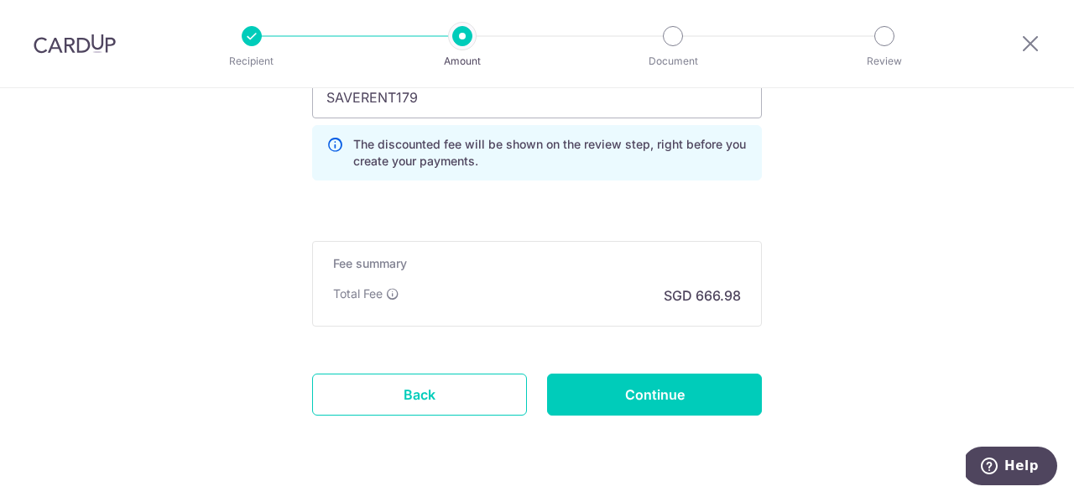
scroll to position [1366, 0]
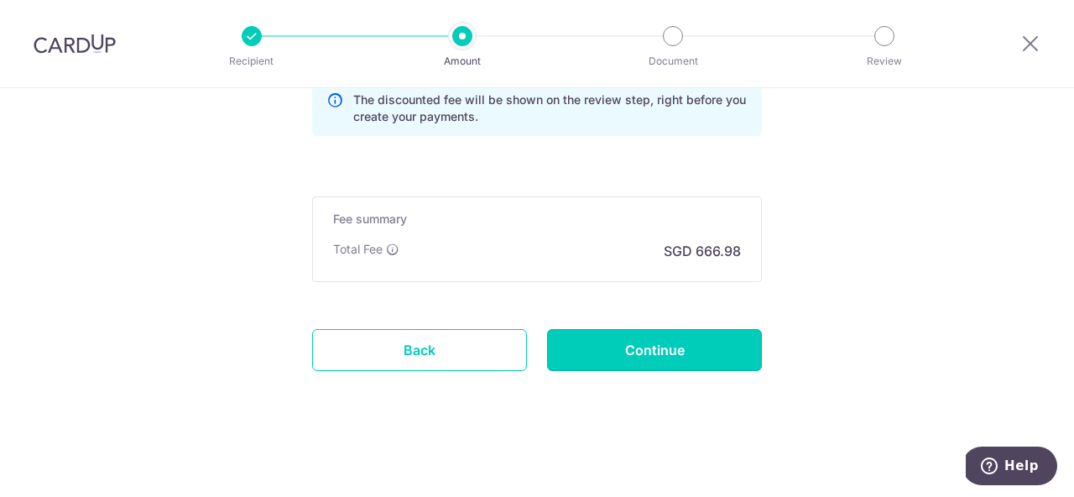
click at [609, 349] on input "Continue" at bounding box center [654, 350] width 215 height 42
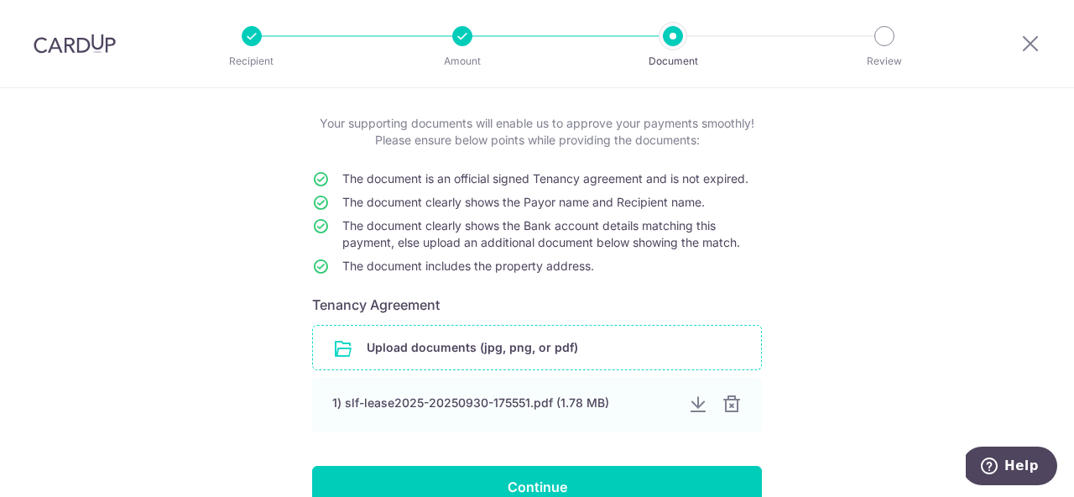
scroll to position [197, 0]
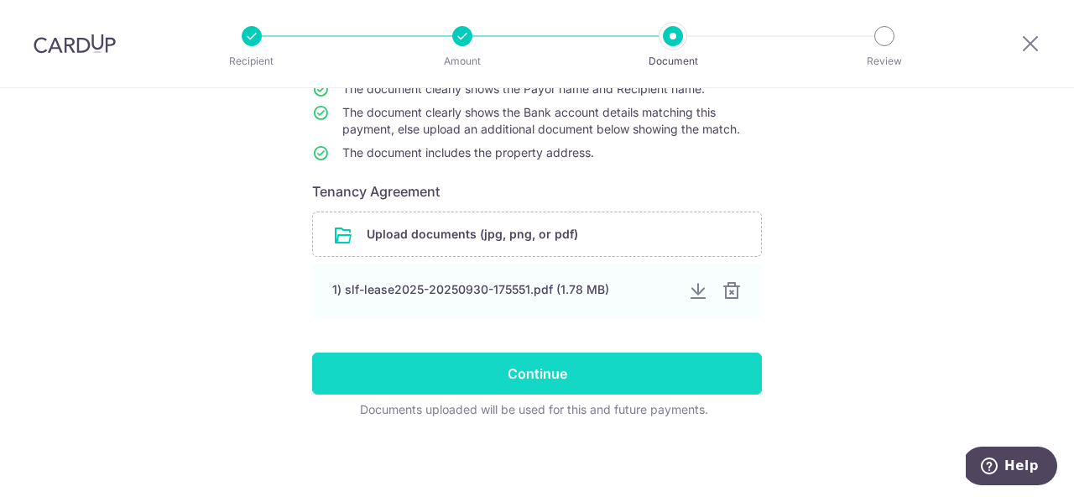
click at [536, 363] on input "Continue" at bounding box center [537, 373] width 450 height 42
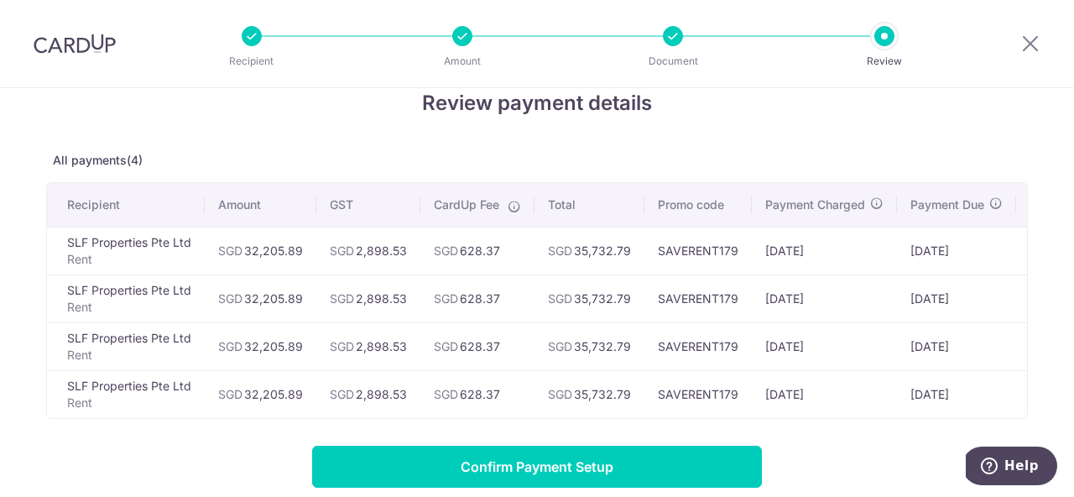
scroll to position [112, 0]
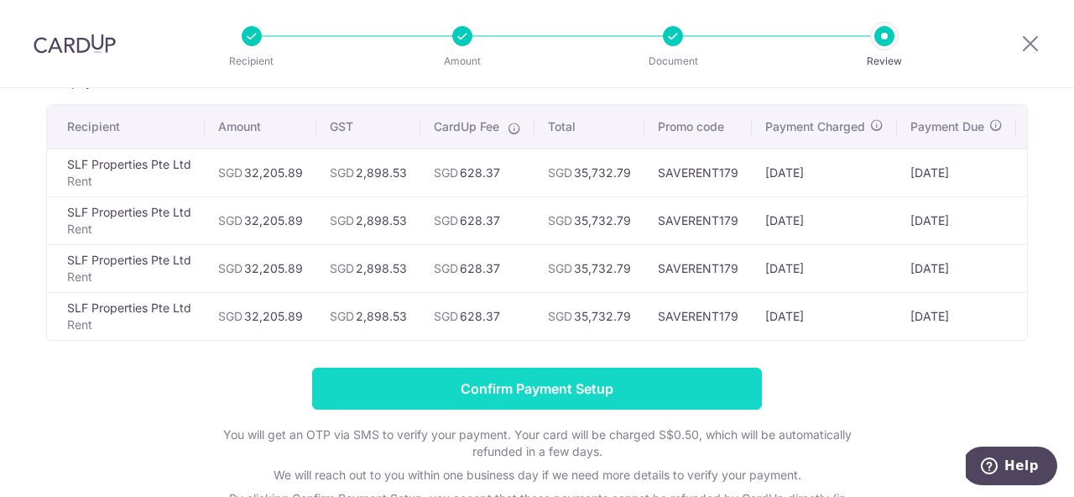
click at [505, 398] on input "Confirm Payment Setup" at bounding box center [537, 388] width 450 height 42
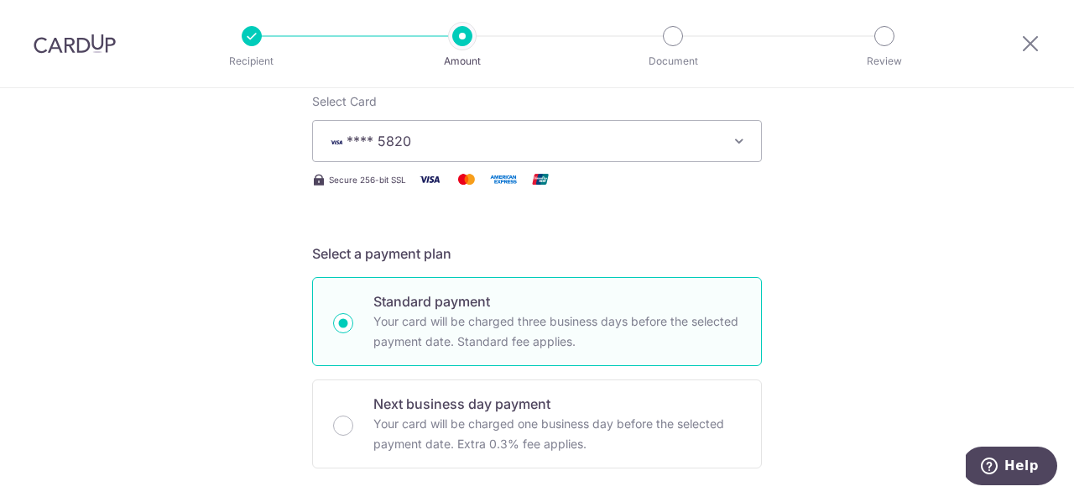
scroll to position [332, 0]
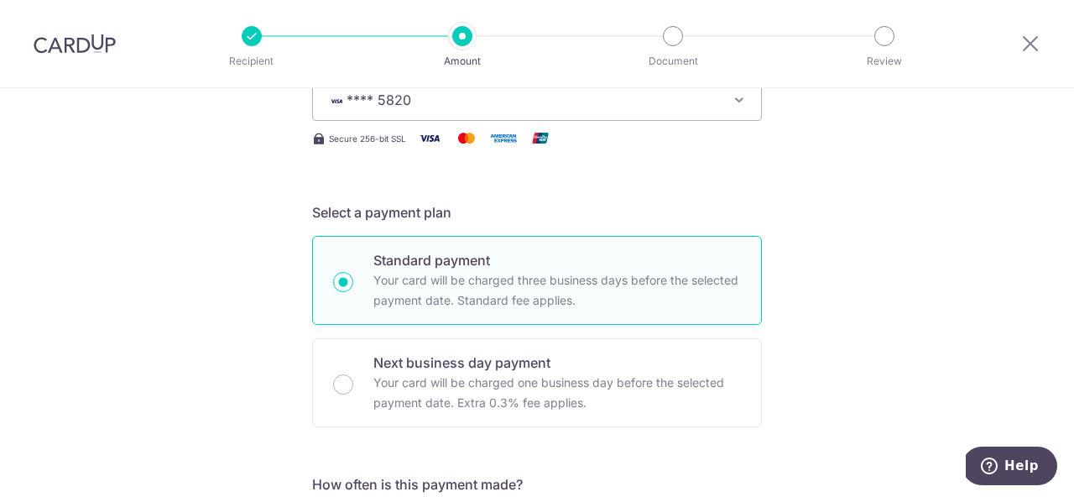
click at [536, 103] on span "**** 5820" at bounding box center [521, 100] width 391 height 20
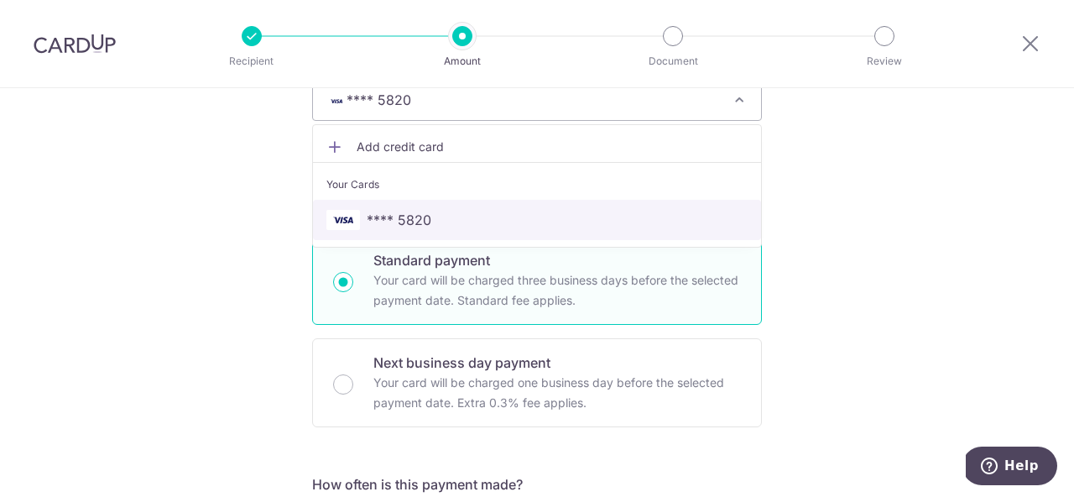
click at [420, 217] on span "**** 5820" at bounding box center [399, 220] width 65 height 20
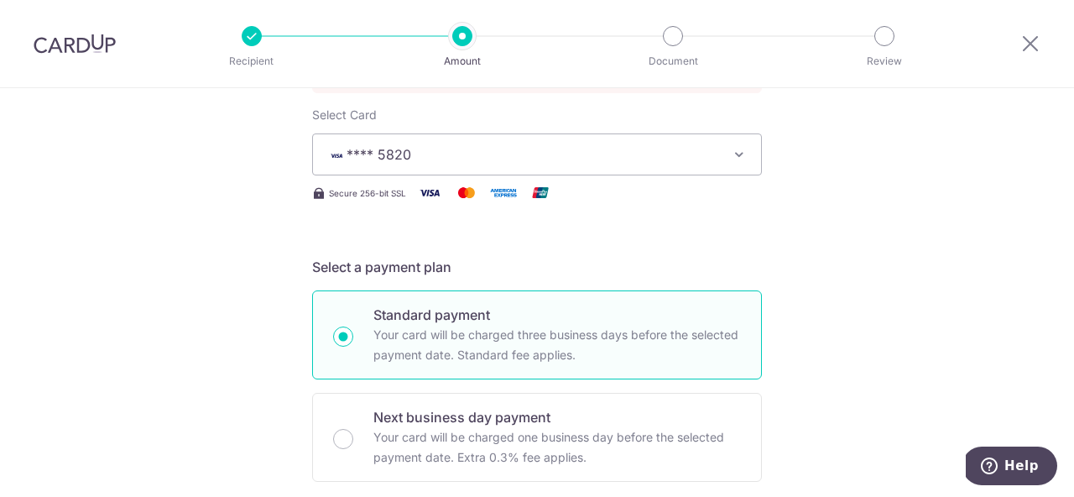
scroll to position [21, 0]
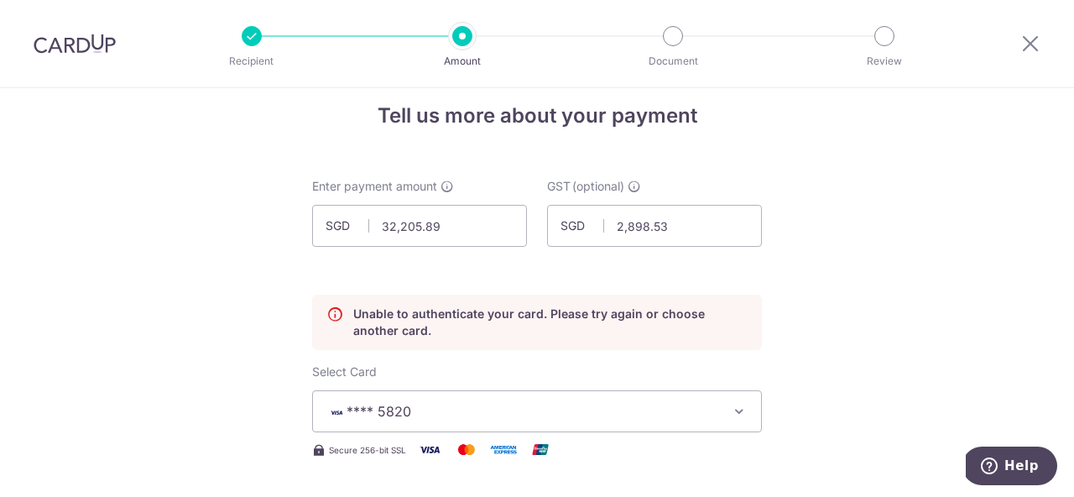
click at [330, 314] on icon at bounding box center [334, 322] width 17 height 34
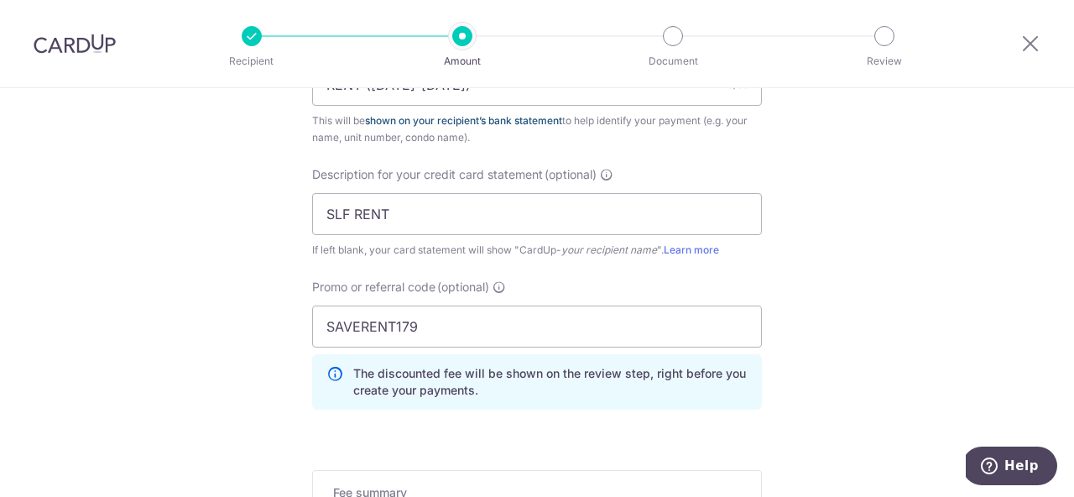
scroll to position [1366, 0]
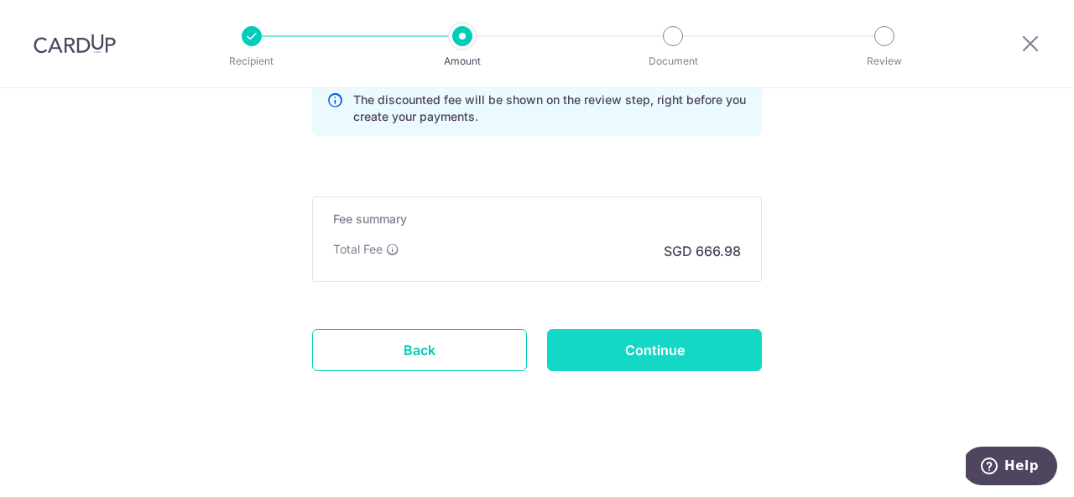
click at [626, 339] on input "Continue" at bounding box center [654, 350] width 215 height 42
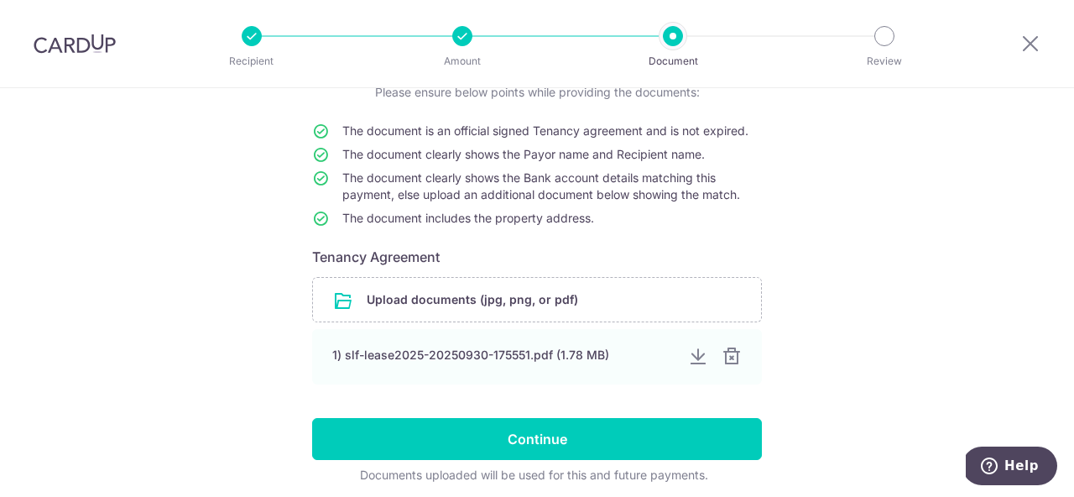
scroll to position [197, 0]
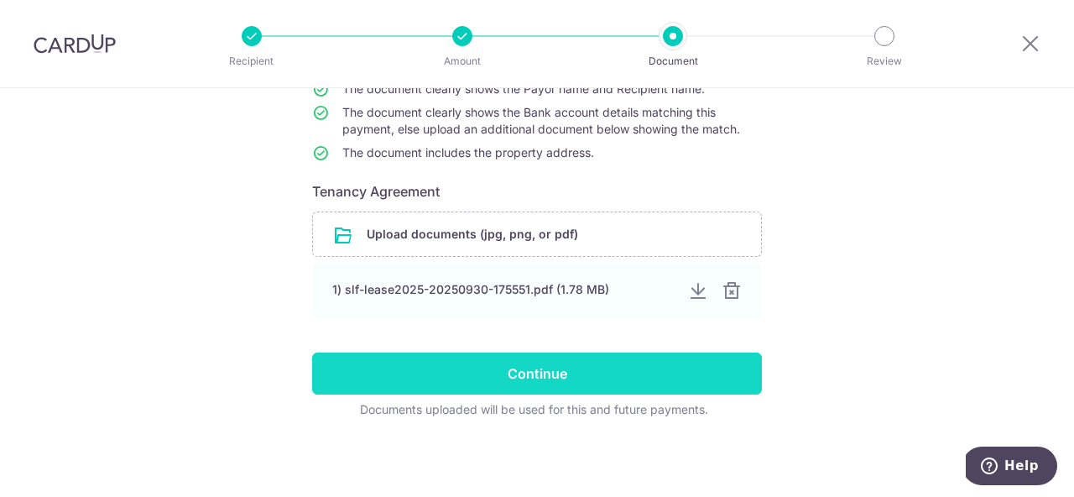
click at [516, 367] on input "Continue" at bounding box center [537, 373] width 450 height 42
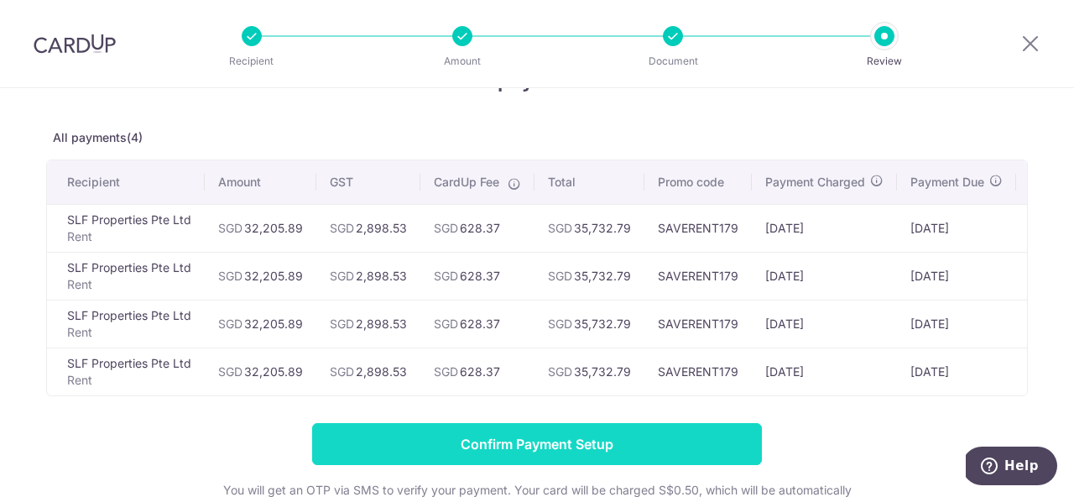
scroll to position [263, 0]
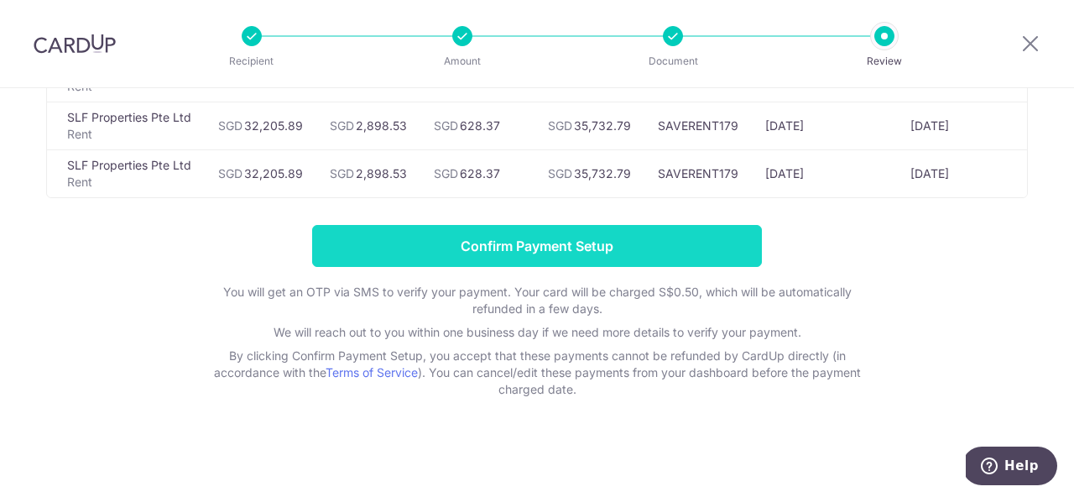
click at [533, 251] on input "Confirm Payment Setup" at bounding box center [537, 246] width 450 height 42
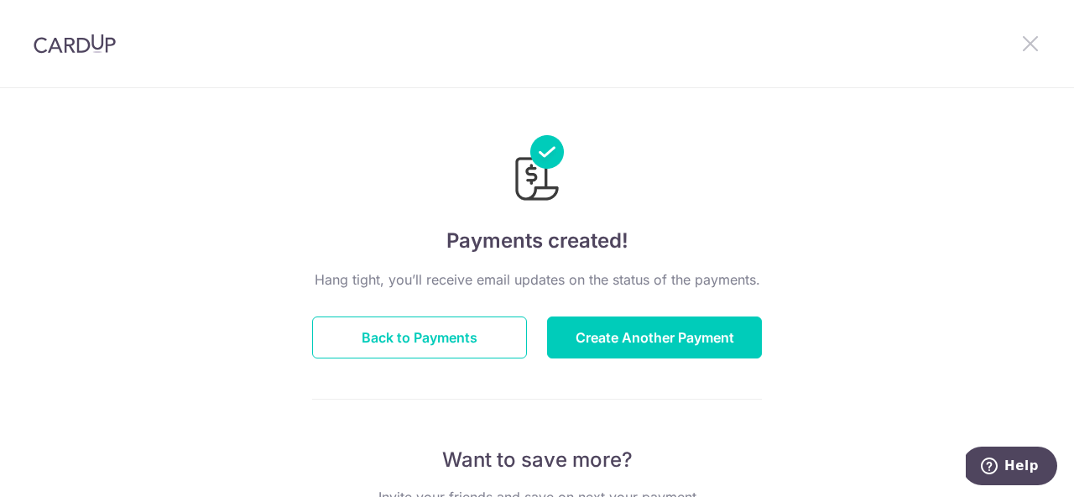
click at [1023, 42] on icon at bounding box center [1030, 43] width 20 height 21
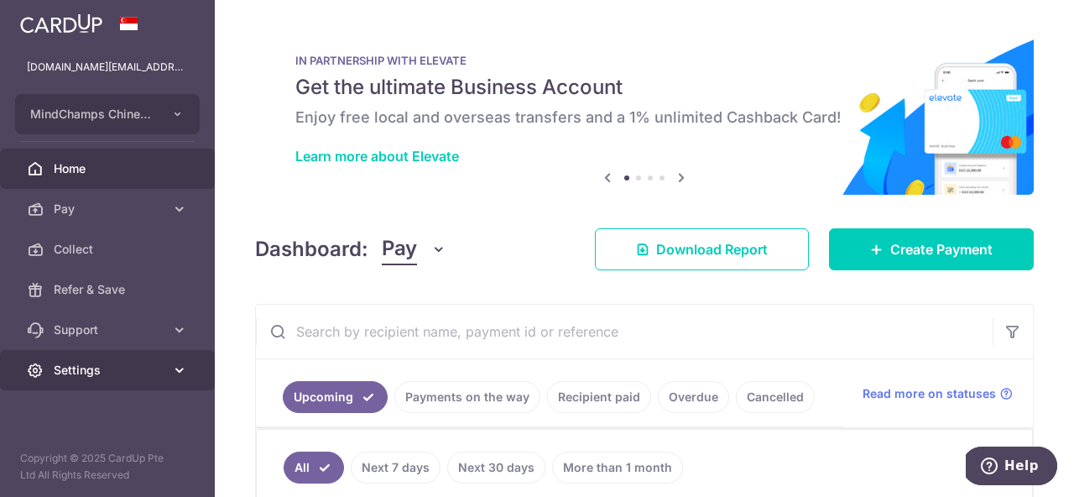
click at [98, 375] on span "Settings" at bounding box center [109, 370] width 111 height 17
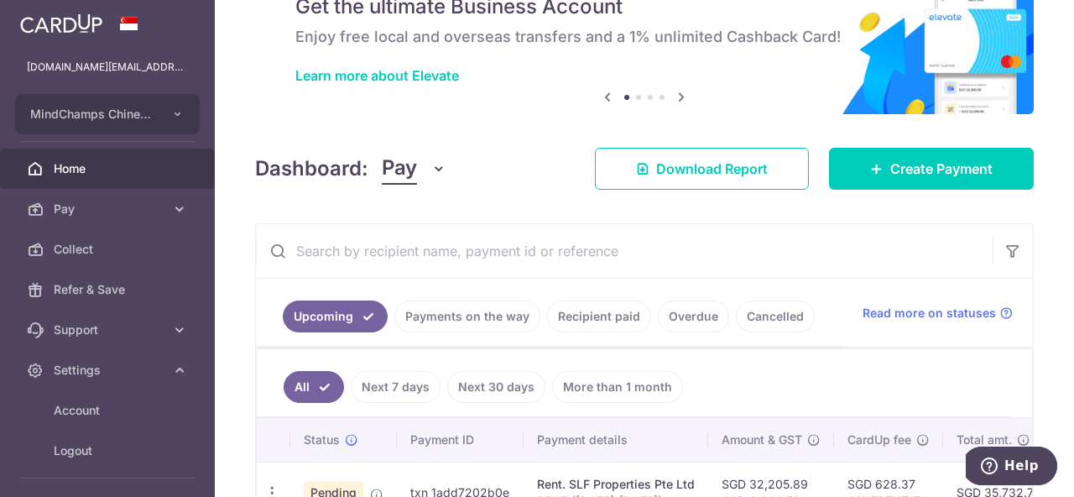
scroll to position [290, 0]
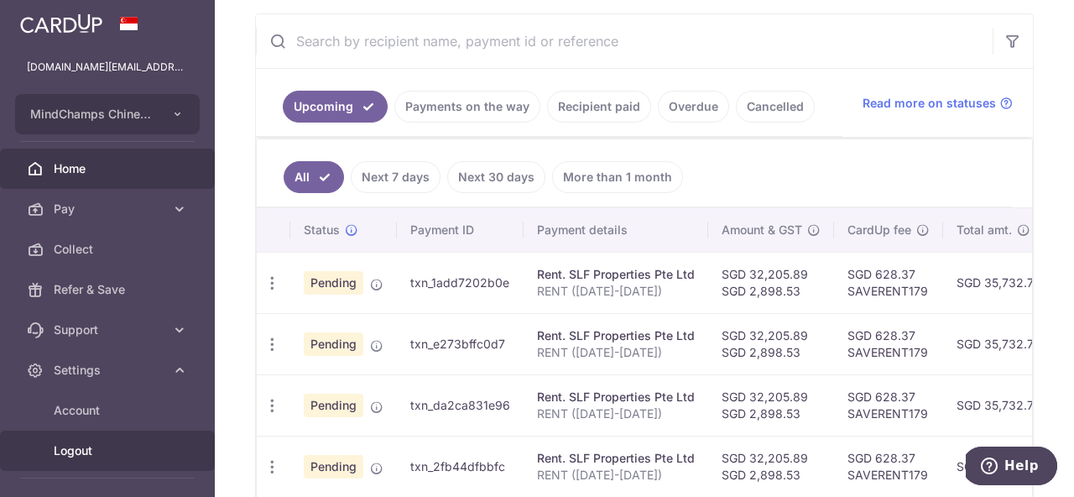
click at [68, 443] on span "Logout" at bounding box center [109, 450] width 111 height 17
